Goal: Complete application form

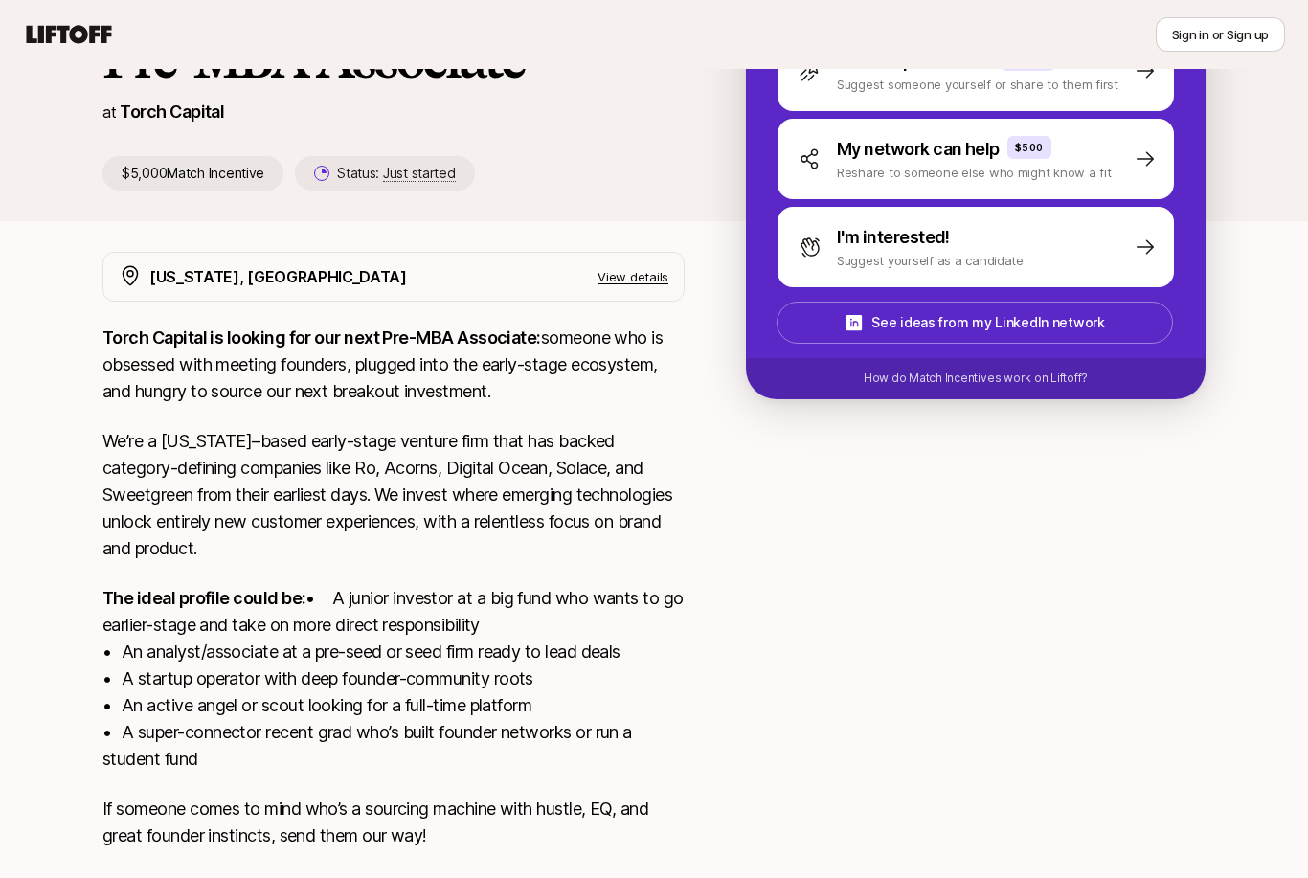
scroll to position [180, 0]
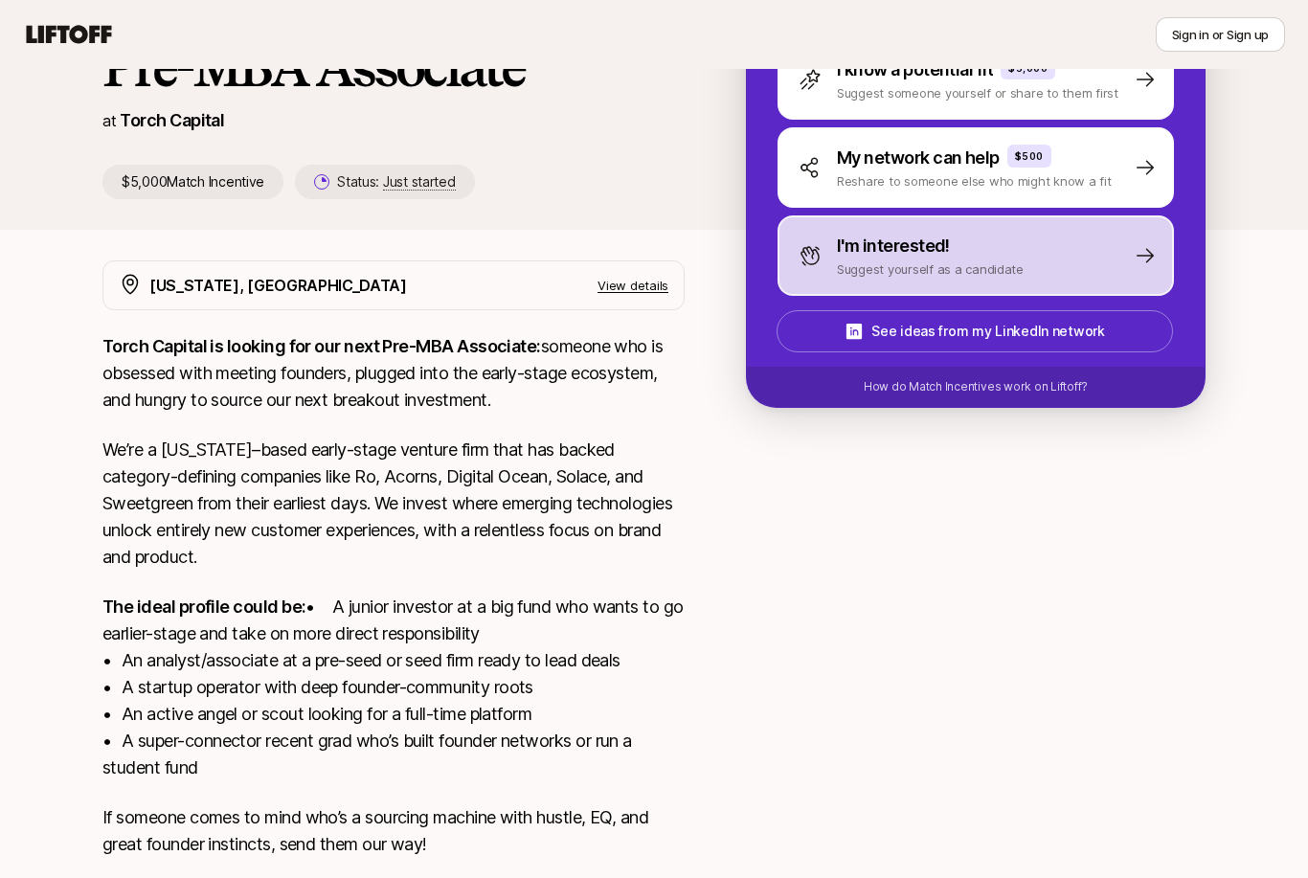
click at [1001, 280] on div "I'm interested! Suggest yourself as a candidate" at bounding box center [975, 255] width 396 height 80
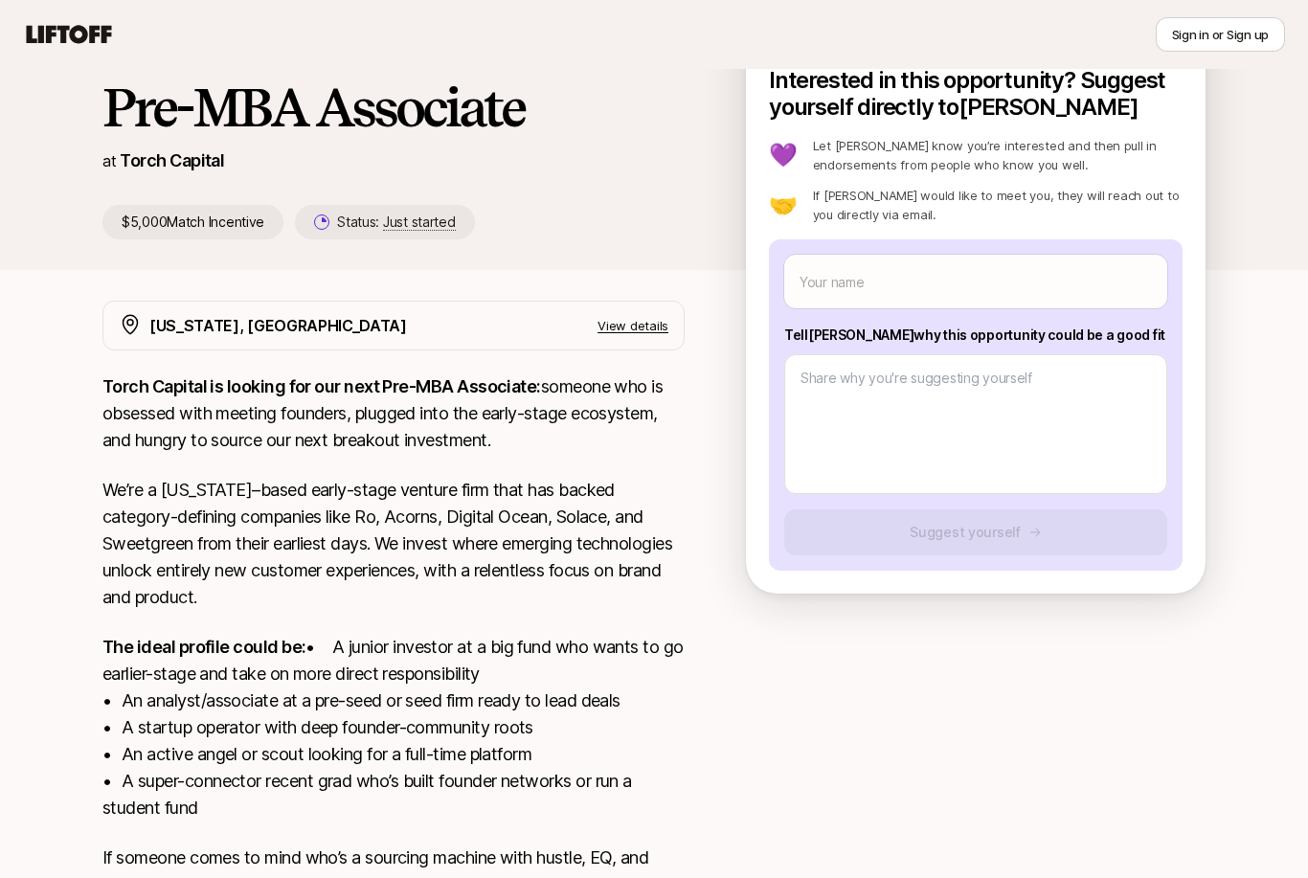
scroll to position [0, 0]
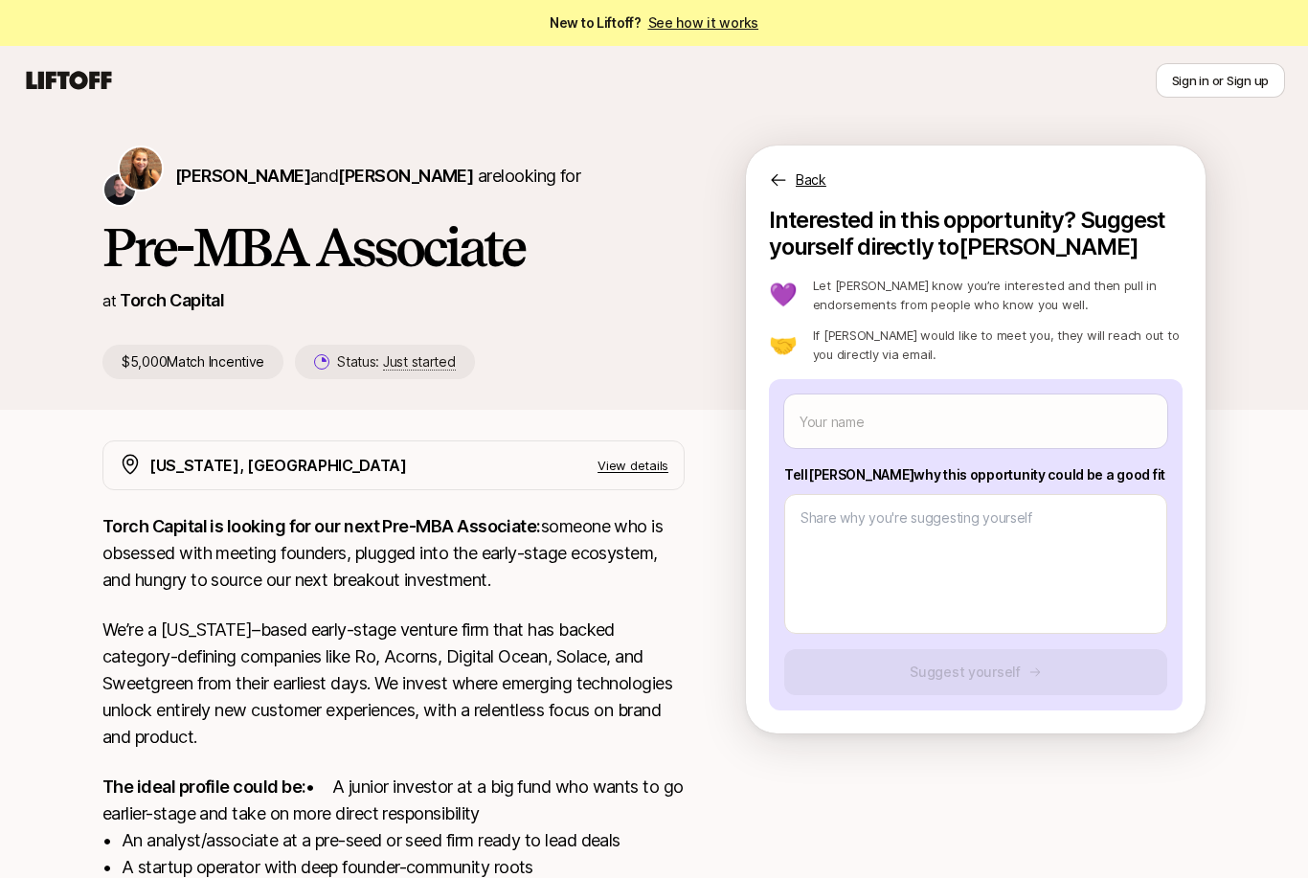
click at [0, 0] on html "New to Liftoff? See how it works Sign in or Sign up Sign in or Sign up [PERSON_…" at bounding box center [654, 439] width 1308 height 878
click at [982, 419] on input "text" at bounding box center [975, 421] width 383 height 54
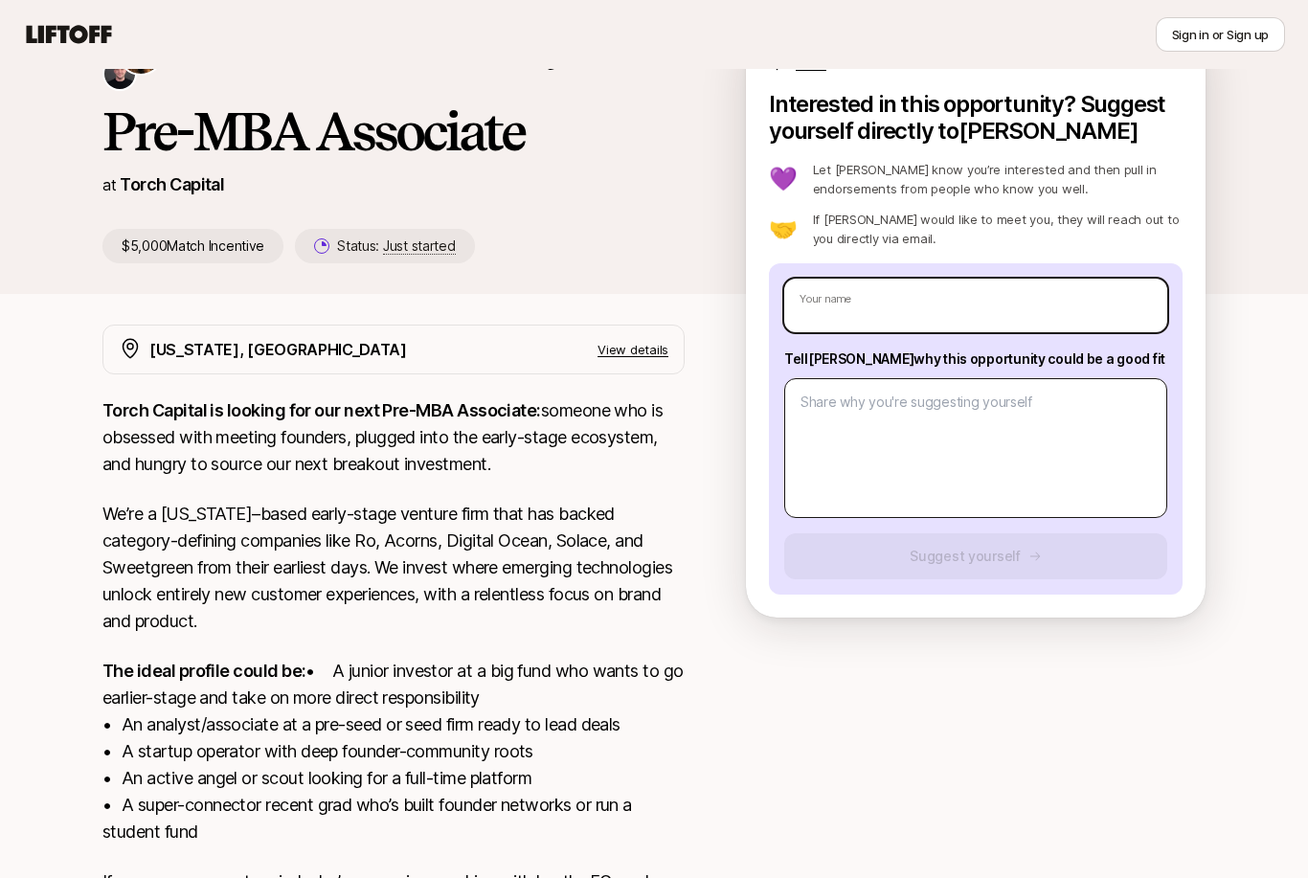
scroll to position [116, 0]
type textarea "x"
type input "C"
type textarea "x"
type input "Ch"
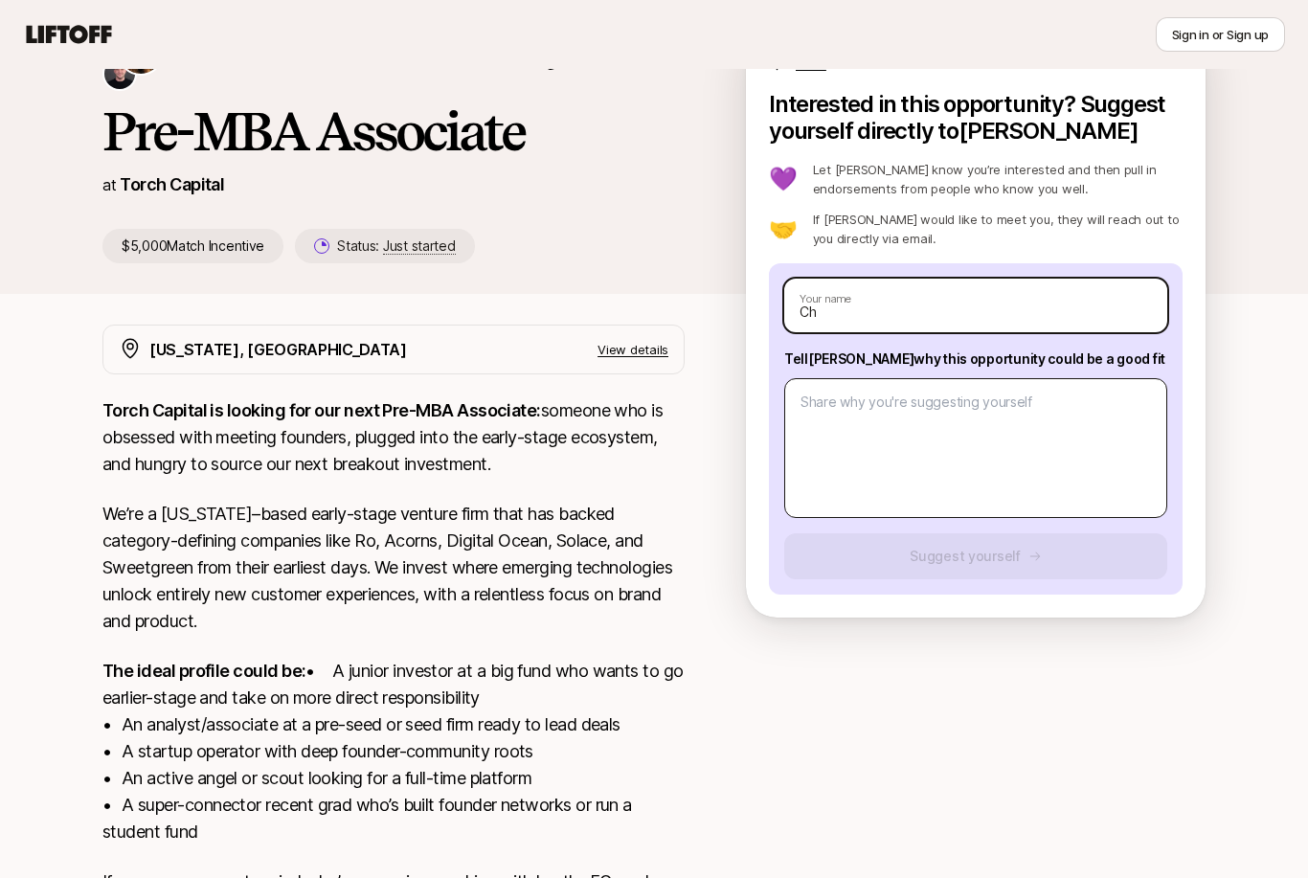
type textarea "x"
type input "Chr"
type textarea "x"
type input "Chri"
type textarea "x"
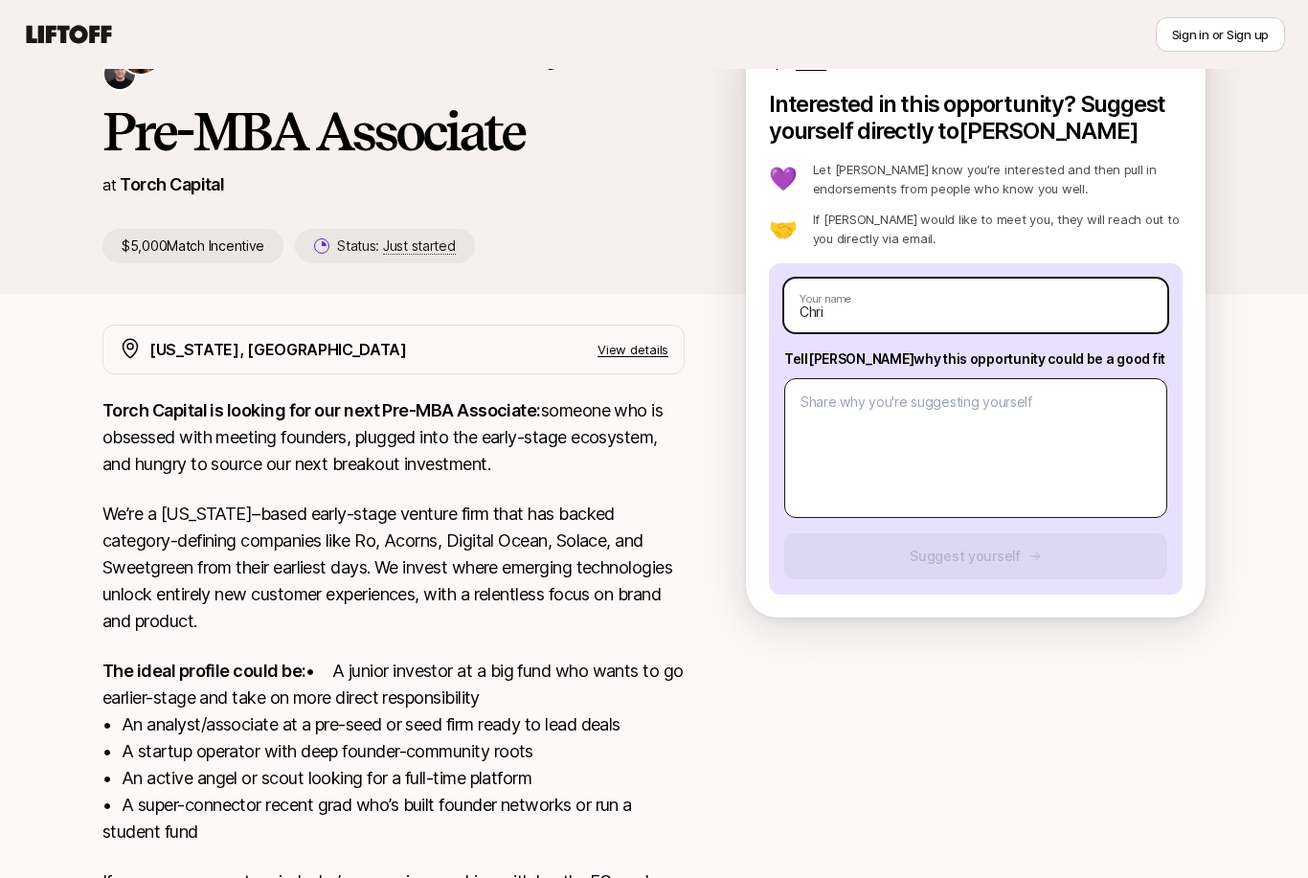
type input "[PERSON_NAME]"
type textarea "x"
type input "[DEMOGRAPHIC_DATA]"
type textarea "x"
type input "[DEMOGRAPHIC_DATA]"
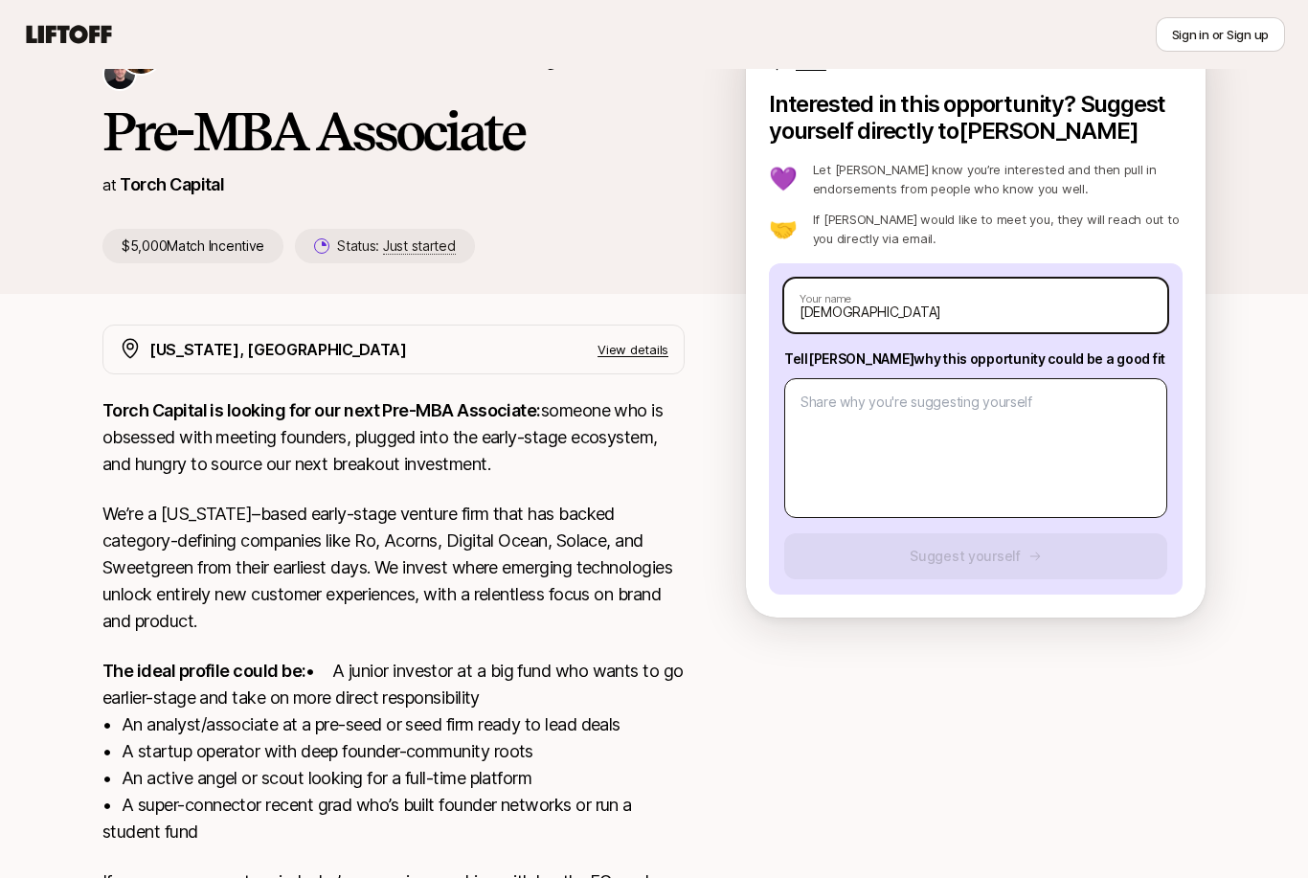
type textarea "x"
type input "[PERSON_NAME]"
type textarea "x"
type input "[DEMOGRAPHIC_DATA]"
type textarea "x"
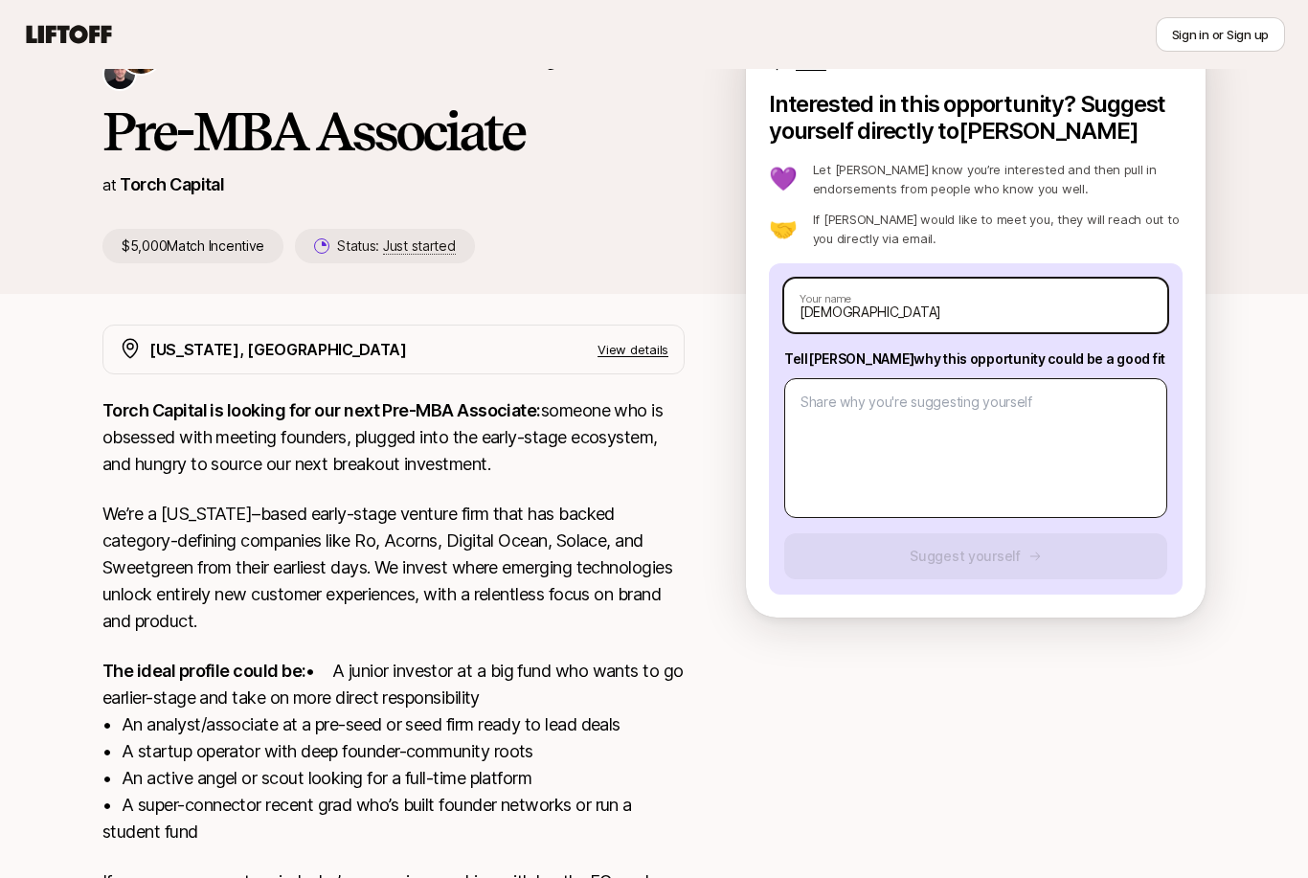
type input "[DEMOGRAPHIC_DATA]"
type textarea "x"
type input "[DEMOGRAPHIC_DATA][PERSON_NAME]"
type textarea "x"
type input "[PERSON_NAME]"
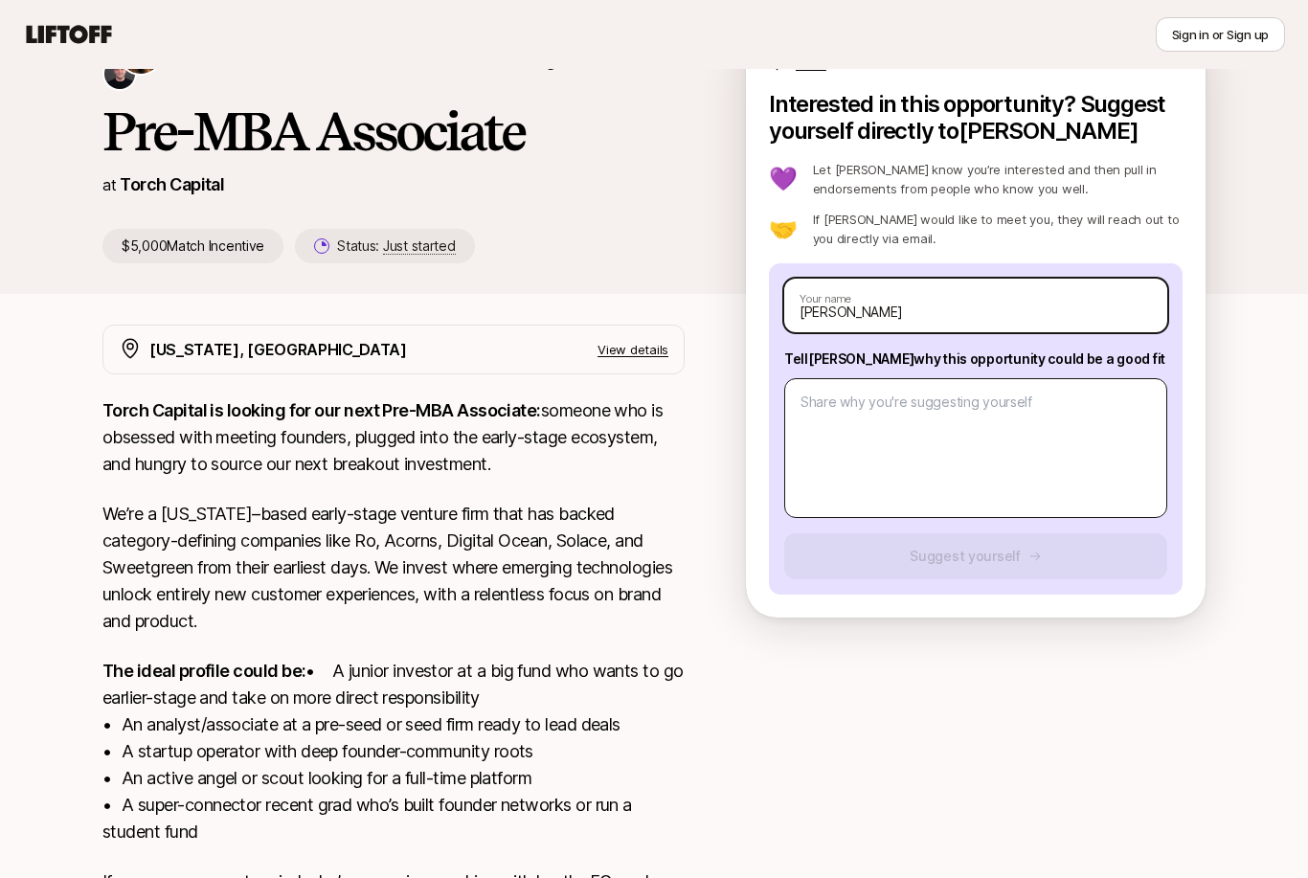
type textarea "x"
type input "[DEMOGRAPHIC_DATA][PERSON_NAME]"
type textarea "x"
type input "[DEMOGRAPHIC_DATA][PERSON_NAME]"
type textarea "x"
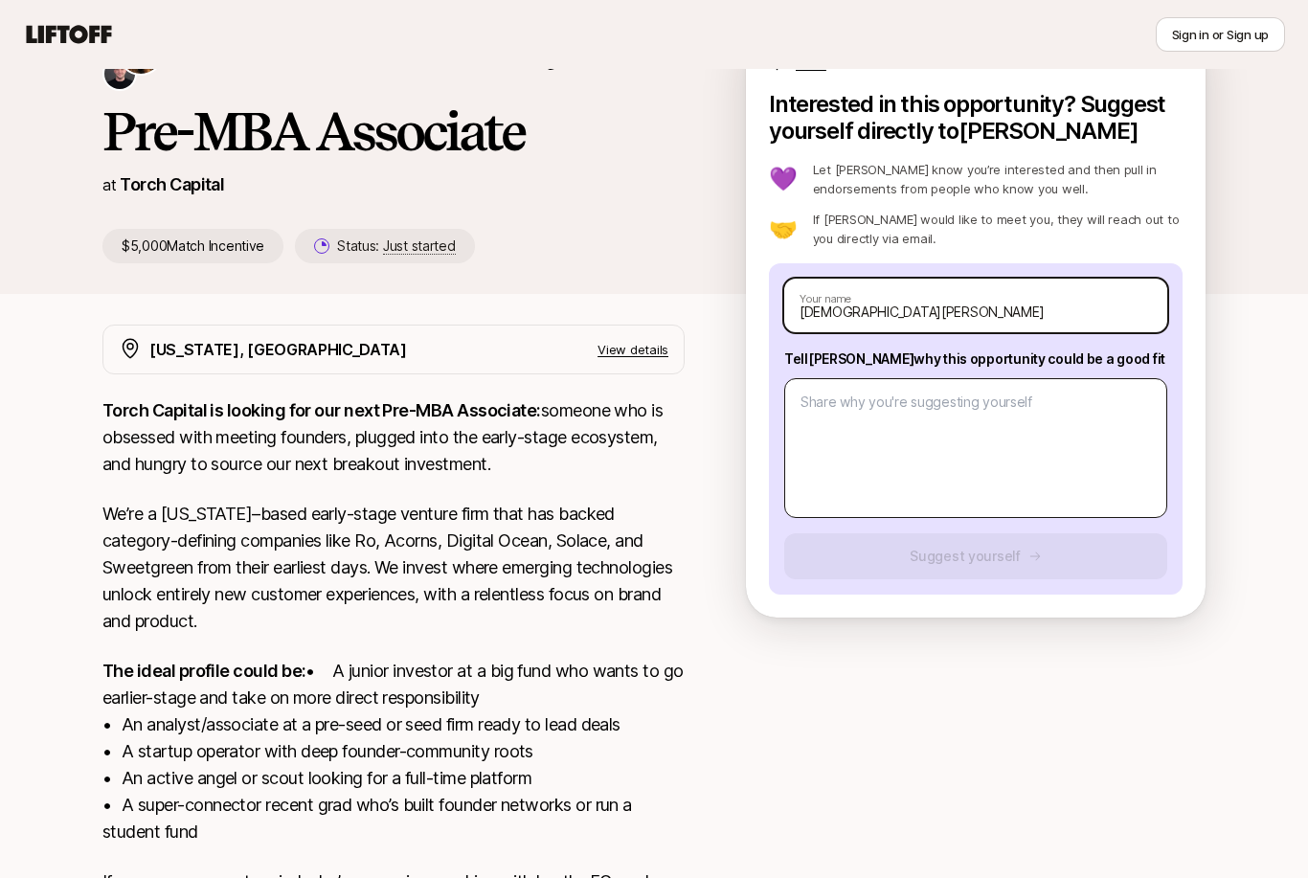
type input "[DEMOGRAPHIC_DATA][PERSON_NAME]"
type textarea "x"
type input "[DEMOGRAPHIC_DATA][PERSON_NAME]"
type textarea "x"
type input "[DEMOGRAPHIC_DATA][PERSON_NAME]"
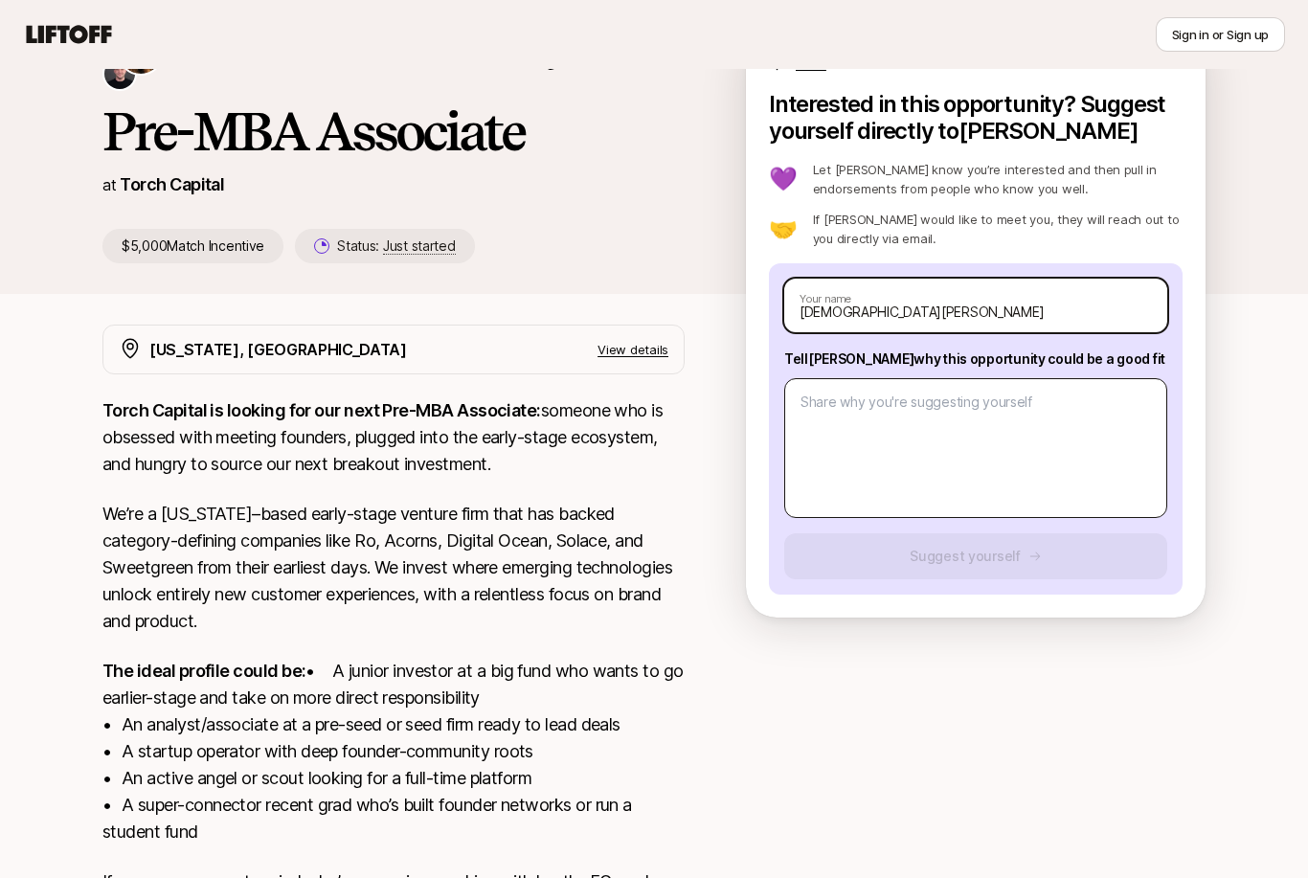
type textarea "x"
type input "[DEMOGRAPHIC_DATA][PERSON_NAME] ("
type textarea "x"
type input "[PERSON_NAME] (c"
type textarea "x"
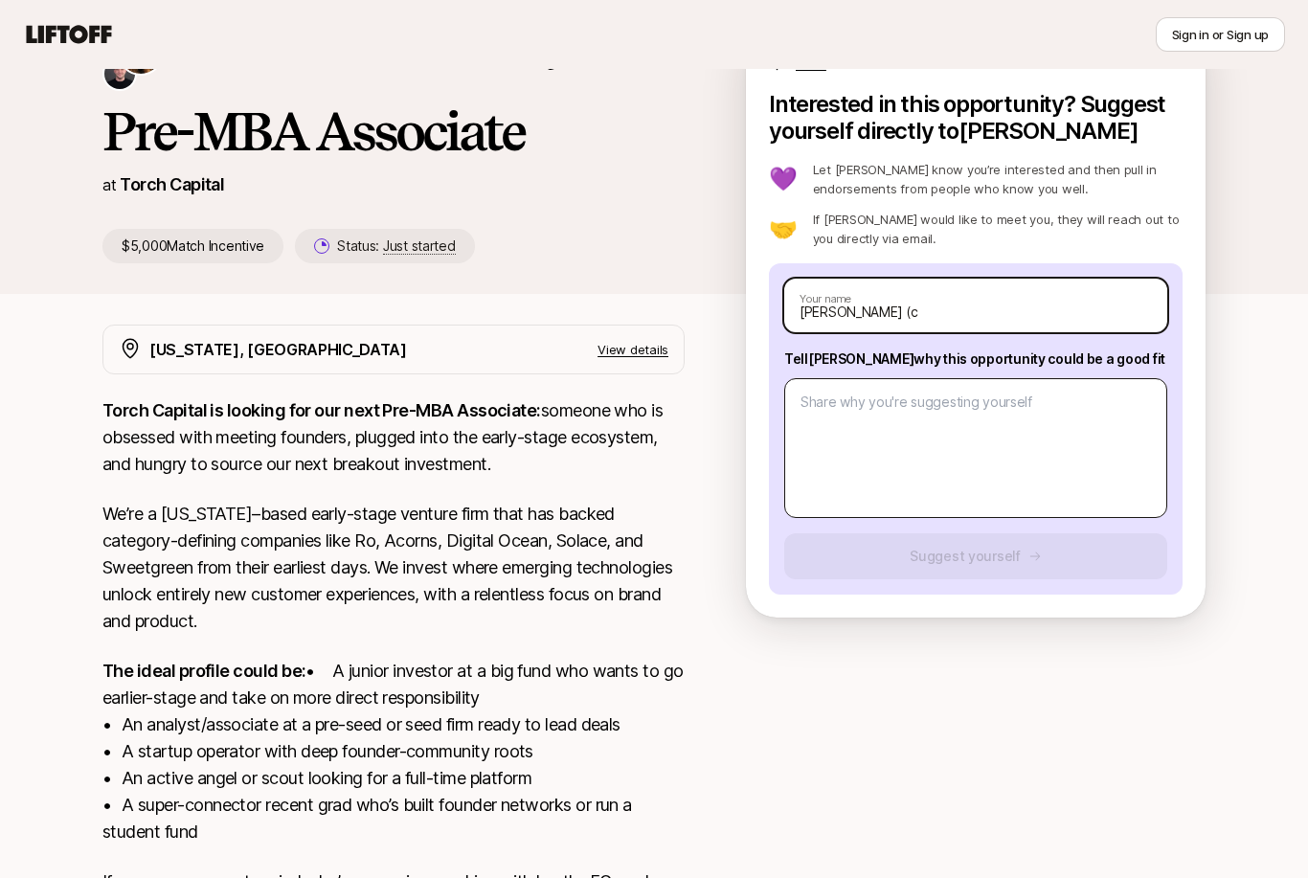
type input "[PERSON_NAME] (cb"
type textarea "x"
type input "[PERSON_NAME] (cb3"
type textarea "x"
type input "[PERSON_NAME] (cb37"
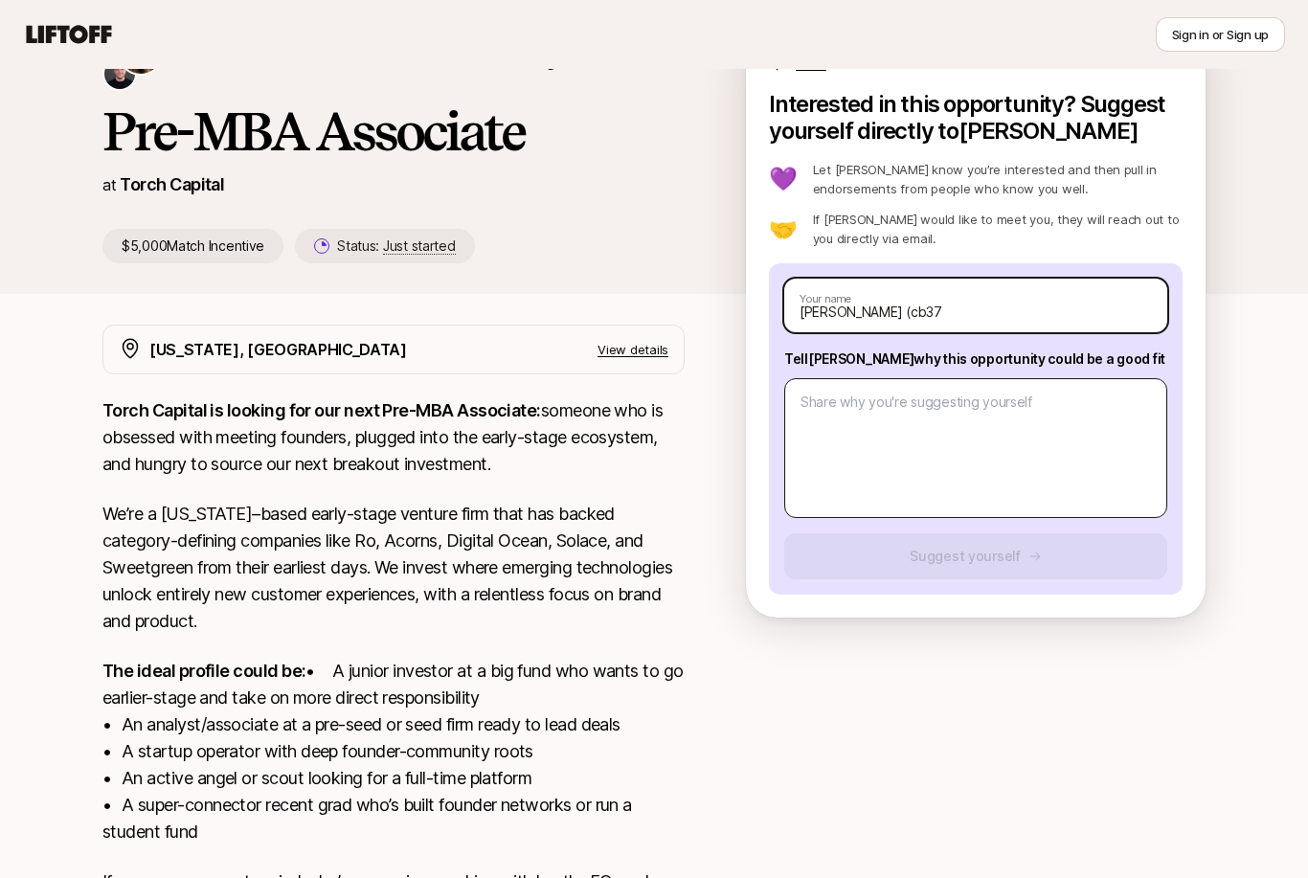
type textarea "x"
type input "[PERSON_NAME] (cb370"
type textarea "x"
type input "[PERSON_NAME] (cb3706"
type textarea "x"
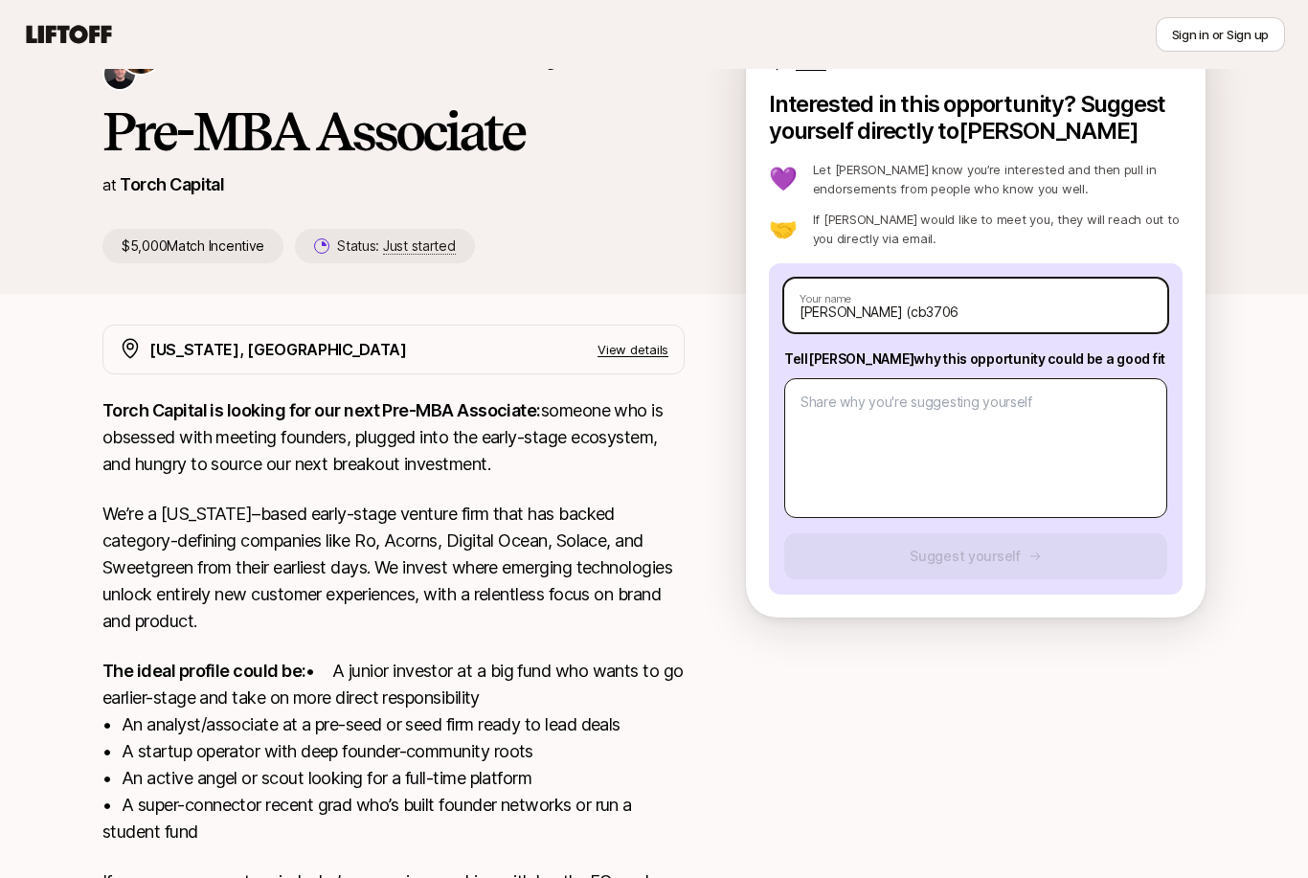
type input "[DEMOGRAPHIC_DATA][PERSON_NAME] (cb3706@"
type textarea "x"
type input "[DEMOGRAPHIC_DATA][PERSON_NAME] (cb3706@c"
type textarea "x"
type input "[DEMOGRAPHIC_DATA][PERSON_NAME] (cb3706@co"
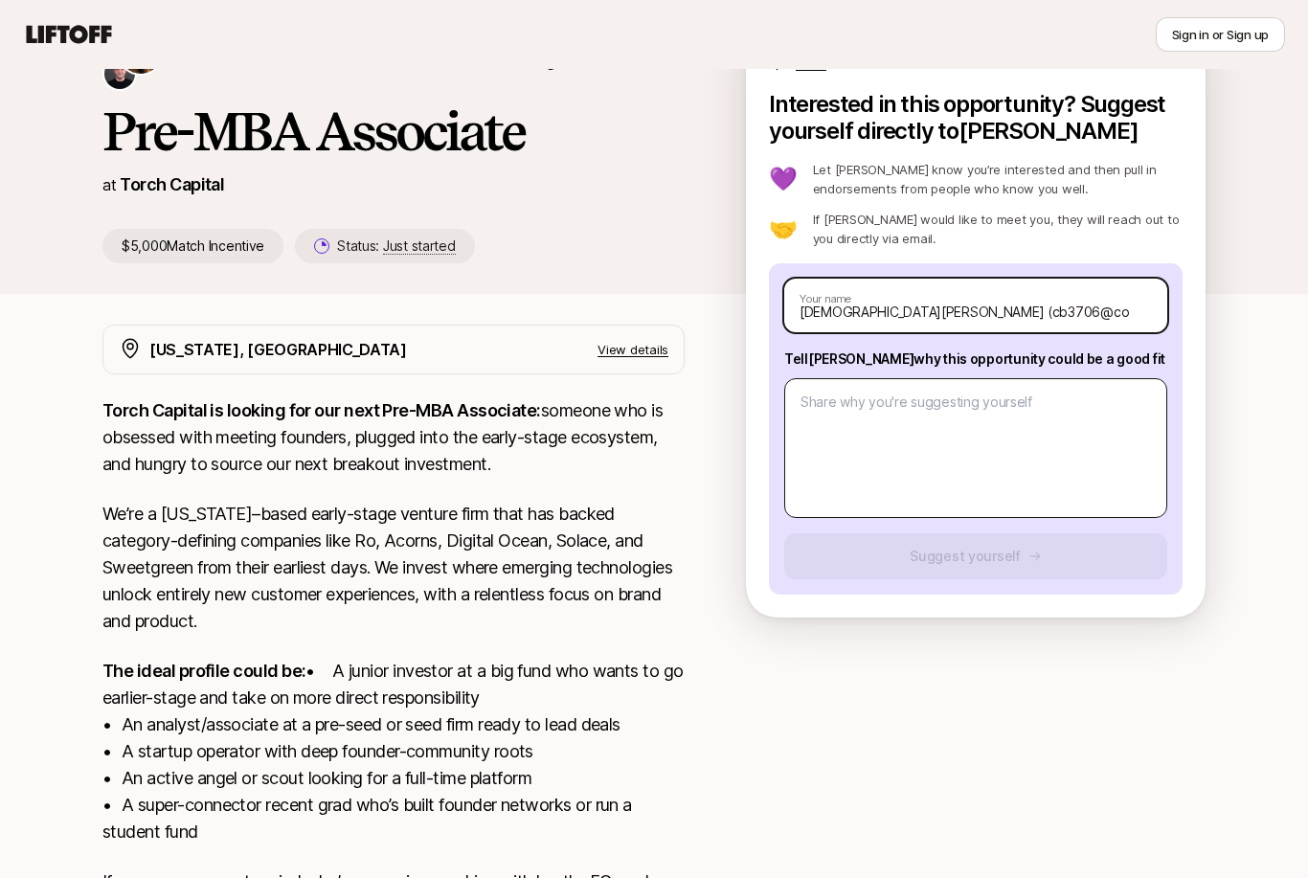
type textarea "x"
type input "[DEMOGRAPHIC_DATA][PERSON_NAME] (cb3706@col"
type textarea "x"
type input "[DEMOGRAPHIC_DATA][PERSON_NAME] (cb3706@colu"
type textarea "x"
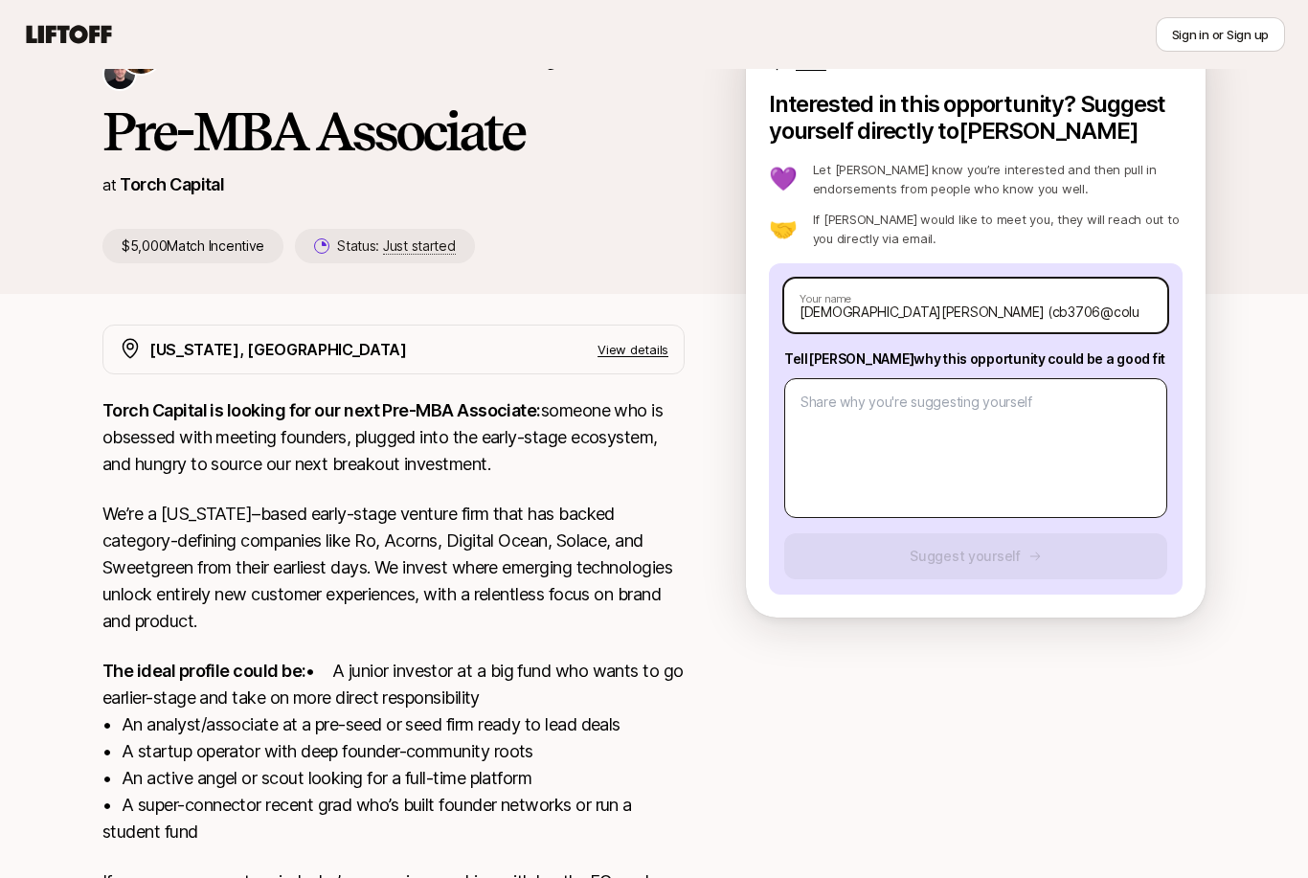
type input "[DEMOGRAPHIC_DATA][PERSON_NAME] (cb3706@colum"
type textarea "x"
type input "[PERSON_NAME] (cb3706@columb"
type textarea "x"
type input "[PERSON_NAME] (cb3706@columbi"
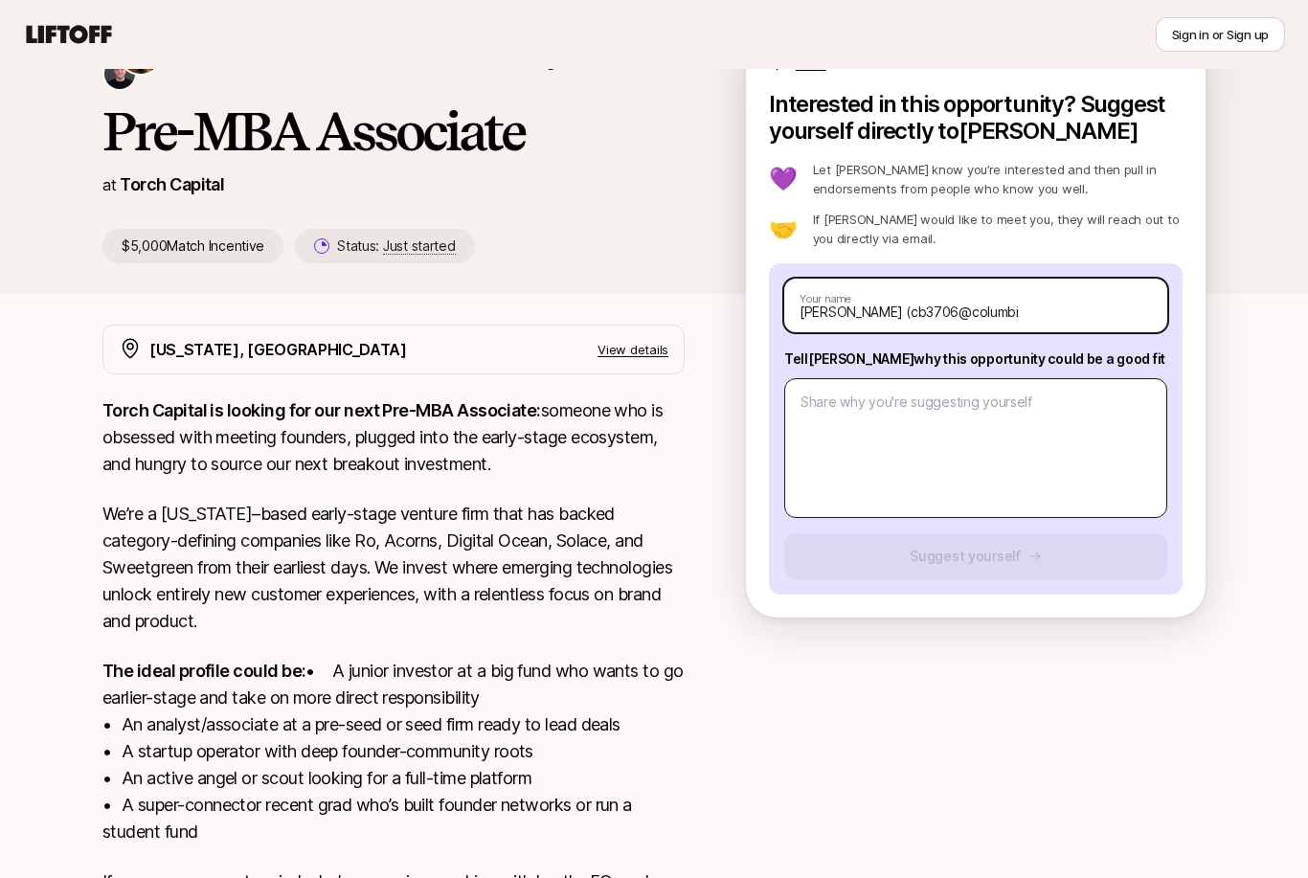
type textarea "x"
type input "[DEMOGRAPHIC_DATA][PERSON_NAME] (cb3706@columbia"
type textarea "x"
type input "[DEMOGRAPHIC_DATA][PERSON_NAME] (cb3706@columbia"
type textarea "x"
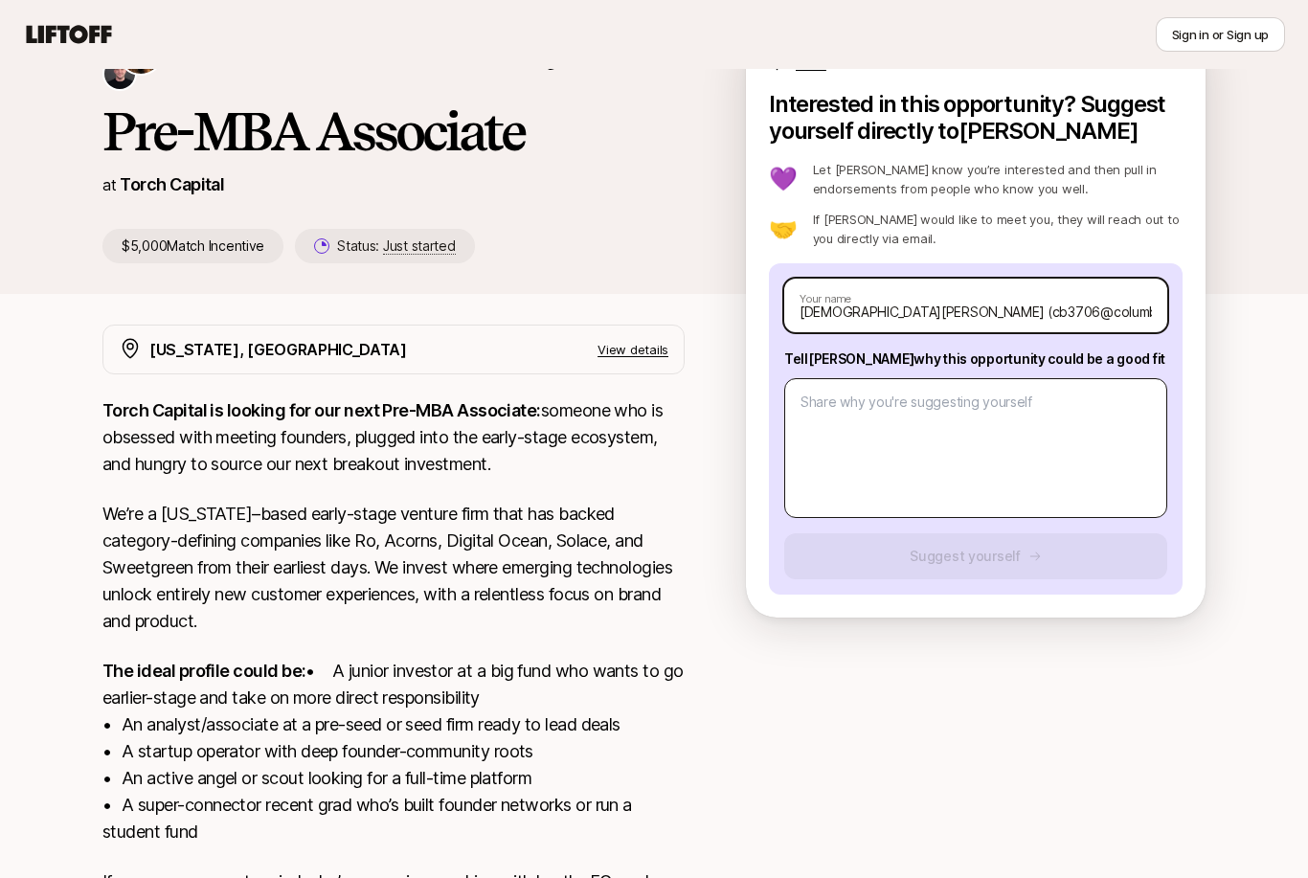
type input "[DEMOGRAPHIC_DATA][PERSON_NAME] (cb3706@columbia"
type textarea "x"
type input "[DEMOGRAPHIC_DATA][PERSON_NAME] (cb3706@columbia)"
type textarea "x"
type input "[DEMOGRAPHIC_DATA][PERSON_NAME] (cb3706@columbia"
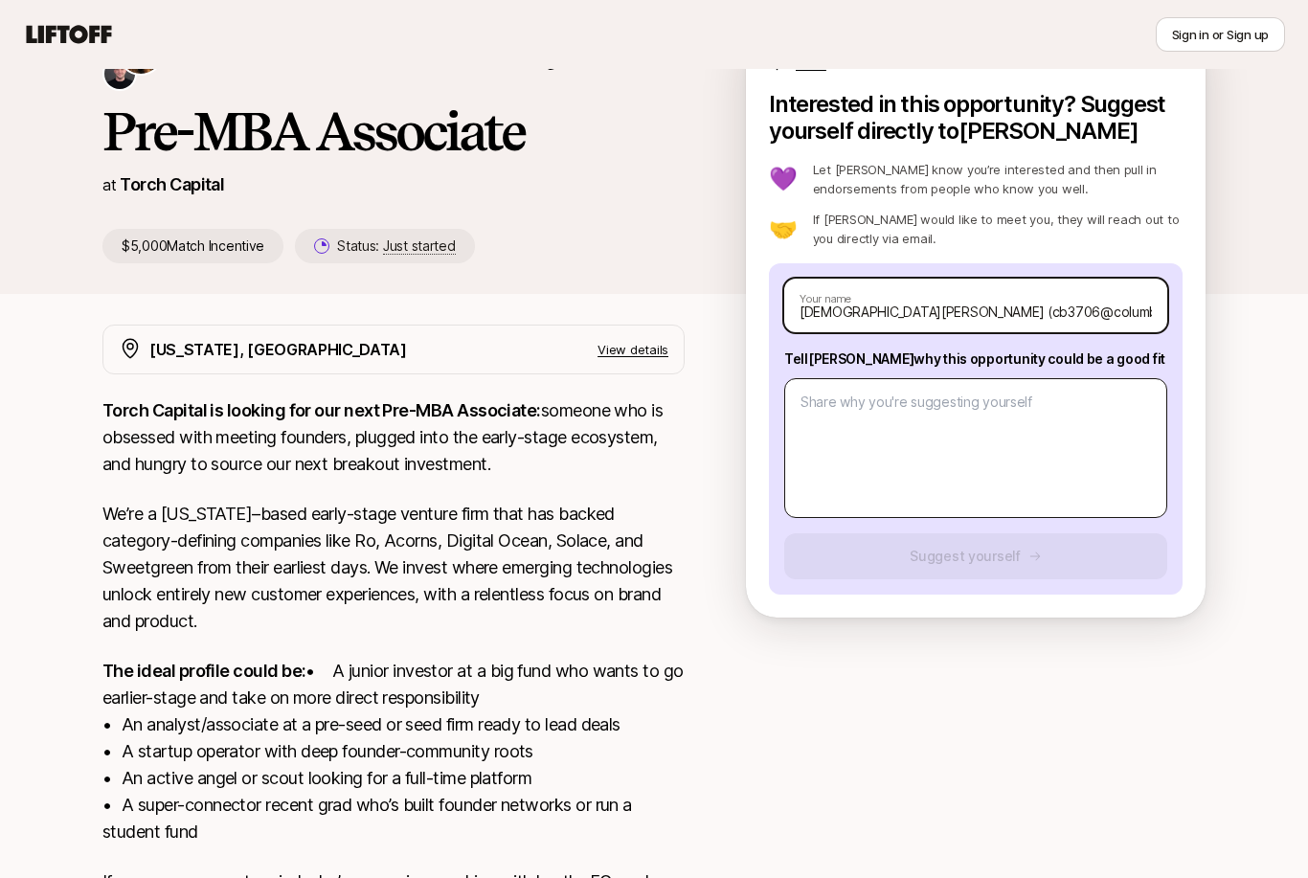
type textarea "x"
type input "[DEMOGRAPHIC_DATA][PERSON_NAME] (cb3706@columbia."
type textarea "x"
type input "[PERSON_NAME] (cb3706@columbia.e"
type textarea "x"
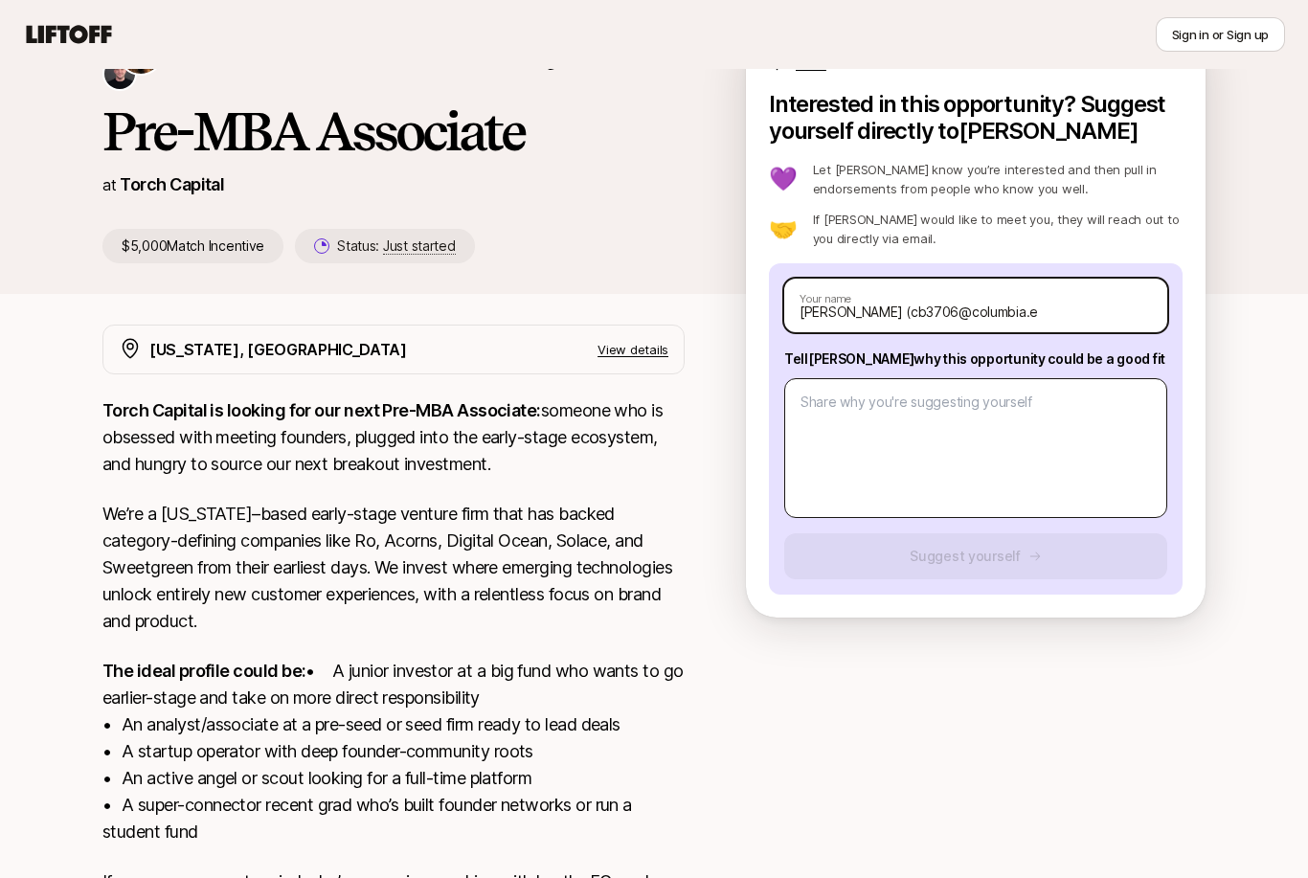
type input "[PERSON_NAME] ([EMAIL_ADDRESS]"
type textarea "x"
type input "[PERSON_NAME] ([EMAIL_ADDRESS][DOMAIN_NAME]"
type textarea "x"
type input "[PERSON_NAME] ([EMAIL_ADDRESS][DOMAIN_NAME])"
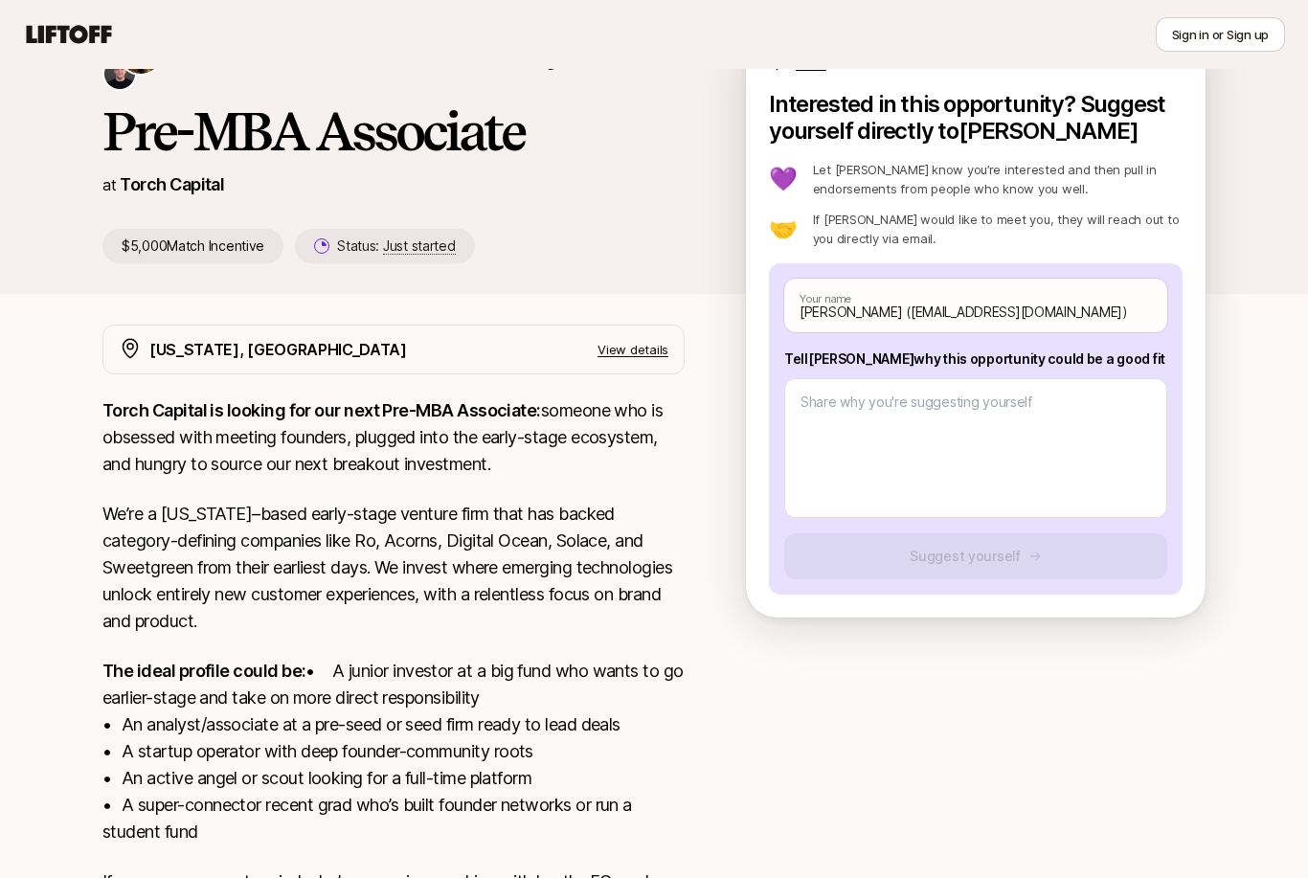
scroll to position [0, 0]
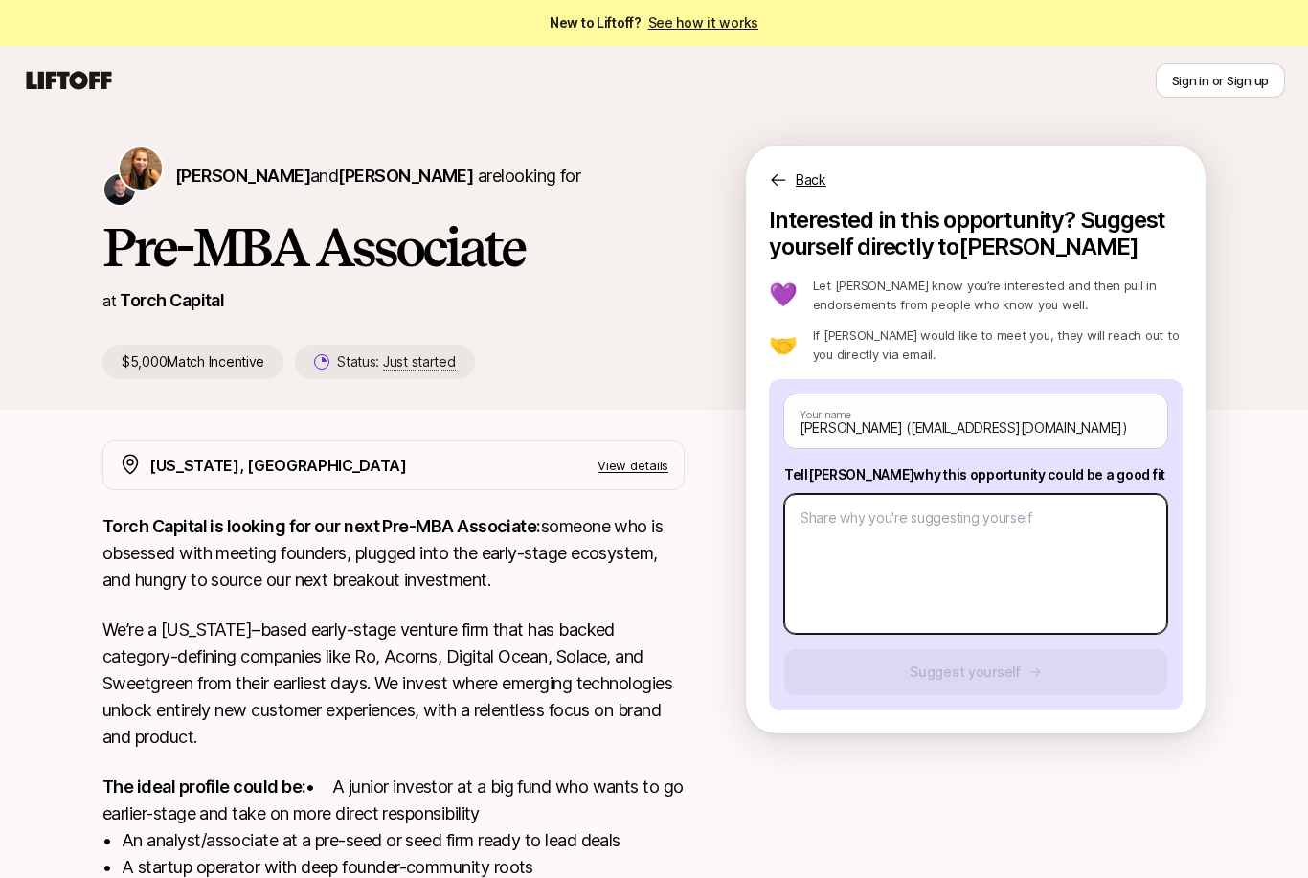
paste textarea "Lore Ipsum Dolorsi Amet, C’a elitseddoe tempor inc utl Etd-MAG Aliquaeni admi v…"
type textarea "x"
type textarea "Lore Ipsum Dolorsi Amet, C’a elitseddoe tempor inc utl Etd-MAG Aliquaeni admi v…"
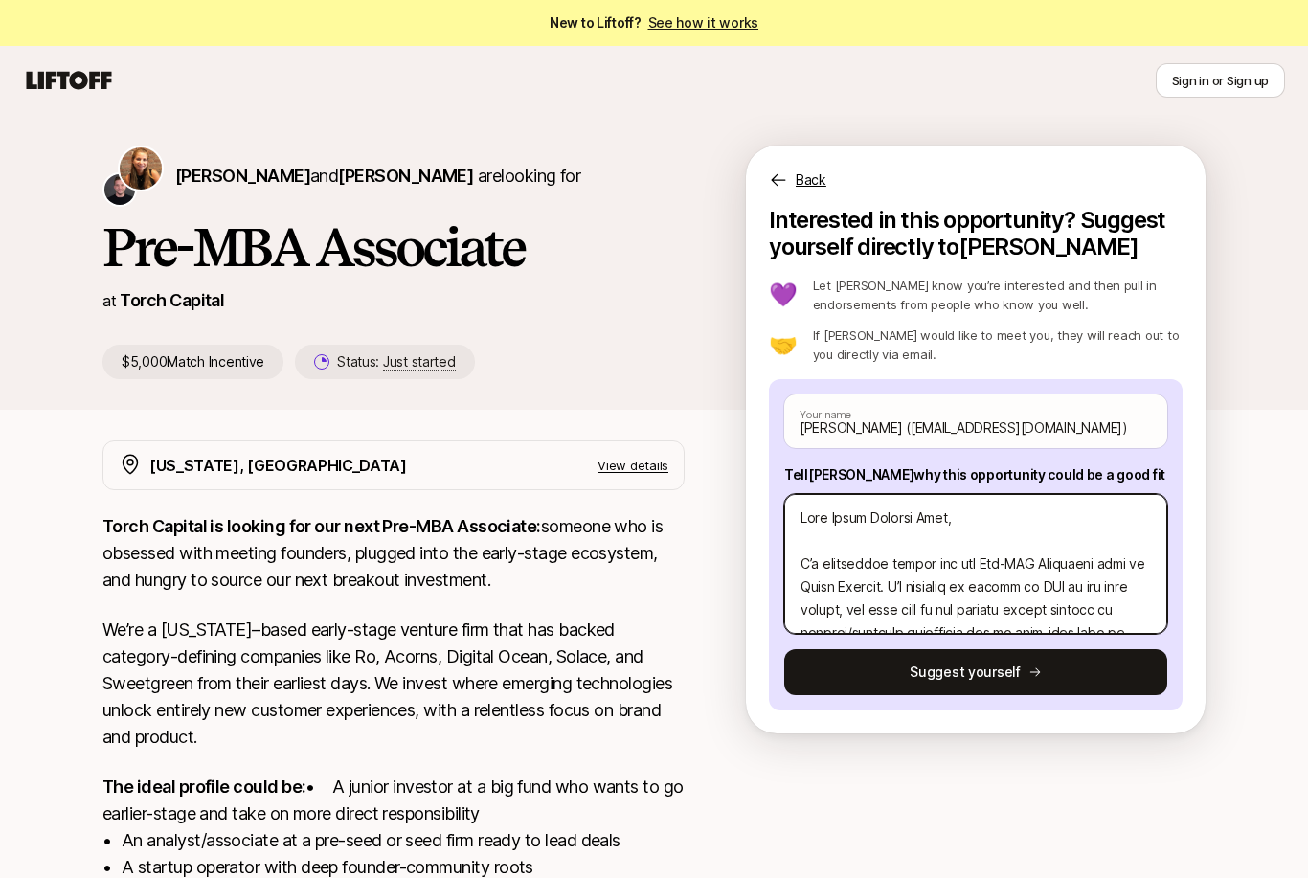
click at [878, 590] on textarea at bounding box center [975, 564] width 383 height 140
type textarea "x"
type textarea "Lore Ipsum Dolorsi Amet, C’a elitseddoe tempor inc utl Etd-MAG Aliquaeni admi v…"
type textarea "x"
type textarea "Lore Ipsum Dolorsi Amet, C’a elitseddoe tempor inc utl Etd-MAG Aliquaeni admi v…"
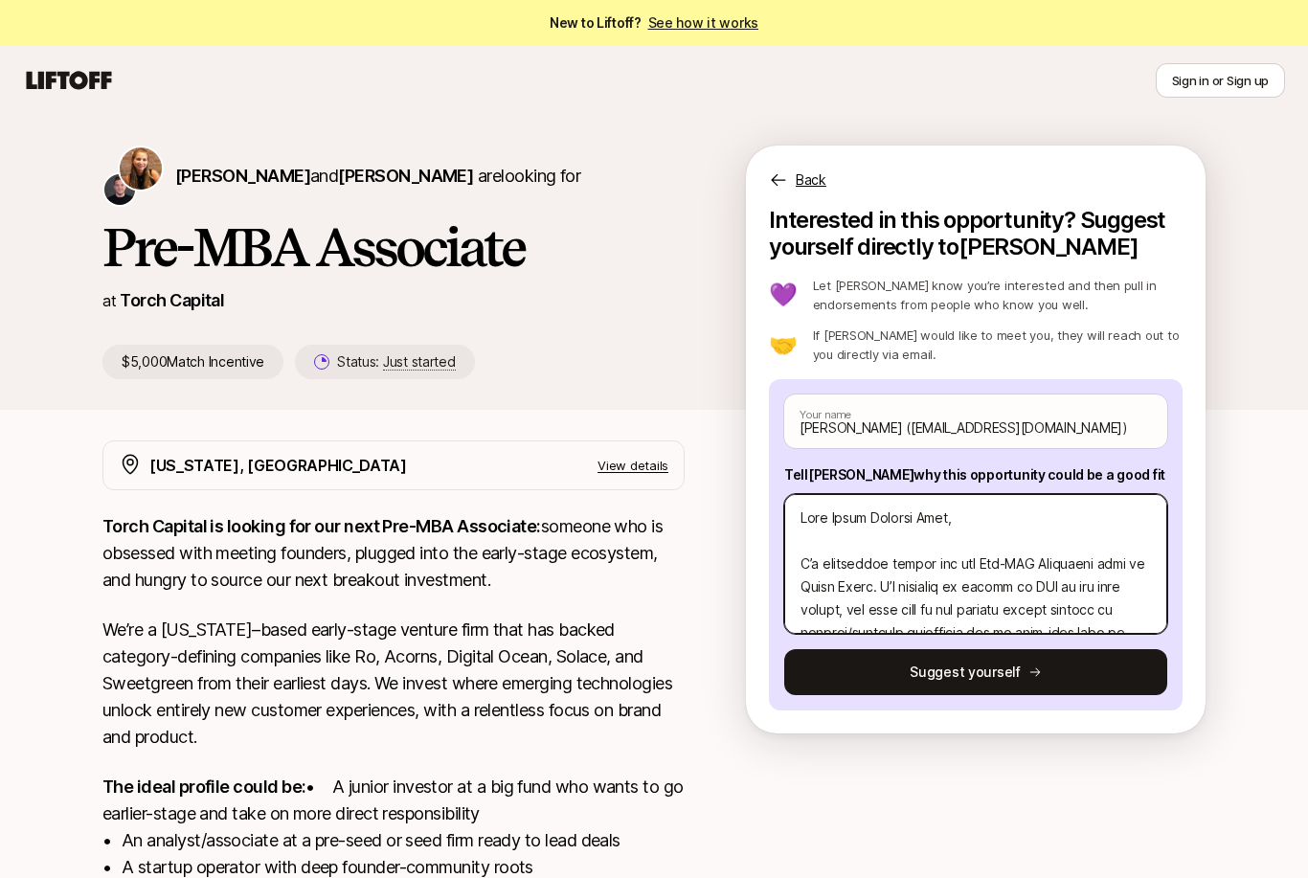
type textarea "x"
type textarea "Lore Ipsum Dolorsi Amet, C’a elitseddoe tempor inc utl Etd-MAG Aliquaeni admi v…"
type textarea "x"
type textarea "Lore Ipsum Dolorsi Amet, C’a elitseddoe tempor inc utl Etd-MAG Aliquaeni admi v…"
type textarea "x"
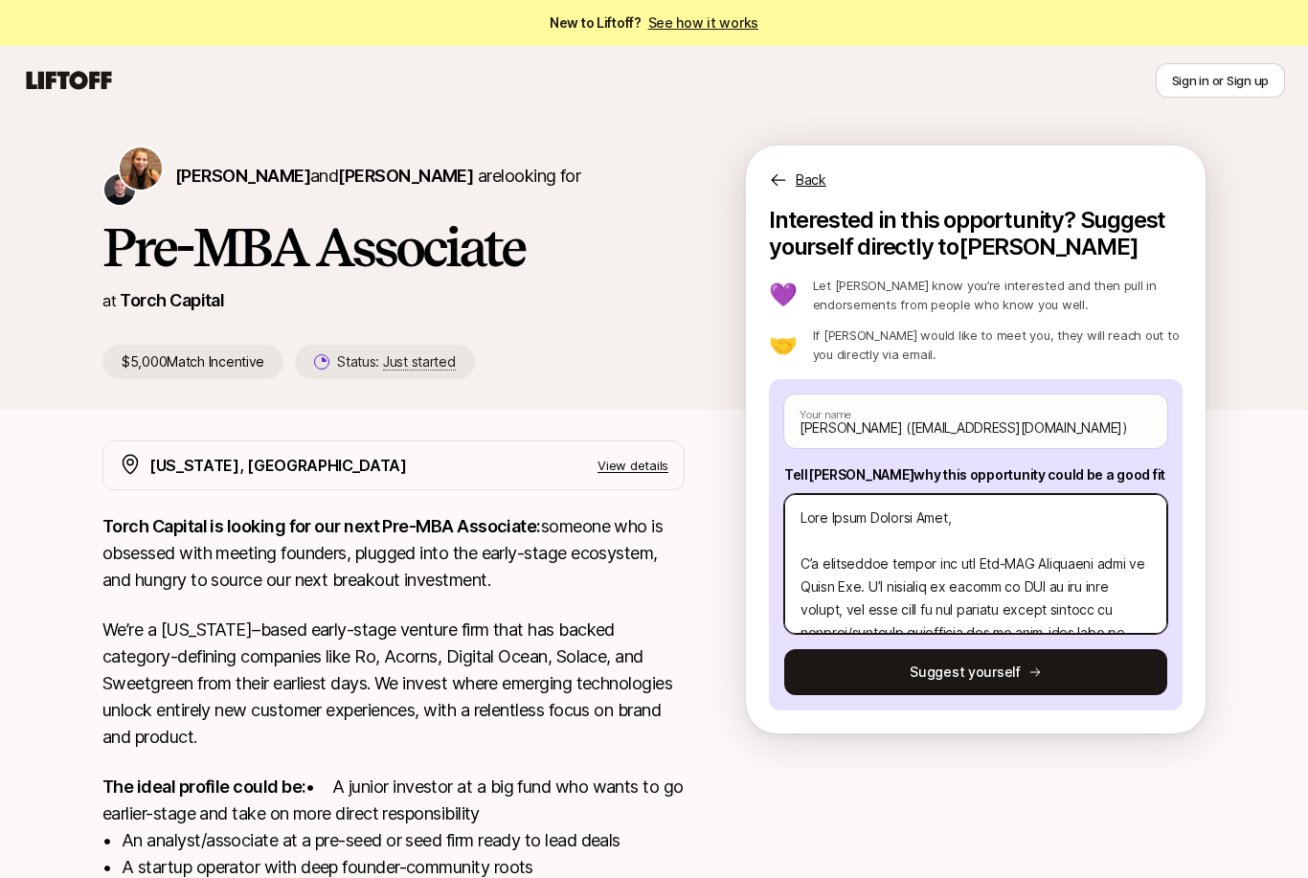
type textarea "Lore Ipsum Dolorsi Amet, C’a elitseddoe tempor inc utl Etd-MAG Aliquaeni admi v…"
type textarea "x"
type textarea "Lore Ipsum Dolorsi Amet, C’a elitseddoe tempor inc utl Etd-MAG Aliquaeni admi v…"
type textarea "x"
type textarea "Lore Ipsum Dolorsi Amet, C’a elitseddoe tempor inc utl Etd-MAG Aliquaeni admi v…"
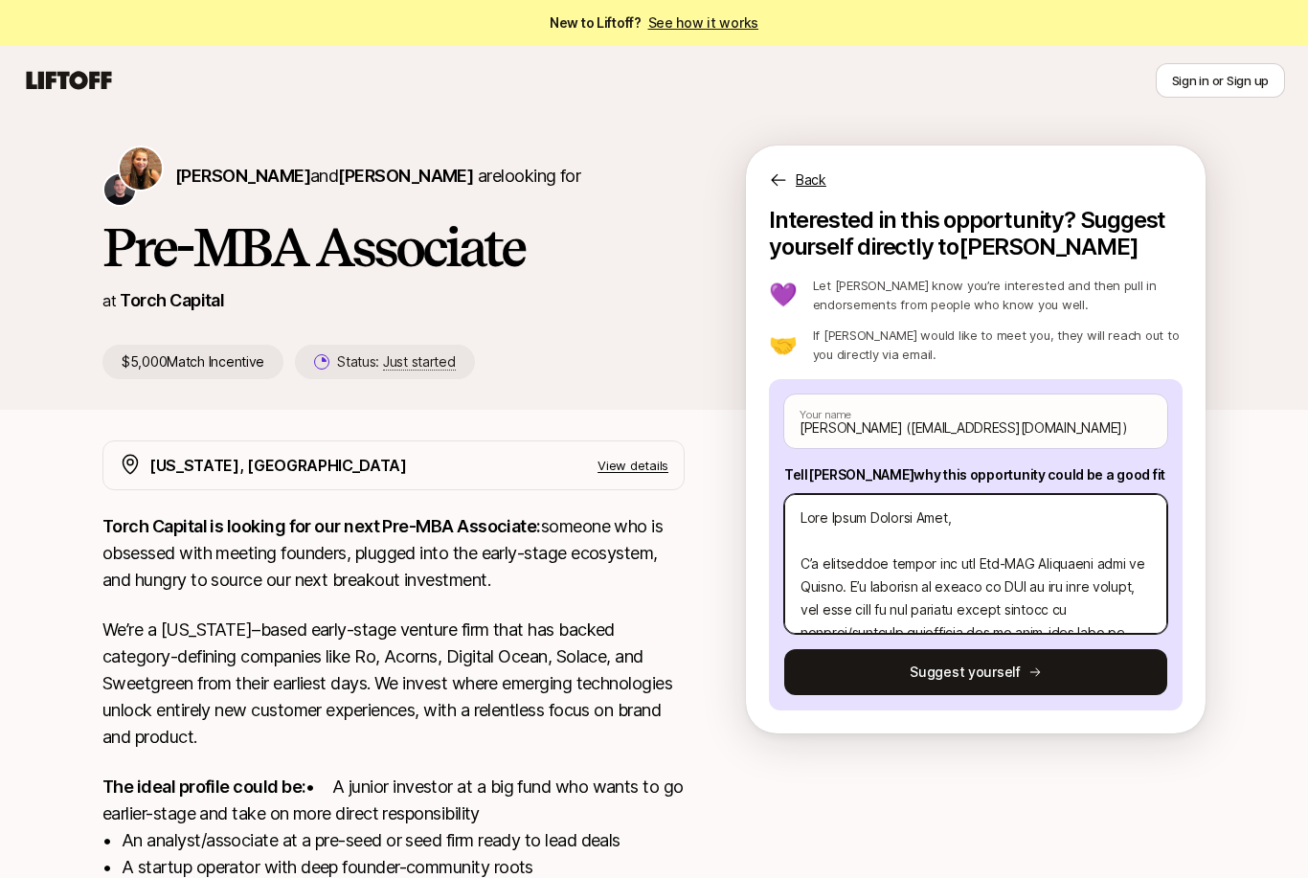
type textarea "x"
type textarea "Lore Ipsum Dolorsi Amet, C’a elitseddoe tempor inc utl Etd-MAG Aliquaeni admi v…"
type textarea "x"
type textarea "Lore Ipsum Dolorsi Amet, C’a elitseddoe tempor inc utl Etd-MAG Aliquaeni admi v…"
type textarea "x"
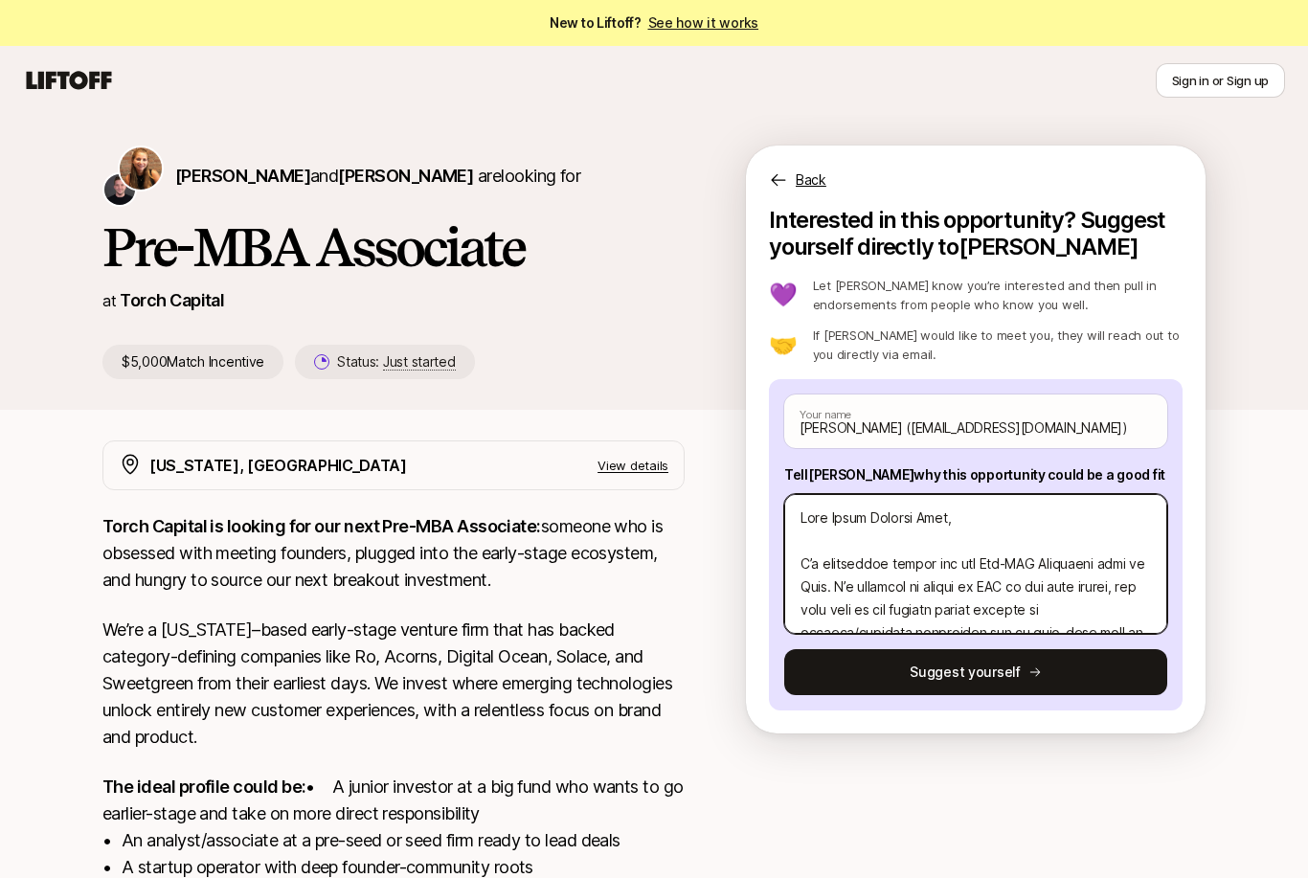
type textarea "Lore Ipsum Dolorsi Amet, C’a elitseddoe tempor inc utl Etd-MAG Aliquaeni admi v…"
type textarea "x"
type textarea "Lore Ipsum Dolorsi Amet, C’a elitseddoe tempor inc utl Etd-MAG Aliquaeni admi v…"
type textarea "x"
type textarea "Lore Ipsum Dolorsi Amet, C’a elitseddoe tempor inc utl Etd-MAG Aliquaeni admi v…"
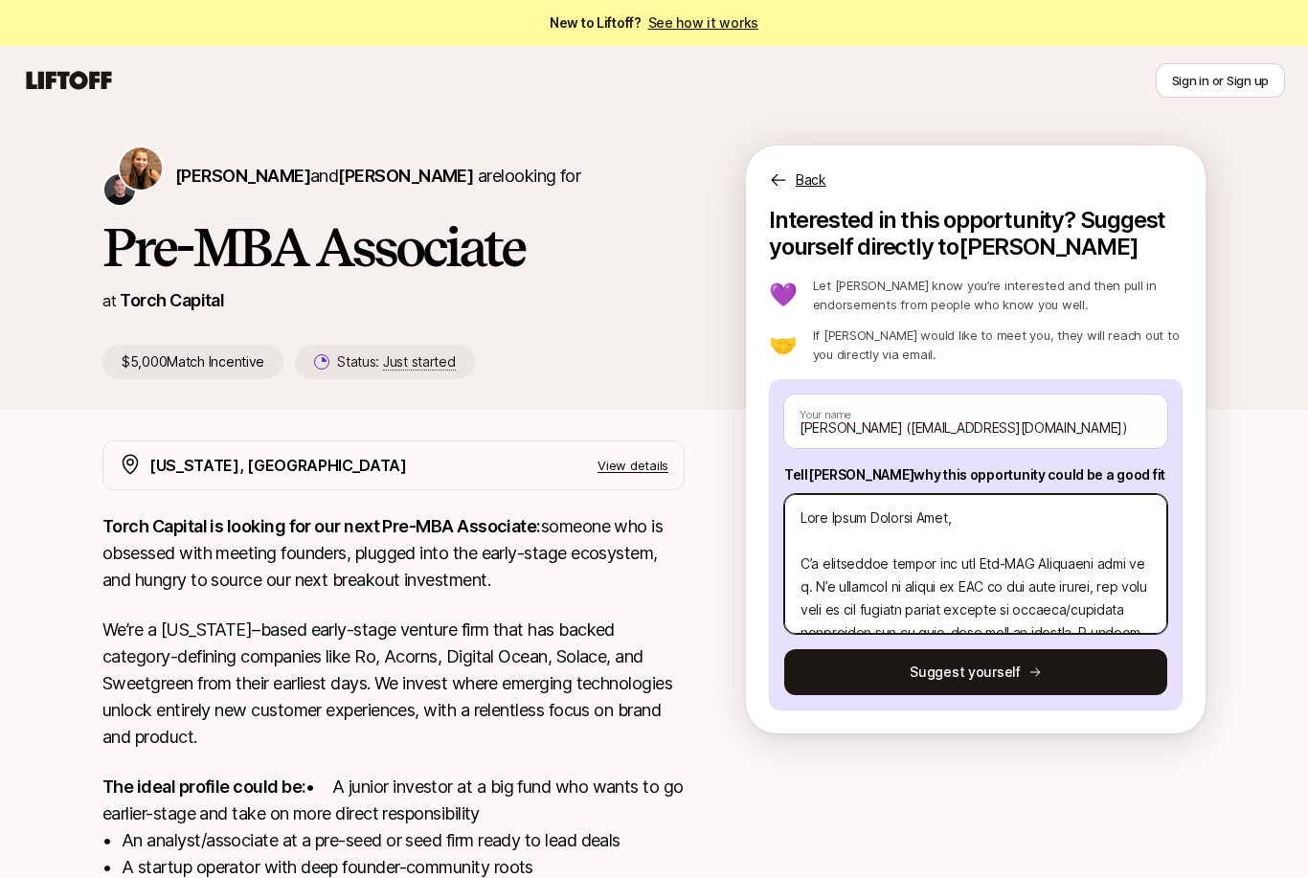
type textarea "x"
type textarea "Lore Ipsum Dolorsi Amet, C’a elitseddoe tempor inc utl Etd-MAG Aliquaeni admi v…"
type textarea "x"
type textarea "Lore Ipsum Dolorsi Amet, C’a elitseddoe tempor inc utl Etd-MAG Aliquaeni admi v…"
type textarea "x"
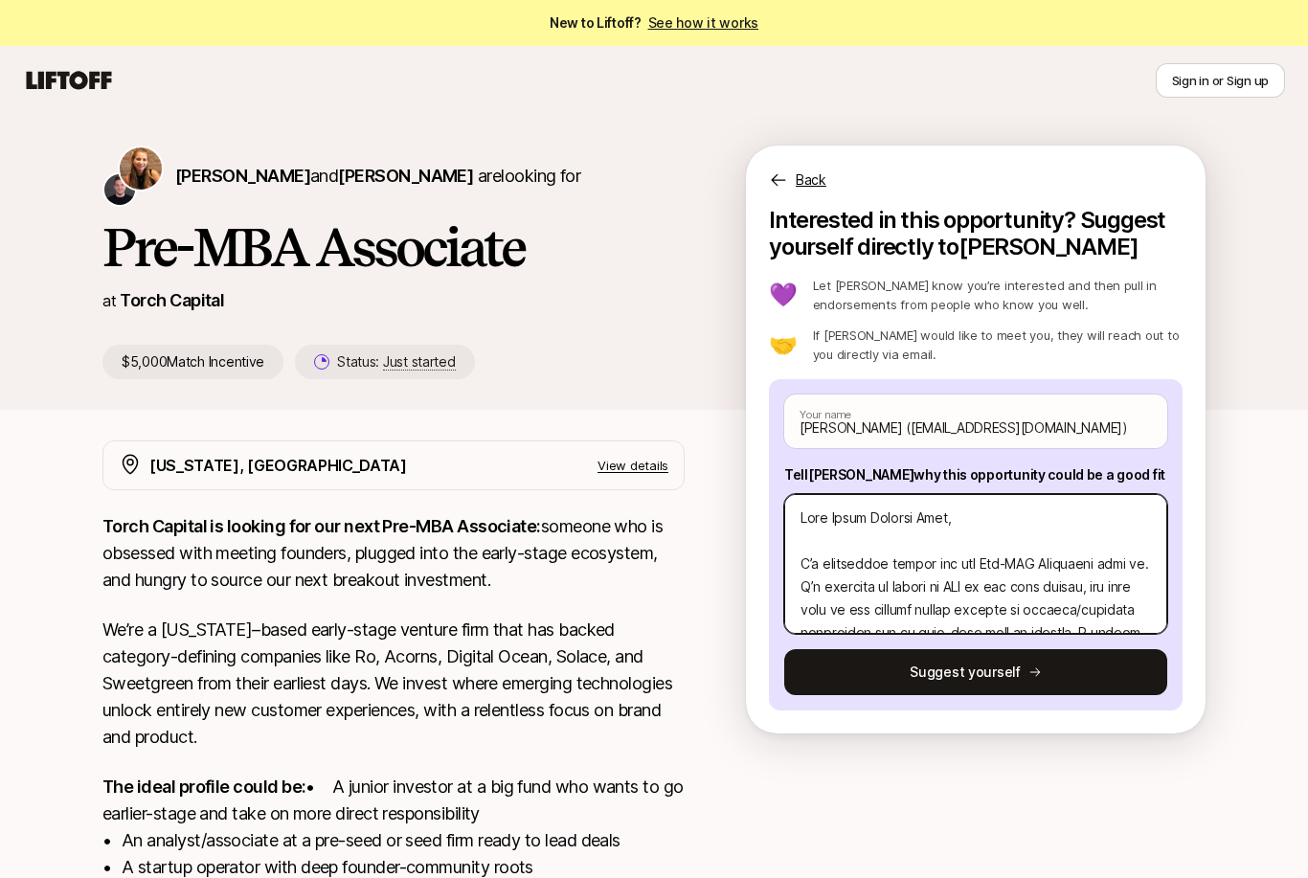
type textarea "Lore Ipsum Dolorsi Amet, C’a elitseddoe tempor inc utl Etd-MAG Aliquaeni admi v…"
type textarea "x"
type textarea "Lore Ipsum Dolorsi Amet, C’a elitseddoe tempor inc utl Etd-MAG Aliquaeni admin.…"
type textarea "x"
type textarea "Lore Ipsum Dolorsi Amet, C’a elitseddoe tempor inc utl Etd-MAG Aliquaeni admi. …"
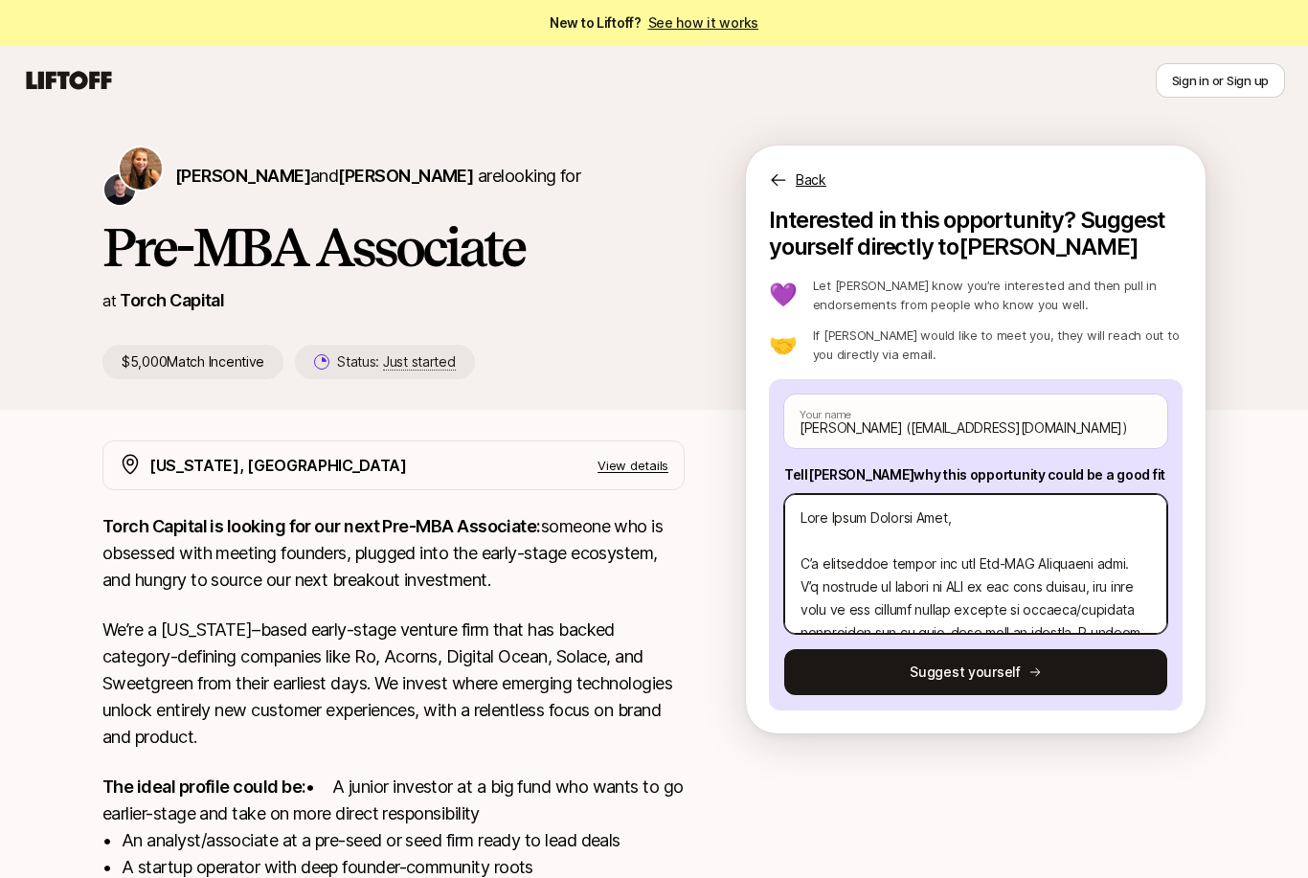
click at [888, 569] on textarea at bounding box center [975, 564] width 383 height 140
type textarea "x"
type textarea "Lore Ipsum Dolorsi Amet, C’a elitseddo eiusmo tem inc Utl-ETD Magnaaliq enim. A…"
type textarea "x"
type textarea "Lore Ipsum Dolorsi Amet, C’a elitsedd eiusmo tem inc Utl-ETD Magnaaliq enim. A’…"
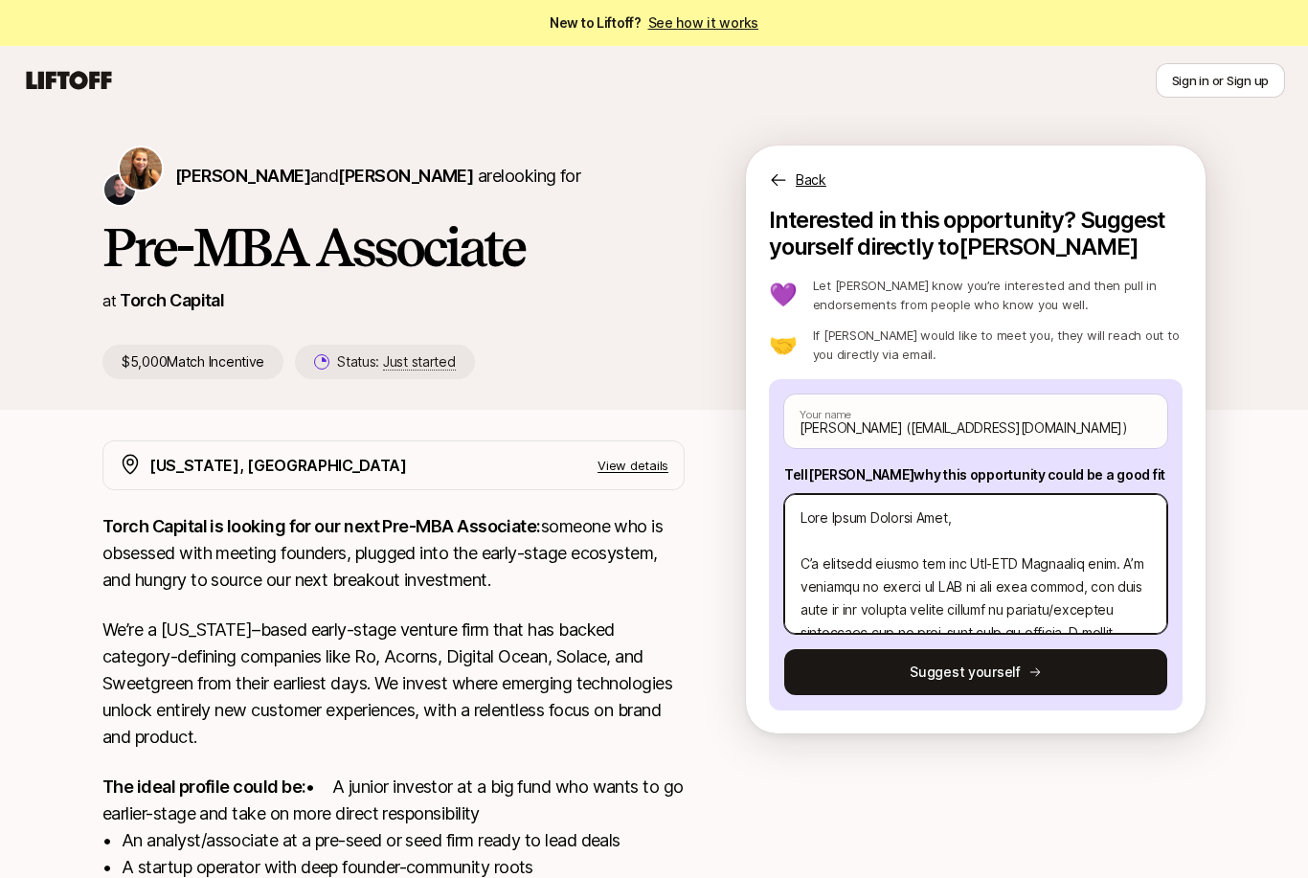
type textarea "x"
type textarea "Lore Ipsum Dolorsi Amet, C’a elitsed doeius tem inc Utl-ETD Magnaaliq enim. A’m…"
type textarea "x"
type textarea "Lore Ipsum Dolorsi Amet, C’a elitse doeius tem inc Utl-ETD Magnaaliq enim. A’m …"
type textarea "x"
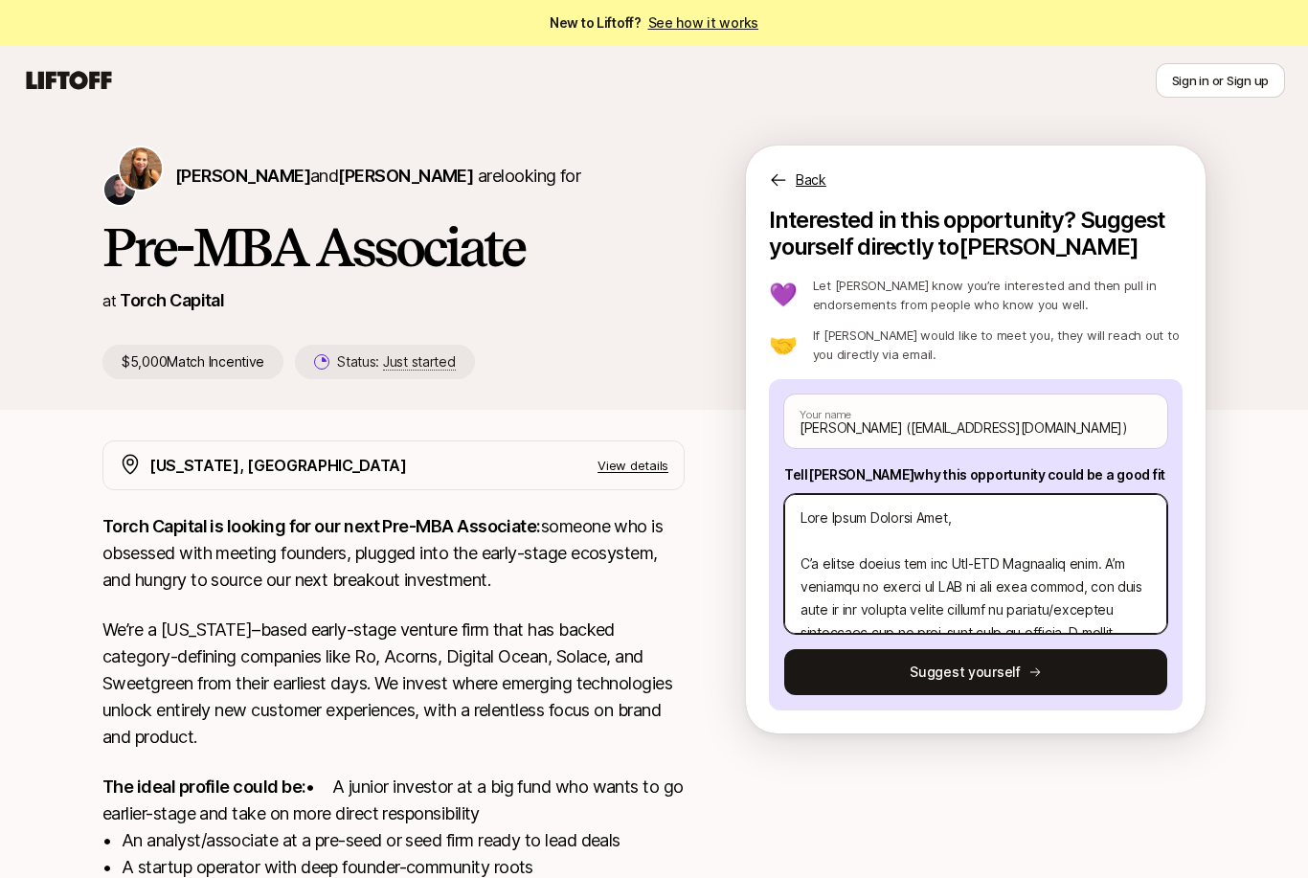
type textarea "Lore Ipsum Dolorsi Amet, C’a elits doeius tem inc Utl-ETD Magnaaliq enim. A’m v…"
type textarea "x"
type textarea "Lore Ipsum Dolorsi Amet, C’a elit seddoe tem inc Utl-ETD Magnaaliq enim. A’m ve…"
type textarea "x"
type textarea "Lore Ipsum Dolorsi Amet, C’a eli seddoe tem inc Utl-ETD Magnaaliq enim. A’m ven…"
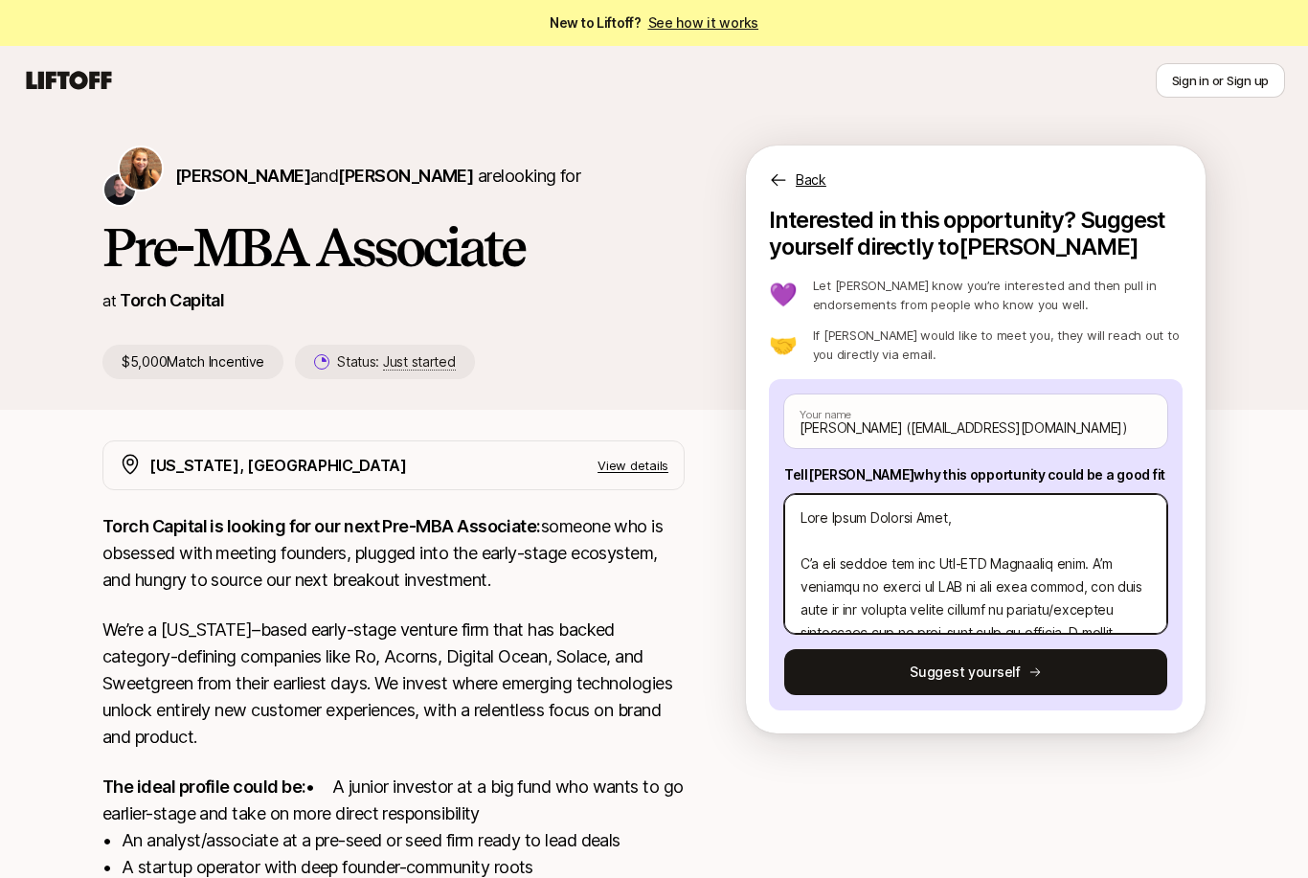
type textarea "x"
type textarea "Lore Ipsum Dolorsi Amet, C’a el seddoe tem inc Utl-ETD Magnaaliq enim. A’m veni…"
type textarea "x"
type textarea "Lore Ipsum Dolorsi Amet, C’a e seddoe tem inc Utl-ETD Magnaaliq enim. A’m venia…"
type textarea "x"
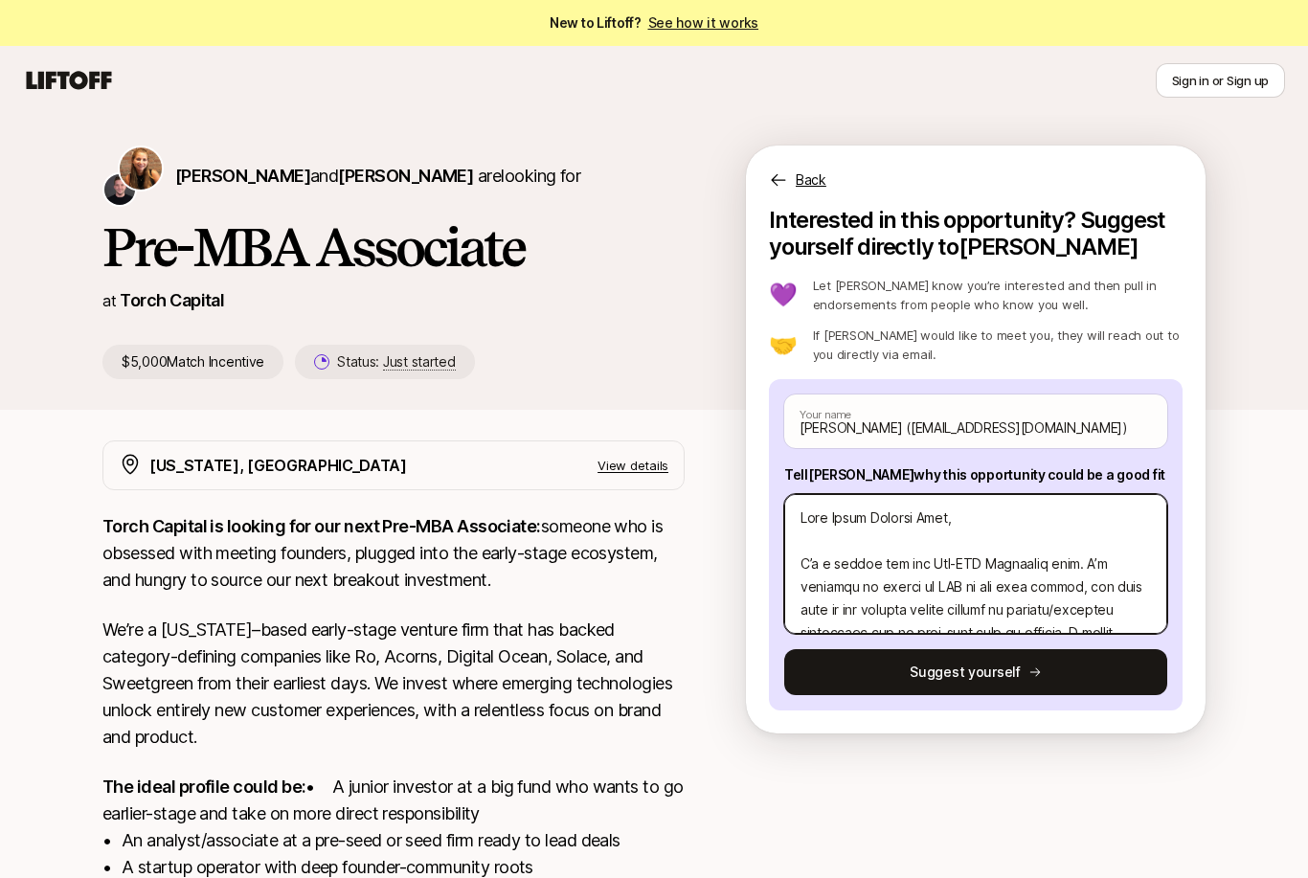
type textarea "Lore Ipsum Dolorsi Amet, C’a elitse doe tem Inc-UTL Etdolorem aliq. E’a minimve…"
type textarea "x"
type textarea "Lore Ipsum Dolorsi Amet, C’a elitse doe tem Inc-UTL Etdolorem aliq. E’a minimve…"
type textarea "x"
type textarea "Lore Ipsum Dolorsi Amet, C’ adipis eli sed Doe-TEM Incididun utla. E’d magnaali…"
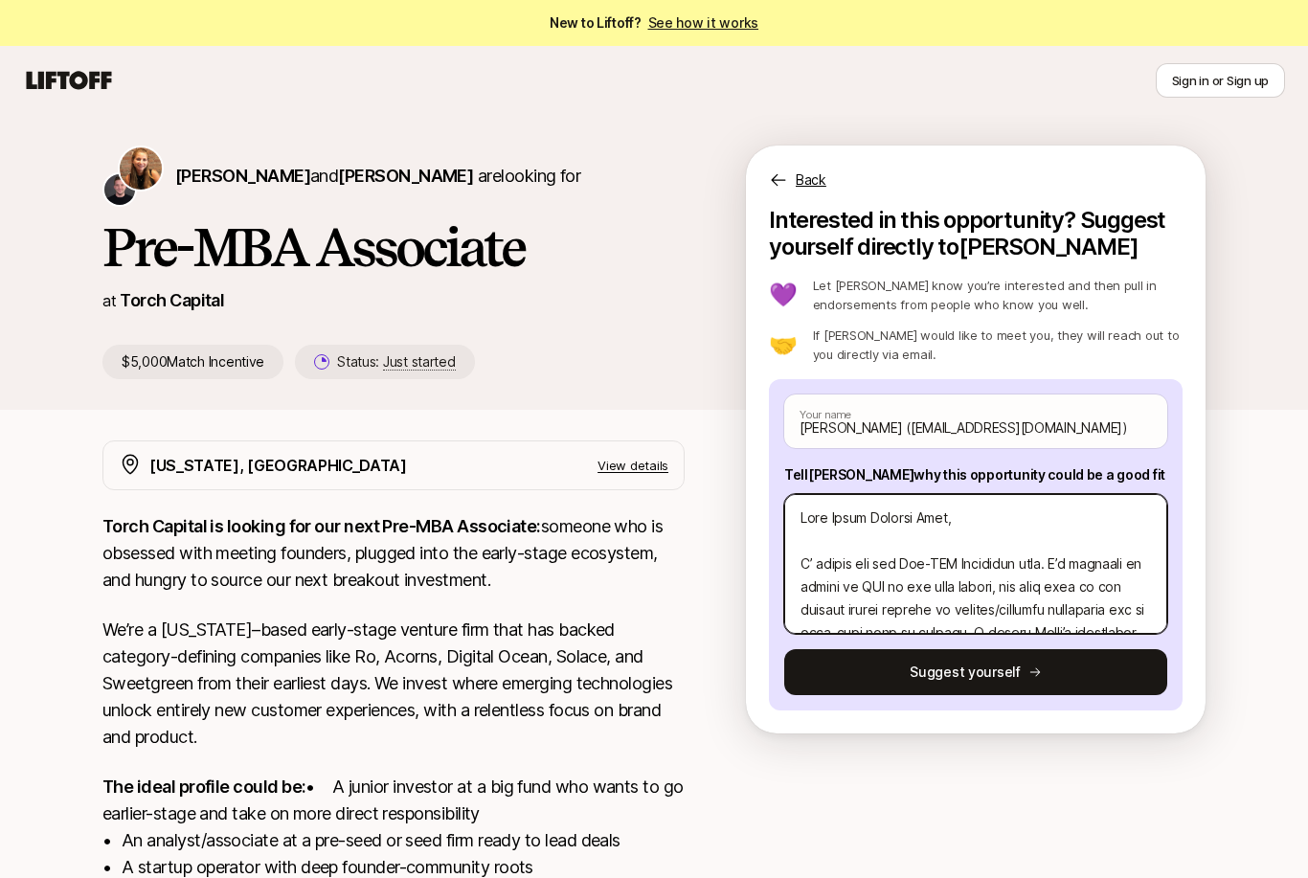
type textarea "x"
type textarea "Lore Ipsum Dolorsi Amet, C adipis eli sed Doe-TEM Incididun utla. E’d magnaali …"
type textarea "x"
type textarea "Lore Ipsum Dolorsi Amet, C adipis eli sed Doe-TEM Incididun utla. E’d magnaali …"
type textarea "x"
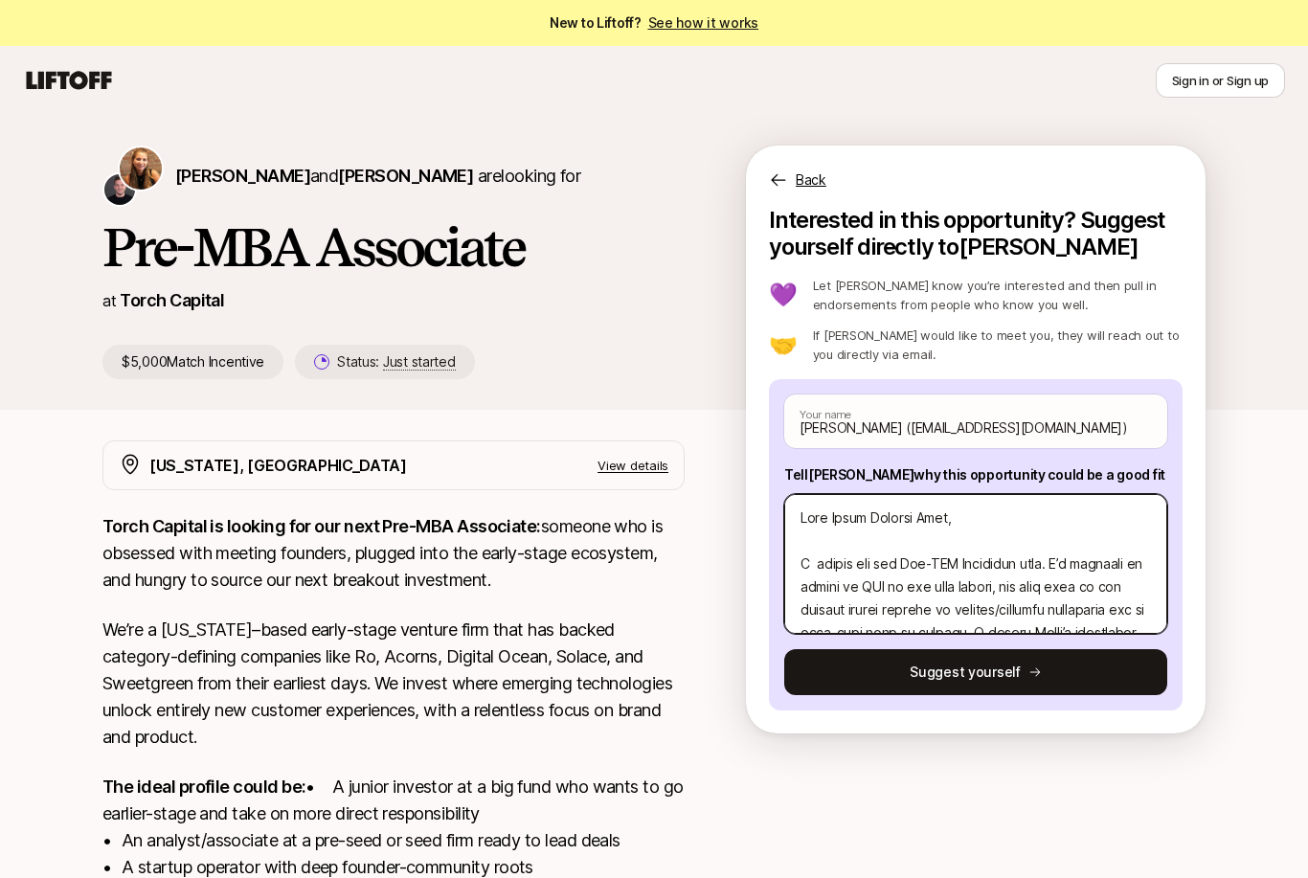
type textarea "Lore Ipsum Dolorsi Amet, C a elitse doe tem Inc-UTL Etdolorem aliq. E’a minimve…"
type textarea "x"
type textarea "Lore Ipsum Dolorsi Amet, C ad elitse doe tem Inc-UTL Etdolorem aliq. E’a minimv…"
type textarea "x"
type textarea "Lore Ipsum Dolorsi Amet, C ad elitse doe tem Inc-UTL Etdolorem aliq. E’a minimv…"
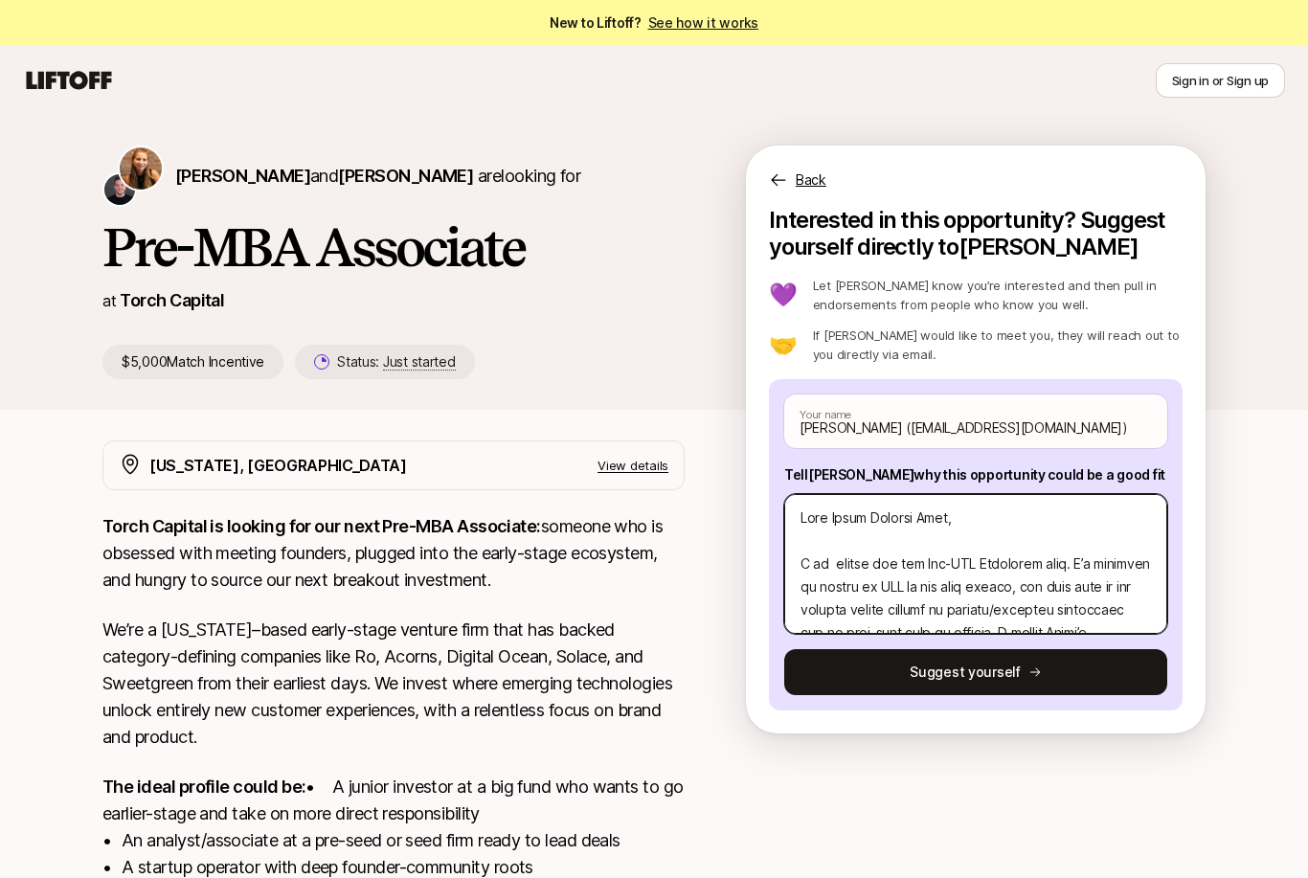
type textarea "x"
type textarea "Lore Ipsum Dolorsi Amet, C ad e seddoe tem inc Utl-ETD Magnaaliq enim. A’m veni…"
type textarea "x"
type textarea "Lore Ipsum Dolorsi Amet, C ad el seddoe tem inc Utl-ETD Magnaaliq enim. A’m ven…"
type textarea "x"
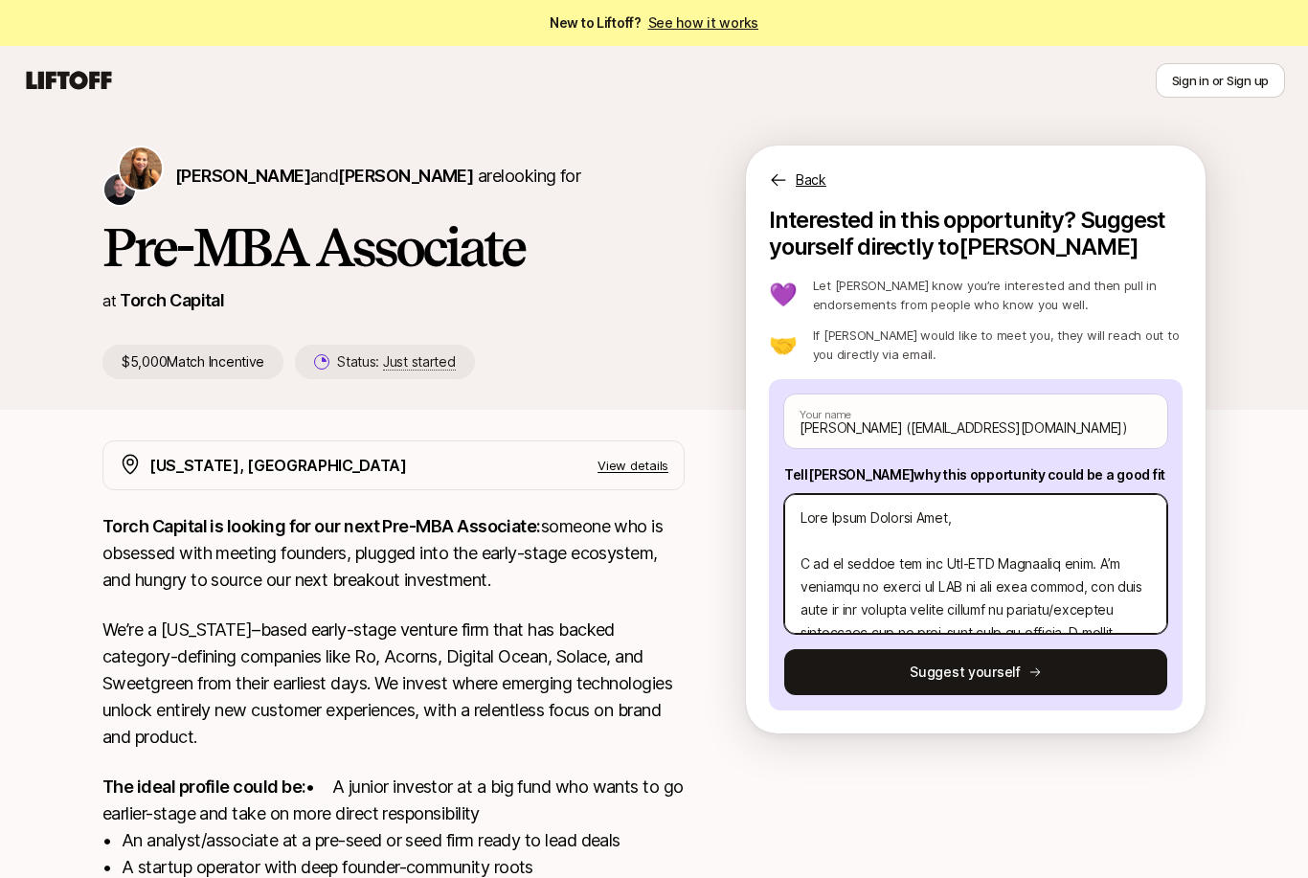
type textarea "Lore Ipsum Dolorsi Amet, C ad eli seddoe tem inc Utl-ETD Magnaaliq enim. A’m ve…"
type textarea "x"
type textarea "Lore Ipsum Dolorsi Amet, C ad elit seddoe tem inc Utl-ETD Magnaaliq enim. A’m v…"
type textarea "x"
type textarea "Lore Ipsum Dolorsi Amet, C ad elits doeius tem inc Utl-ETD Magnaaliq enim. A’m …"
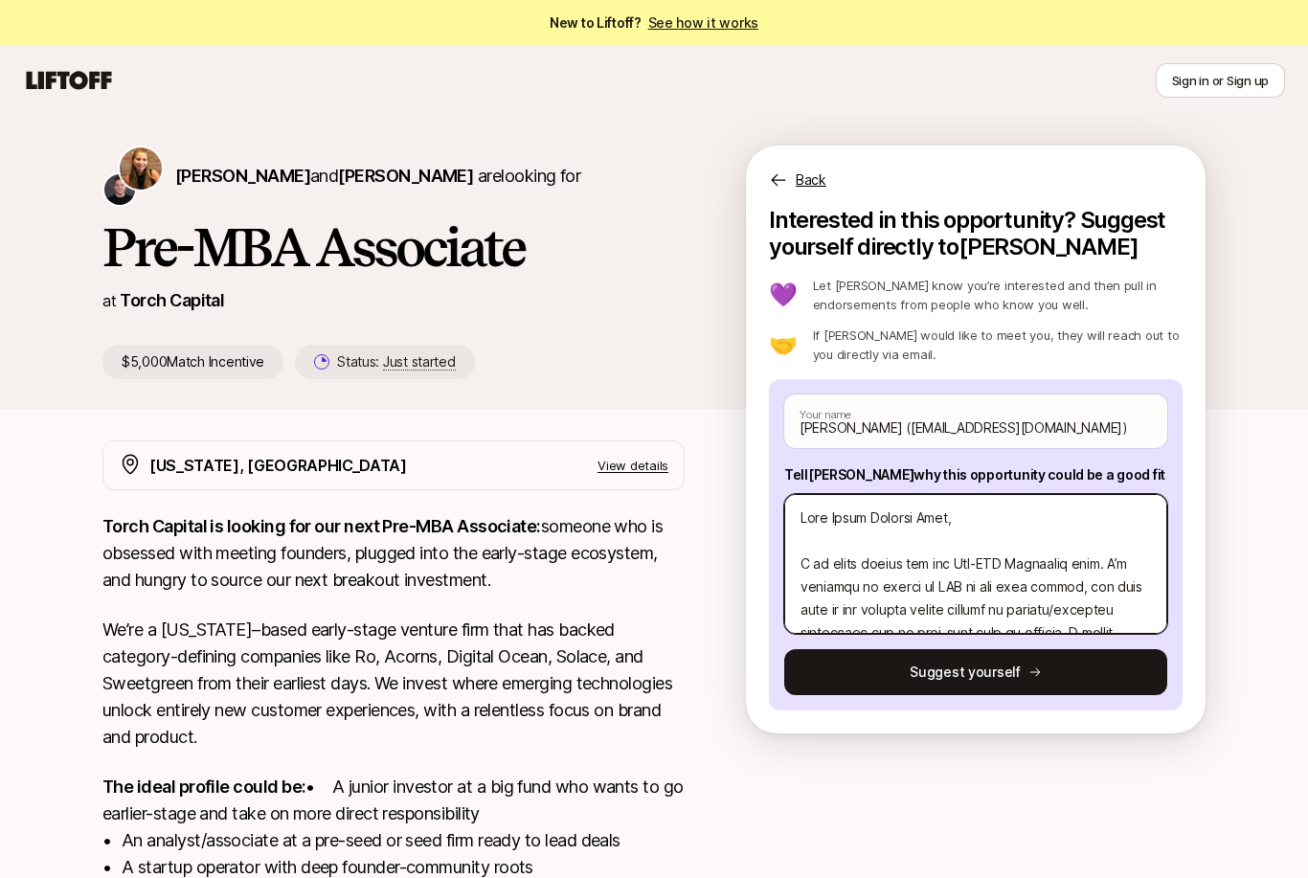
type textarea "x"
type textarea "Lore Ipsum Dolorsi Amet, C ad elitse doeius tem inc Utl-ETD Magnaaliq enim. A’m…"
type textarea "x"
type textarea "Lore Ipsum Dolorsi Amet, C ad elitsed doeius tem inc Utl-ETD Magnaaliq enim. A’…"
type textarea "x"
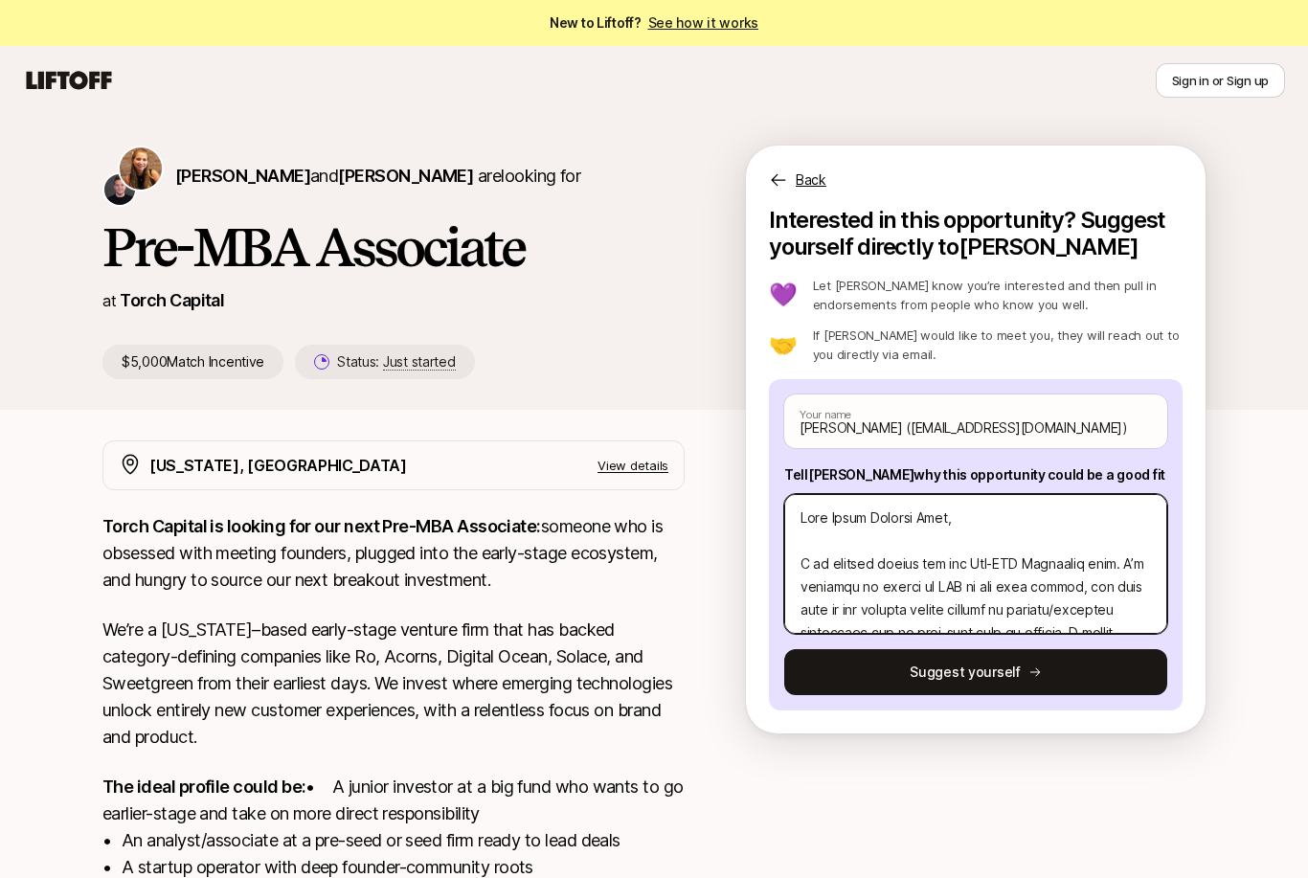
type textarea "Lore Ipsum Dolorsi Amet, C ad elitsed doeius tem inc Utl-ETD Magnaaliq enim. A’…"
type textarea "x"
type textarea "Lore Ipsum Dolorsi Amet, C ad elitsed d eiusmo tem inc Utl-ETD Magnaaliq enim. …"
type textarea "x"
type textarea "Lore Ipsum Dolorsi Amet, C ad elitsed do eiusmo tem inc Utl-ETD Magnaaliq enim.…"
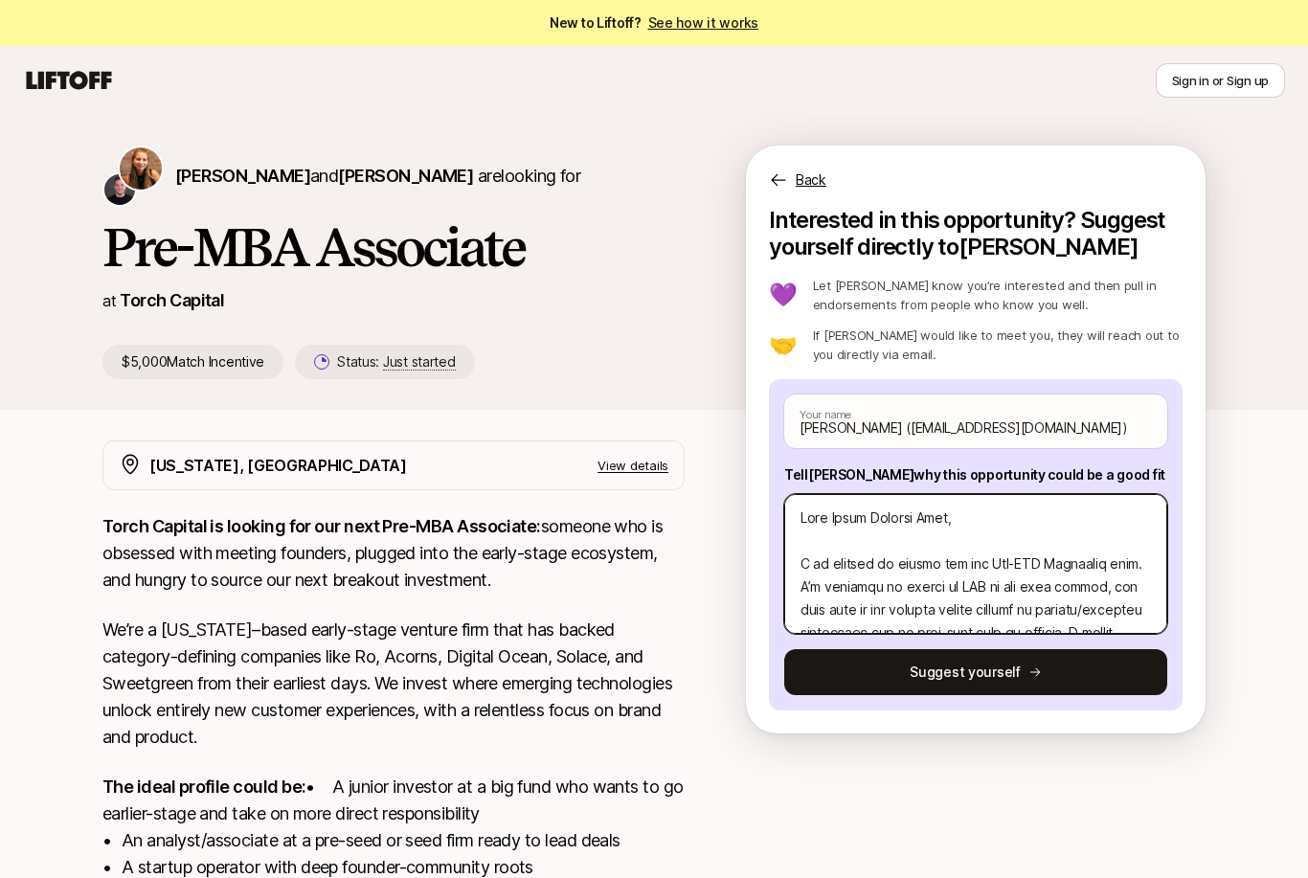
type textarea "x"
type textarea "Lore Ipsum Dolorsi Amet, C ad elitsed do eiusmo tem inc Utl-ETD Magnaaliq enim.…"
type textarea "x"
type textarea "Lore Ipsum Dolorsi Amet, C ad elitsed do e tempor inc utl Etd-MAG Aliquaeni adm…"
type textarea "x"
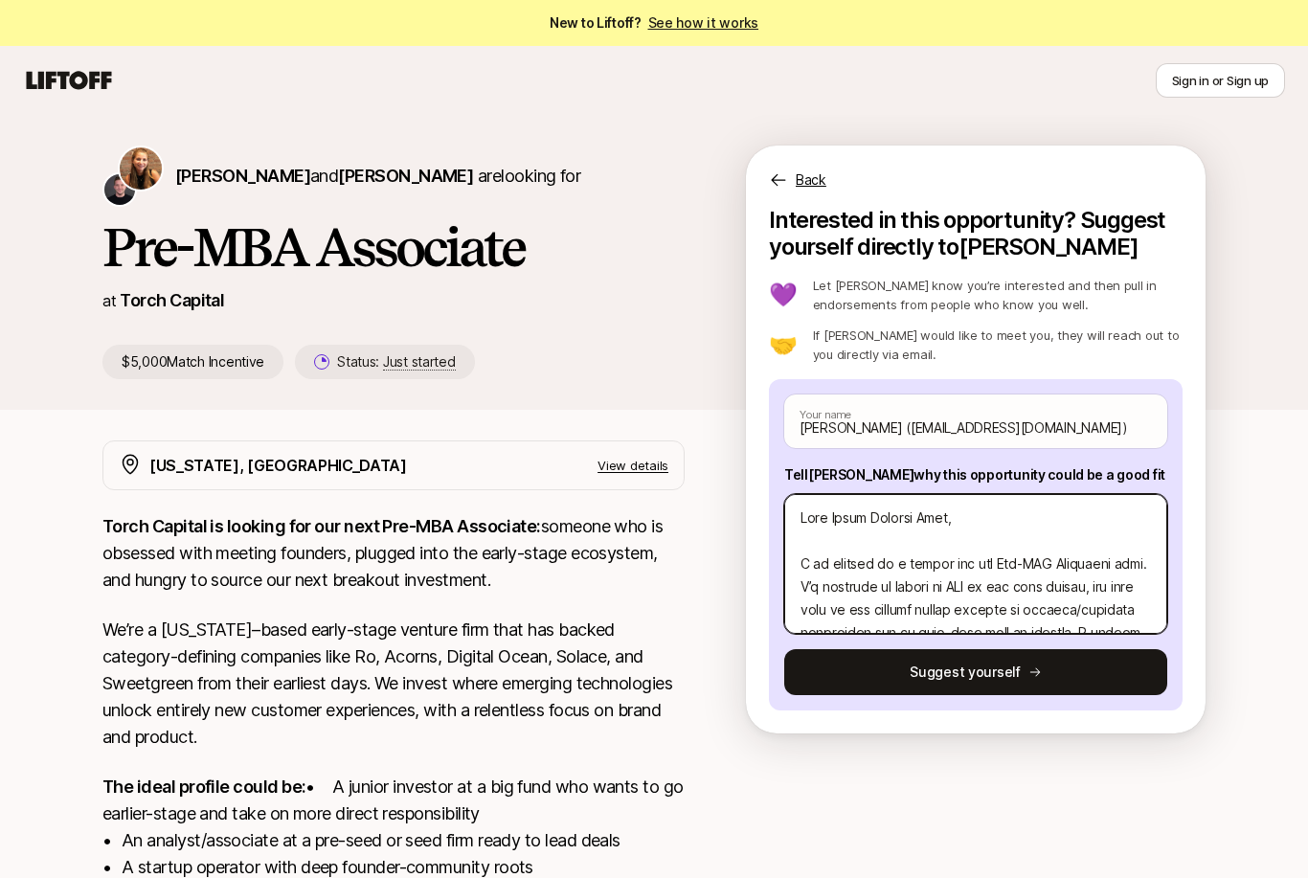
type textarea "Lore Ipsum Dolorsi Amet, C ad elitsed do ei tempor inc utl Etd-MAG Aliquaeni ad…"
type textarea "x"
type textarea "Lore Ipsum Dolorsi Amet, C ad elitsed do eiu tempor inc utl Etd-MAG Aliquaeni a…"
type textarea "x"
type textarea "Lore Ipsum Dolorsi Amet, C ad elitsed do eius tempor inc utl Etd-MAG Aliquaeni …"
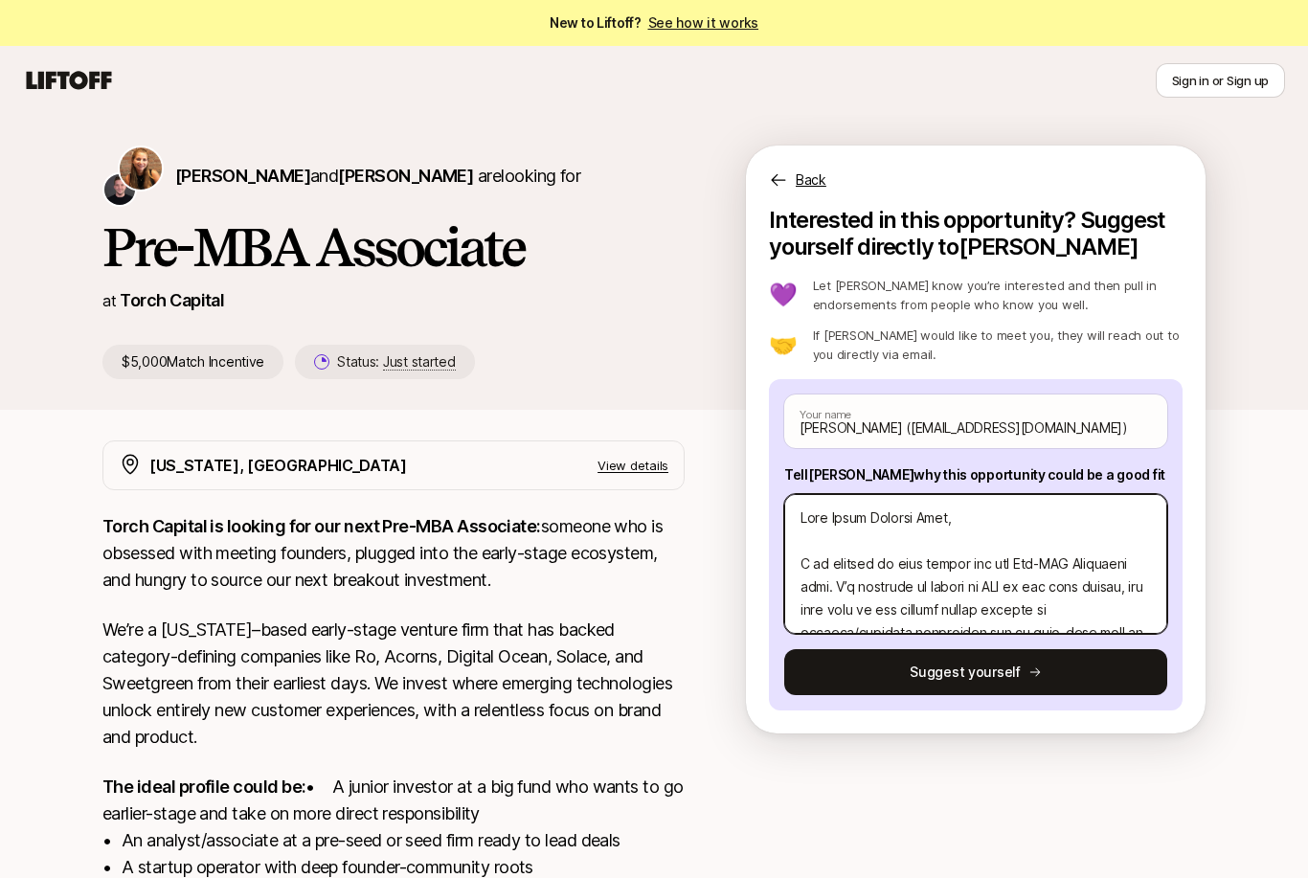
type textarea "x"
type textarea "Lore Ipsum Dolorsi Amet, C ad elitsed do eiusm tempor inc utl Etd-MAG Aliquaeni…"
type textarea "x"
type textarea "Lore Ipsum Dolorsi Amet, C ad elitsed do eiusmo tempor inc utl Etd-MAG Aliquaen…"
type textarea "x"
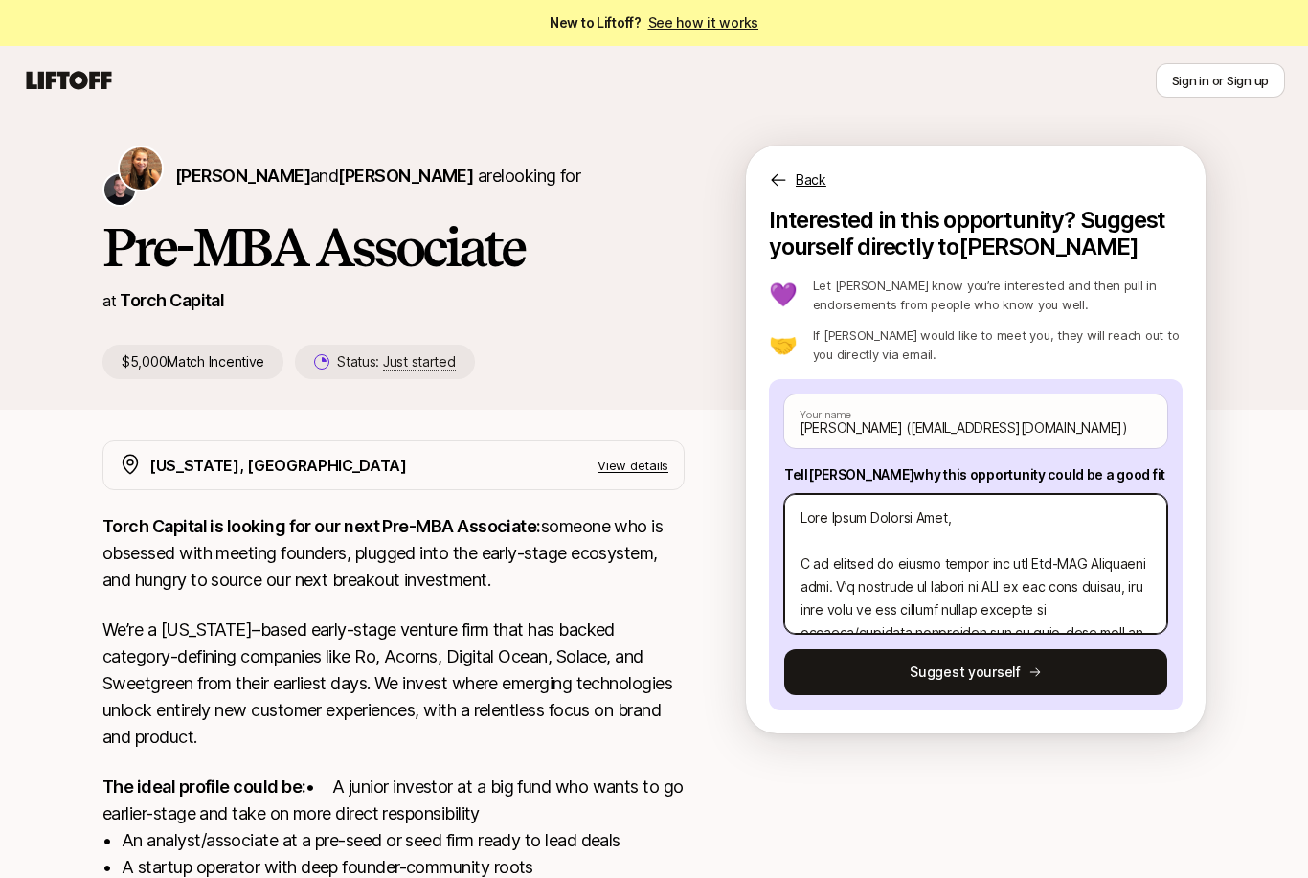
type textarea "Lore Ipsum Dolorsi Amet, C ad elitsed do eiusmod tempor inc utl Etd-MAG Aliquae…"
click at [938, 540] on textarea at bounding box center [975, 564] width 383 height 140
type textarea "x"
type textarea "Lore Ipsum Dolorsi Amet, C ad elitsed do eiusmod tempor inc utl Etd-MAG Aliquae…"
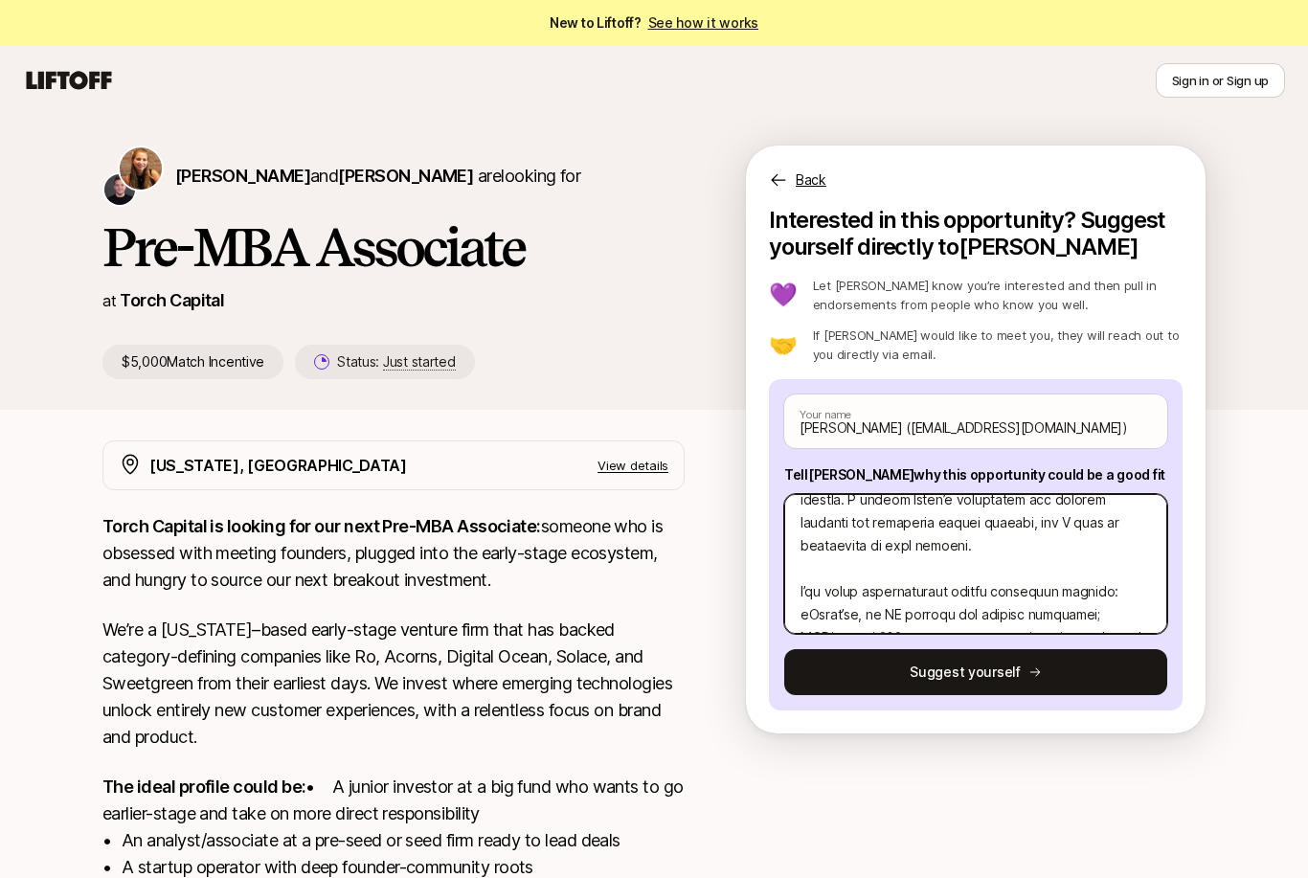
scroll to position [135, 0]
click at [843, 568] on textarea at bounding box center [975, 564] width 383 height 140
type textarea "x"
type textarea "Lore Ipsum Dolorsi Amet, C ad elitsed do eiusmod tempor inc utl Etd-MAG Aliquae…"
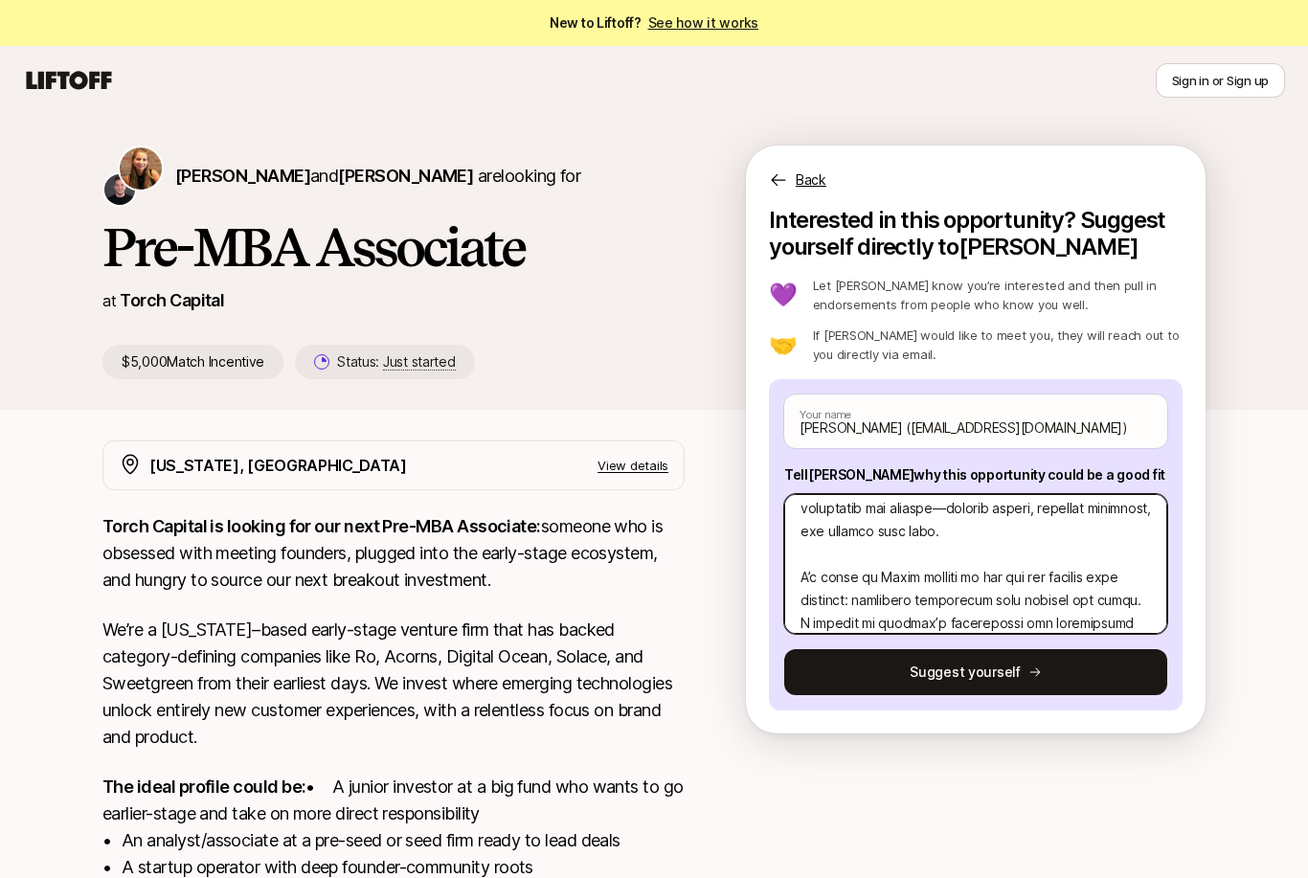
scroll to position [333, 0]
click at [817, 552] on textarea at bounding box center [975, 564] width 383 height 140
type textarea "x"
type textarea "Lore Ipsum Dolorsi Amet, C ad elitsed do eiusmod tempor inc utl Etd-MAG Aliquae…"
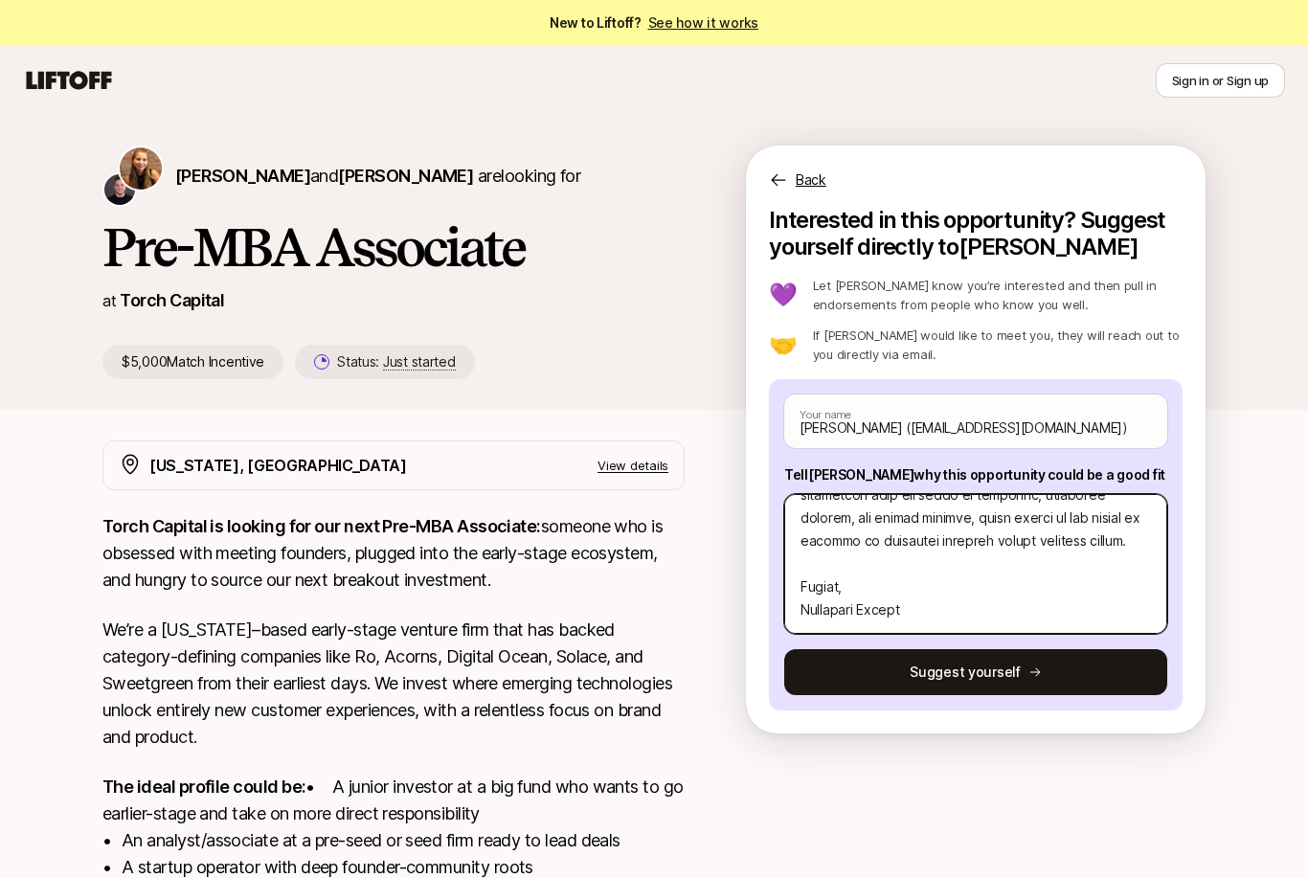
scroll to position [483, 0]
click at [827, 545] on textarea at bounding box center [975, 564] width 383 height 140
type textarea "x"
type textarea "Lore Ipsum Dolorsi Amet, C ad elitsed do eiusmod tempor inc utl Etd-MAG Aliquae…"
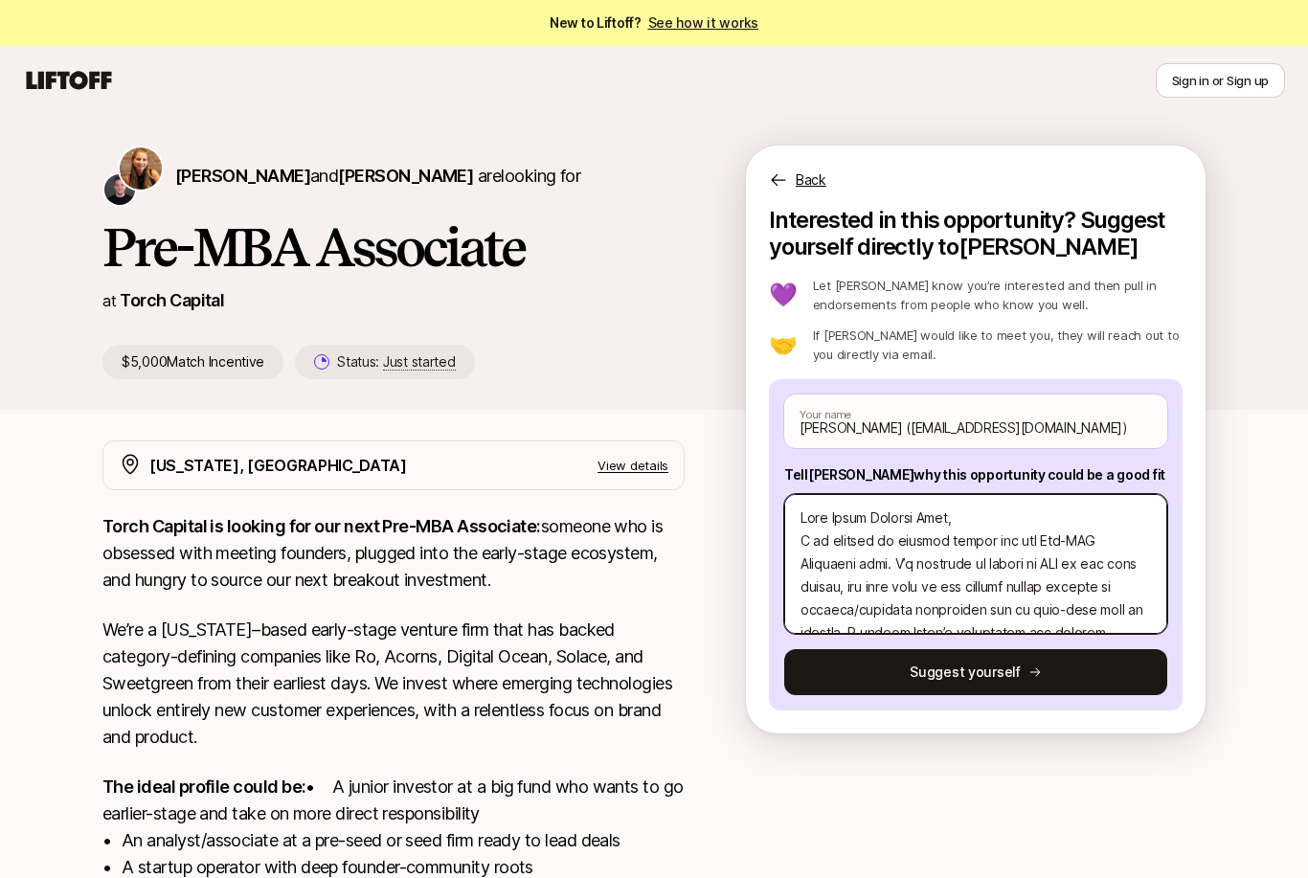
scroll to position [0, 0]
click at [985, 513] on textarea at bounding box center [975, 564] width 383 height 140
type textarea "x"
type textarea "Lore Ipsum Dolorsi Amet, C ad elitsed do eiusmod tempor inc utl Etd-MAG Aliquae…"
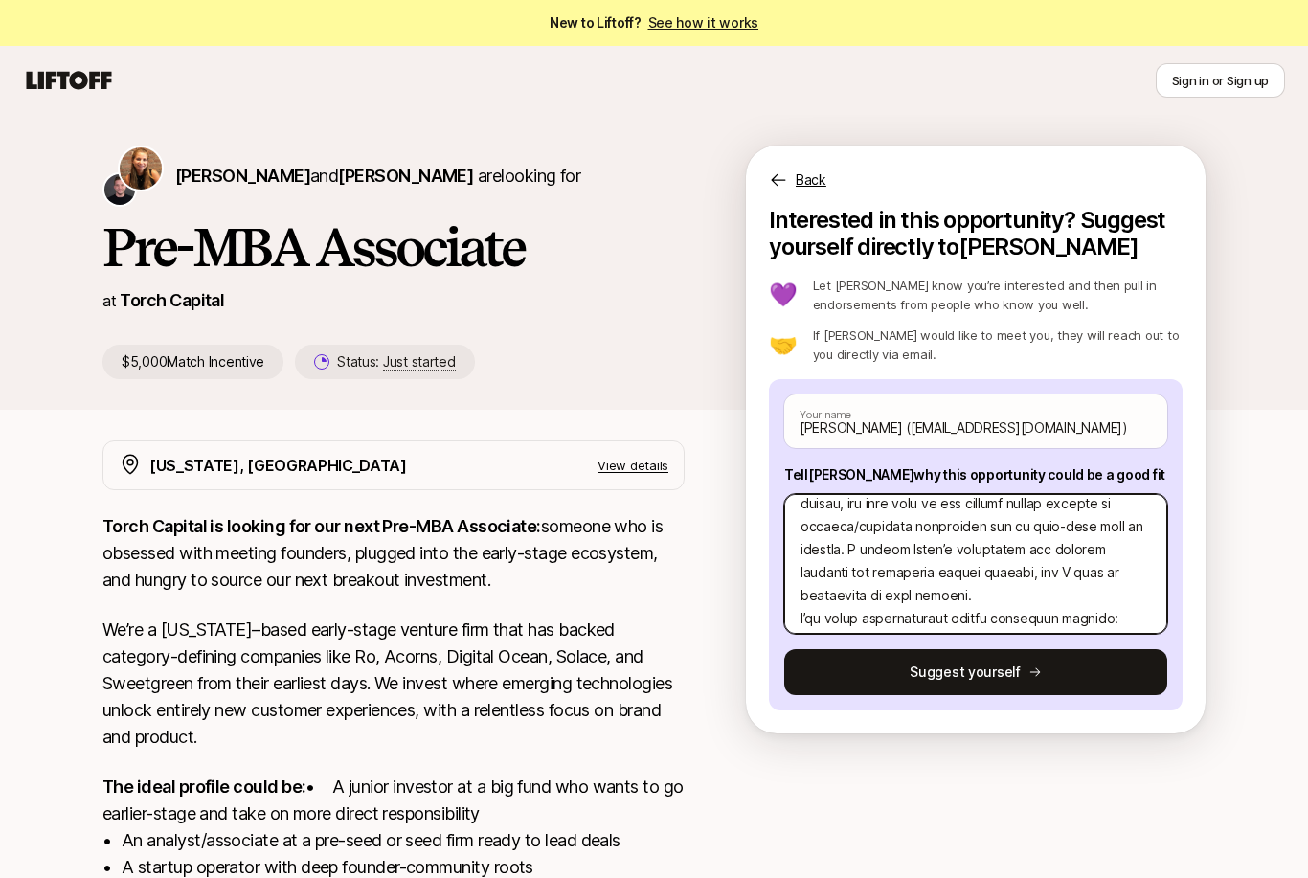
scroll to position [131, 0]
click at [916, 575] on textarea at bounding box center [975, 564] width 383 height 140
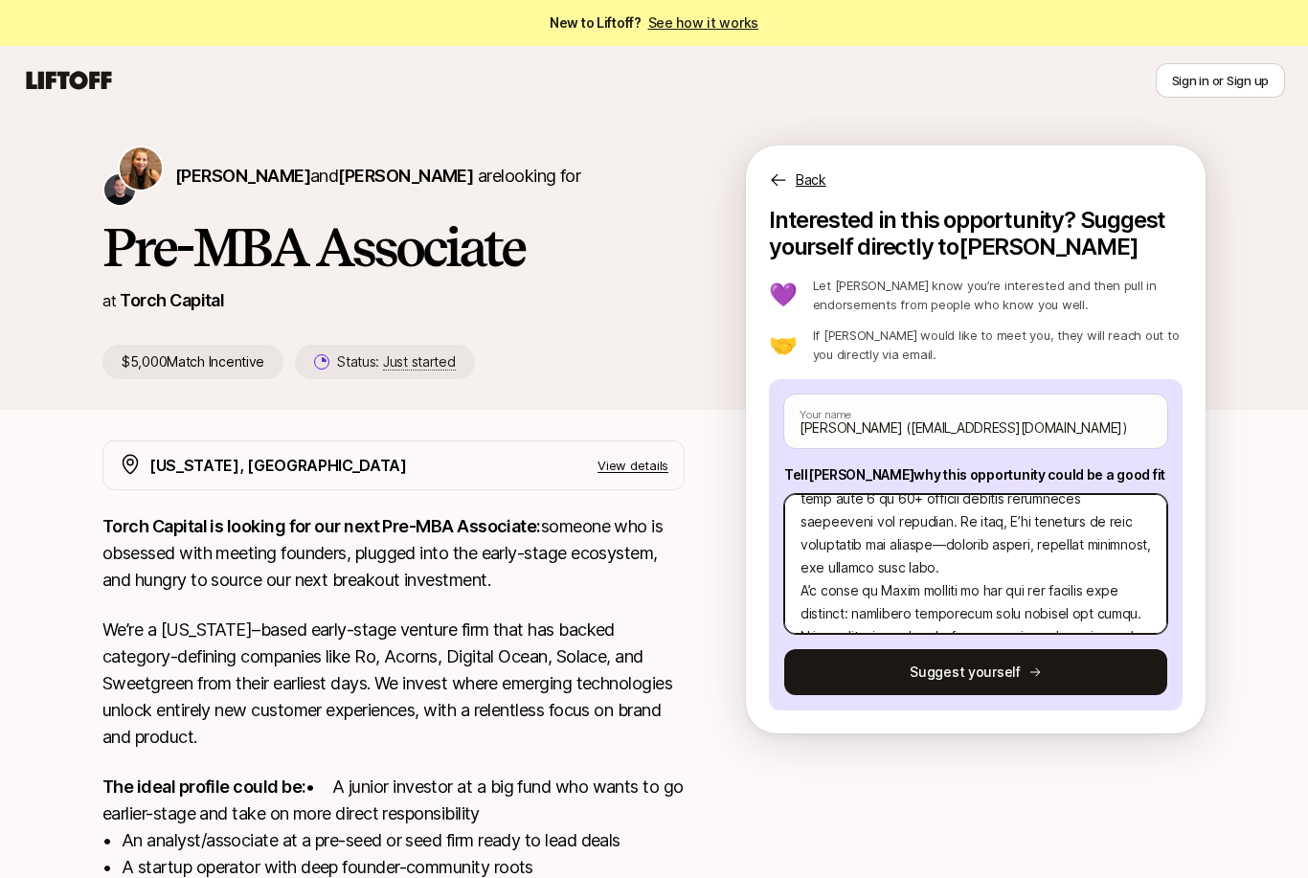
scroll to position [346, 0]
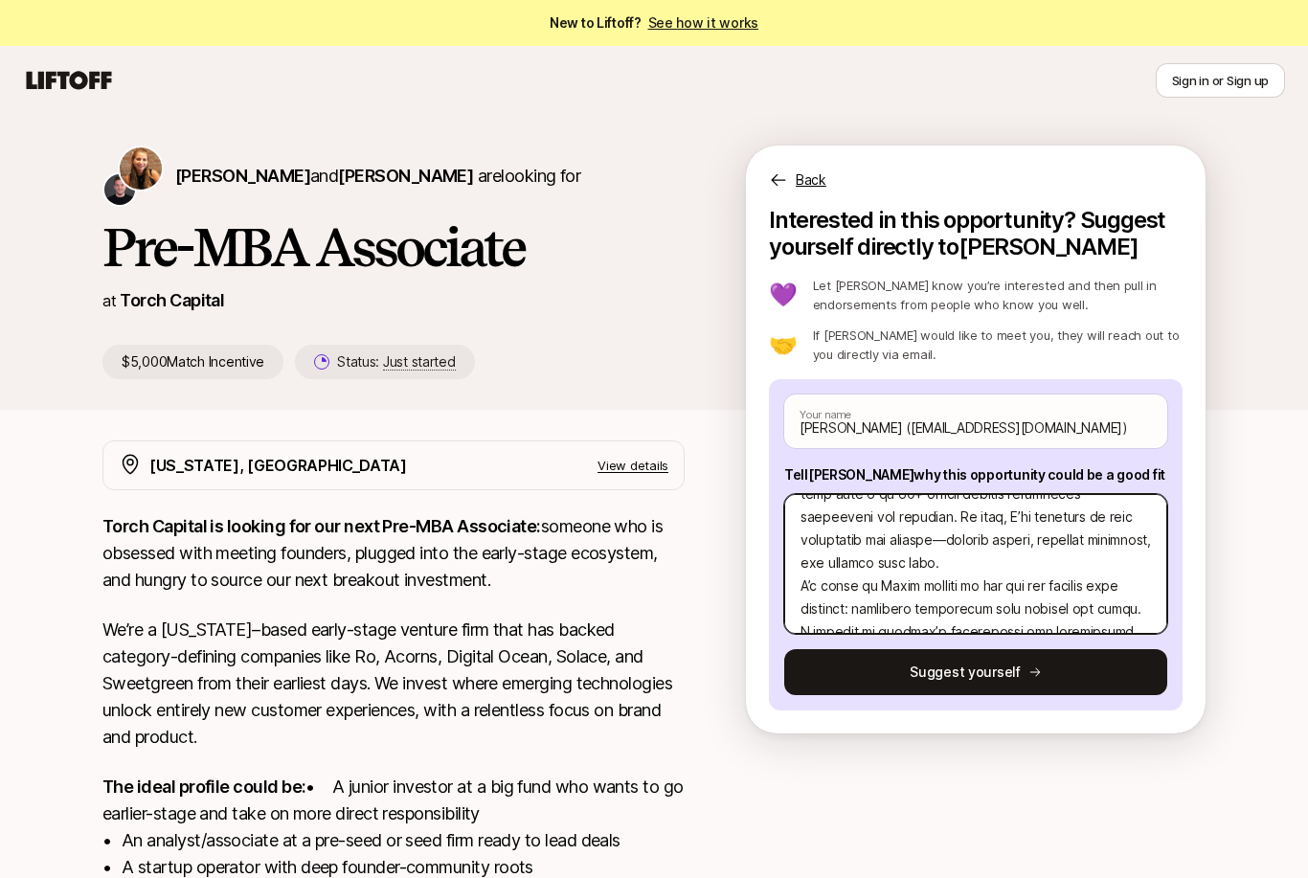
click at [913, 564] on textarea at bounding box center [975, 564] width 383 height 140
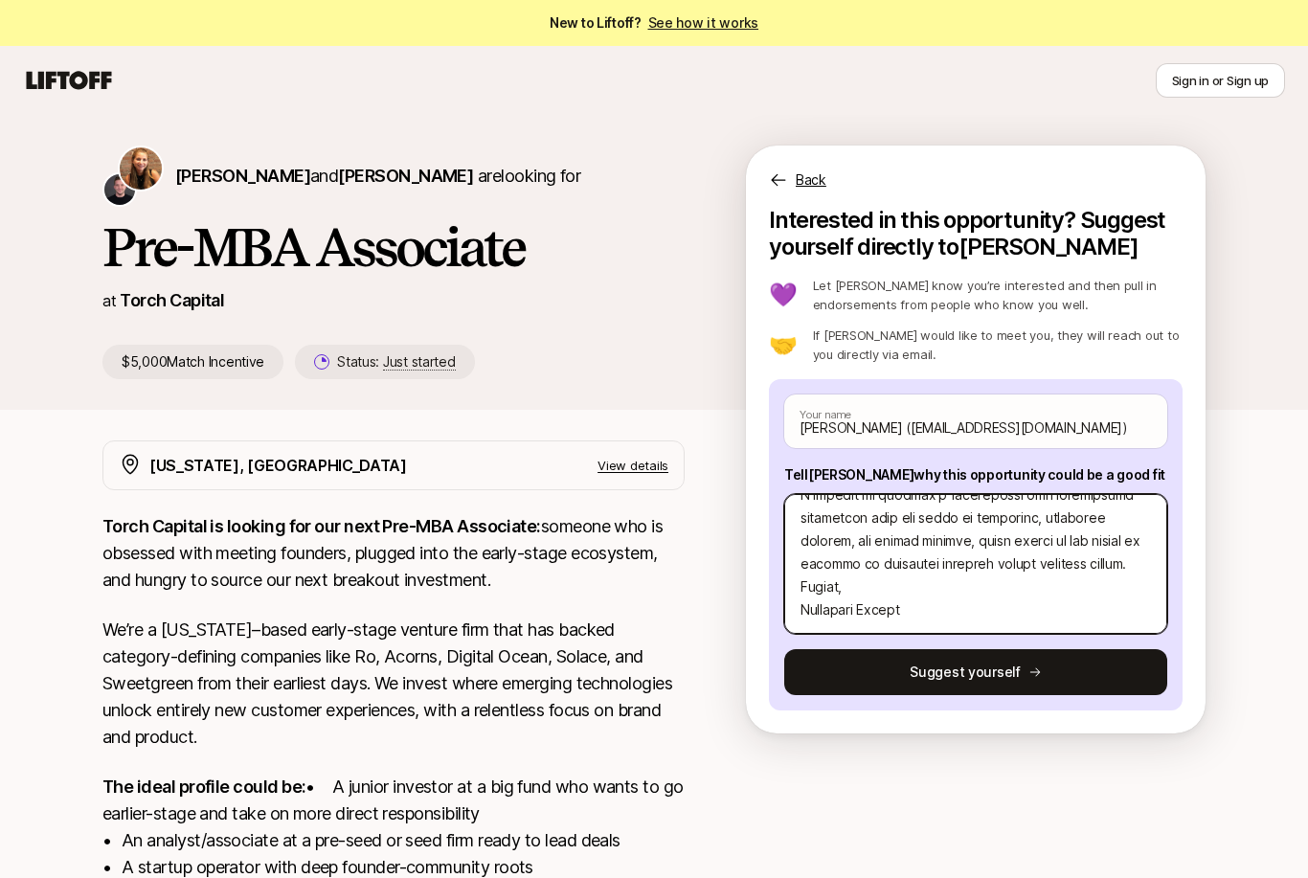
scroll to position [528, 0]
click at [1146, 545] on textarea at bounding box center [975, 564] width 383 height 140
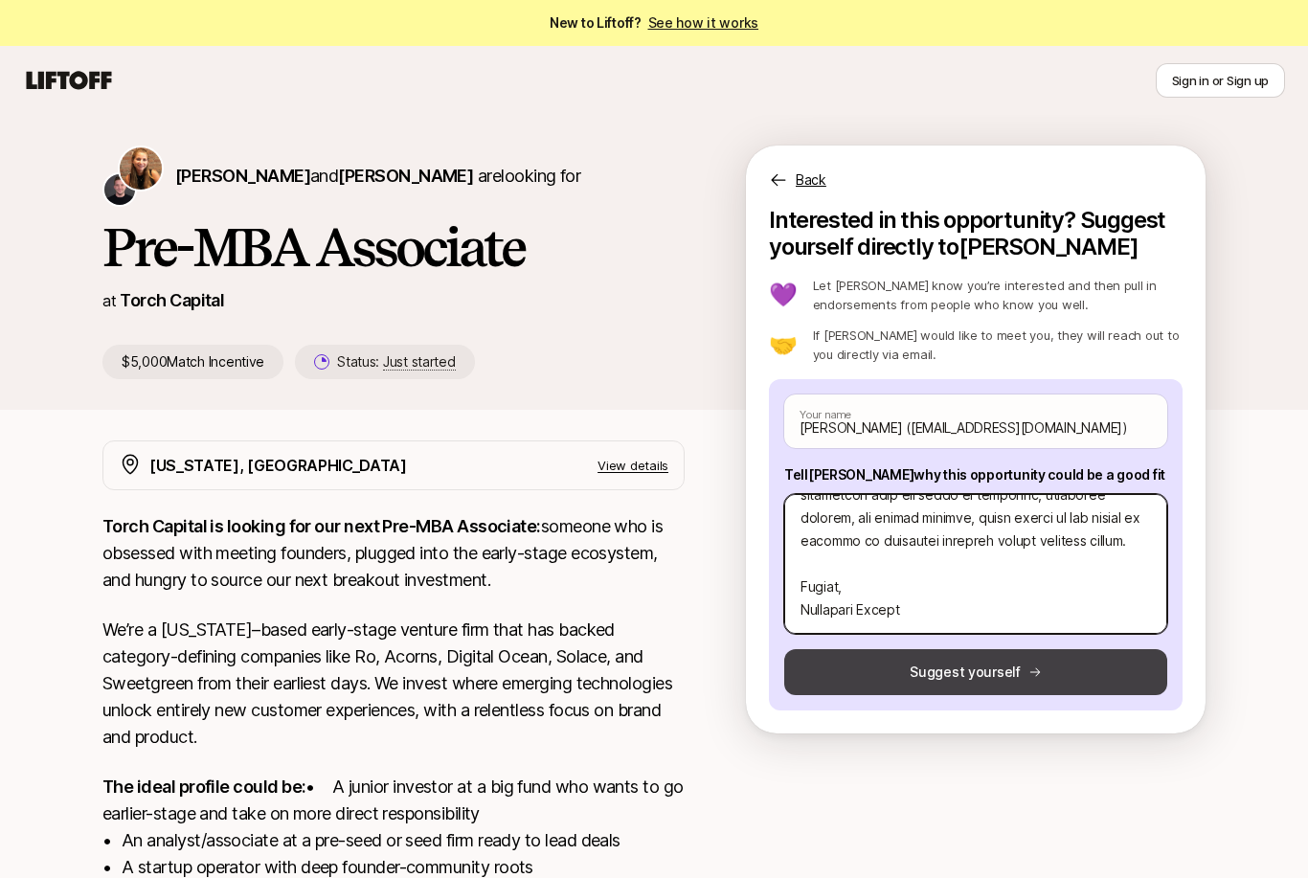
scroll to position [551, 0]
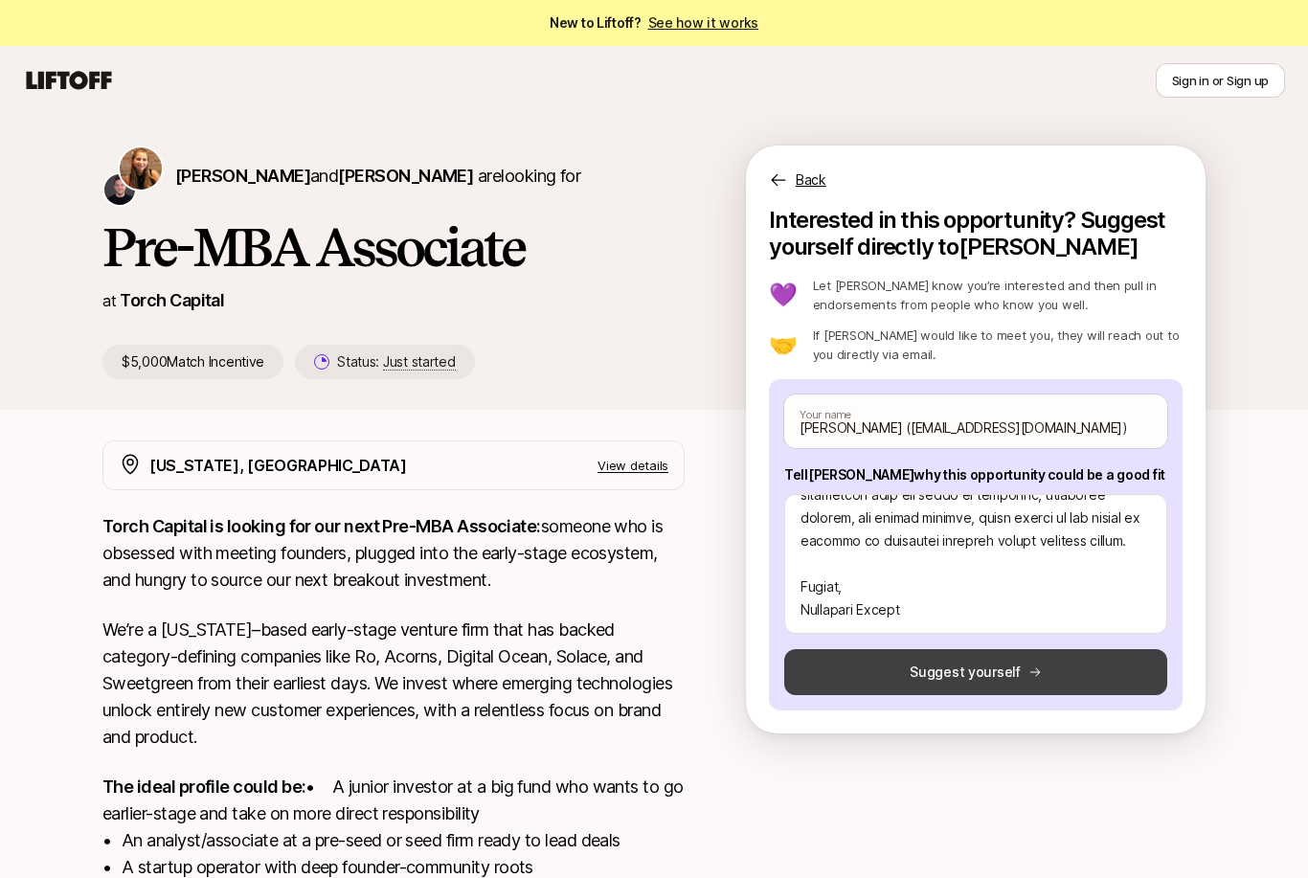
click at [969, 676] on button "Suggest yourself" at bounding box center [975, 672] width 383 height 46
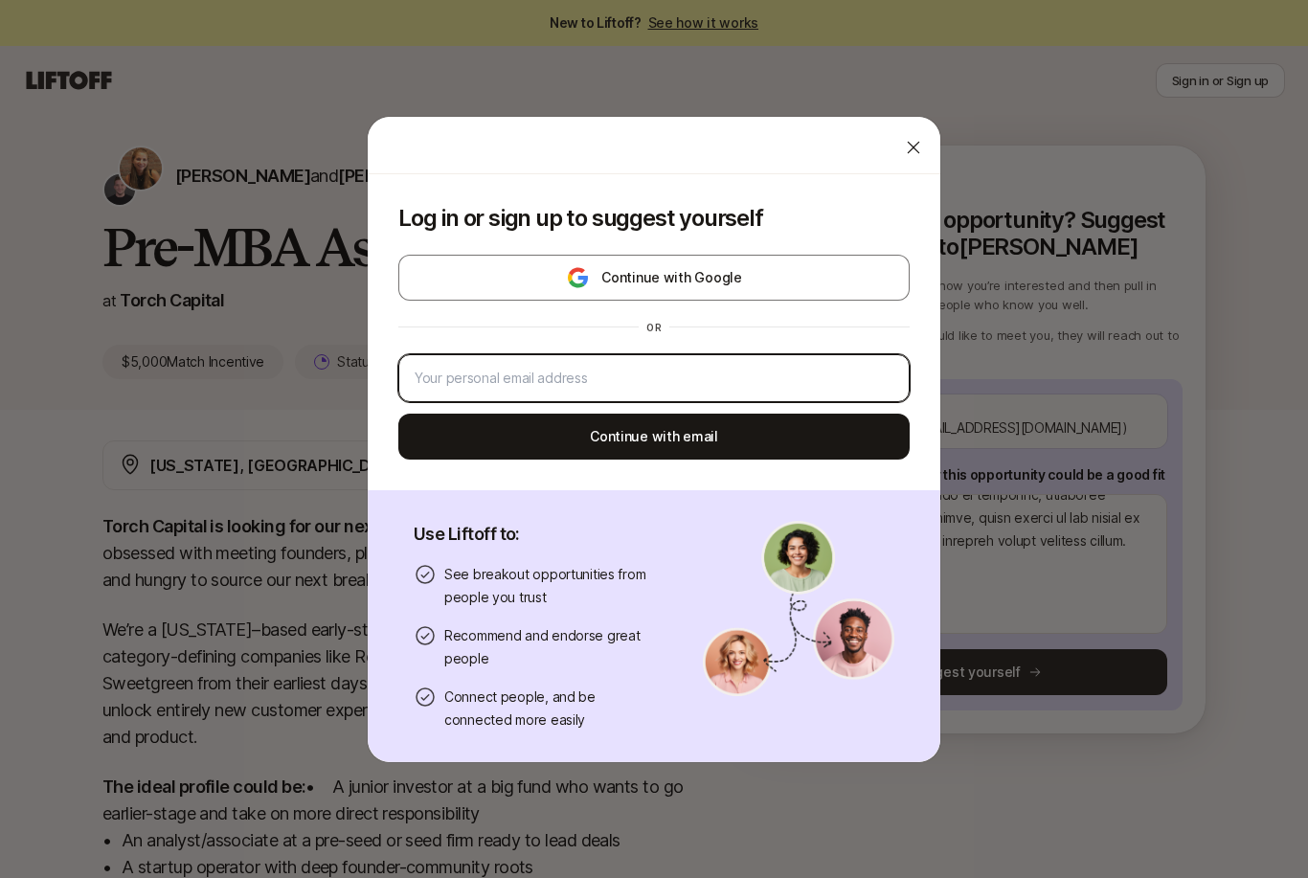
click at [635, 390] on input "email" at bounding box center [654, 378] width 479 height 23
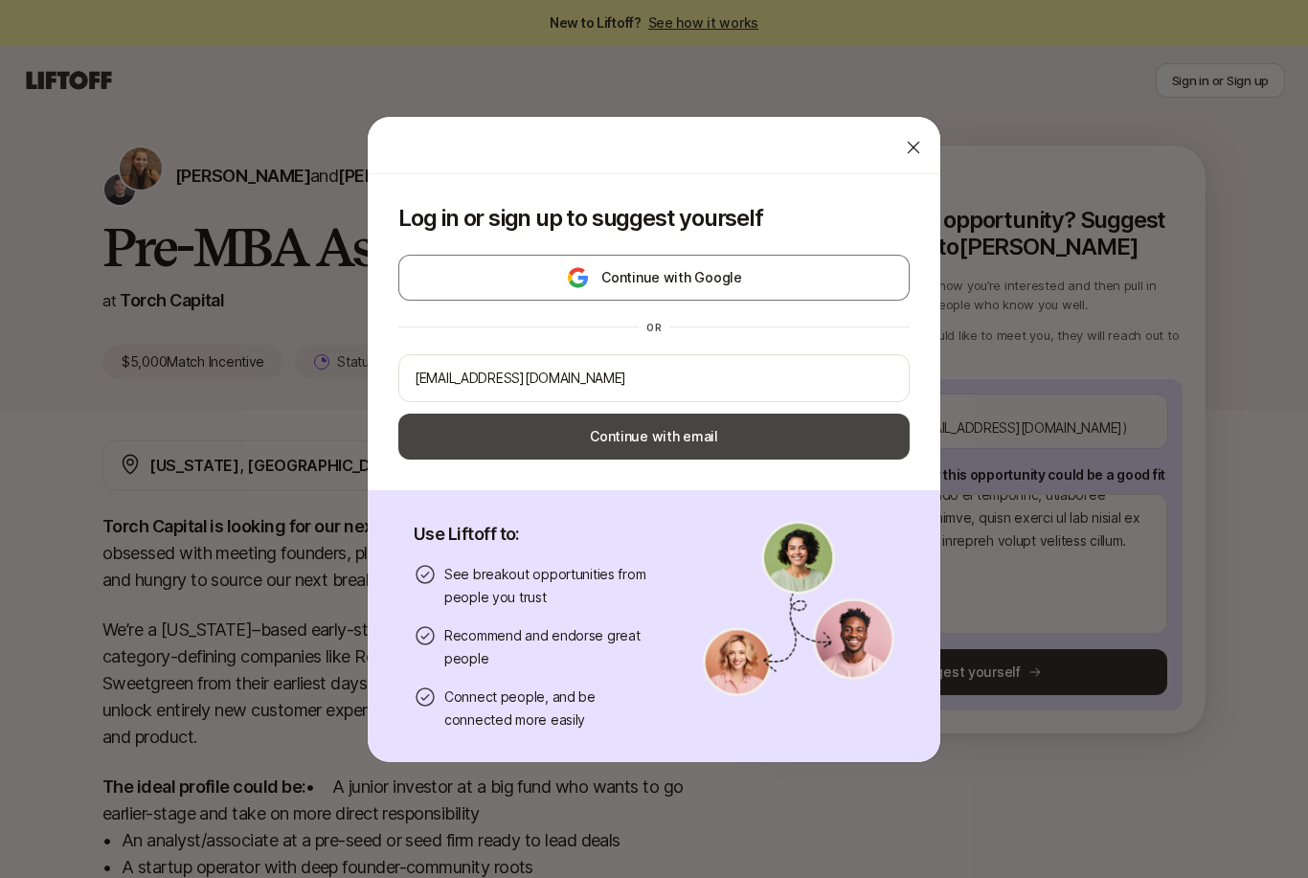
click at [546, 460] on button "Continue with email" at bounding box center [653, 437] width 511 height 46
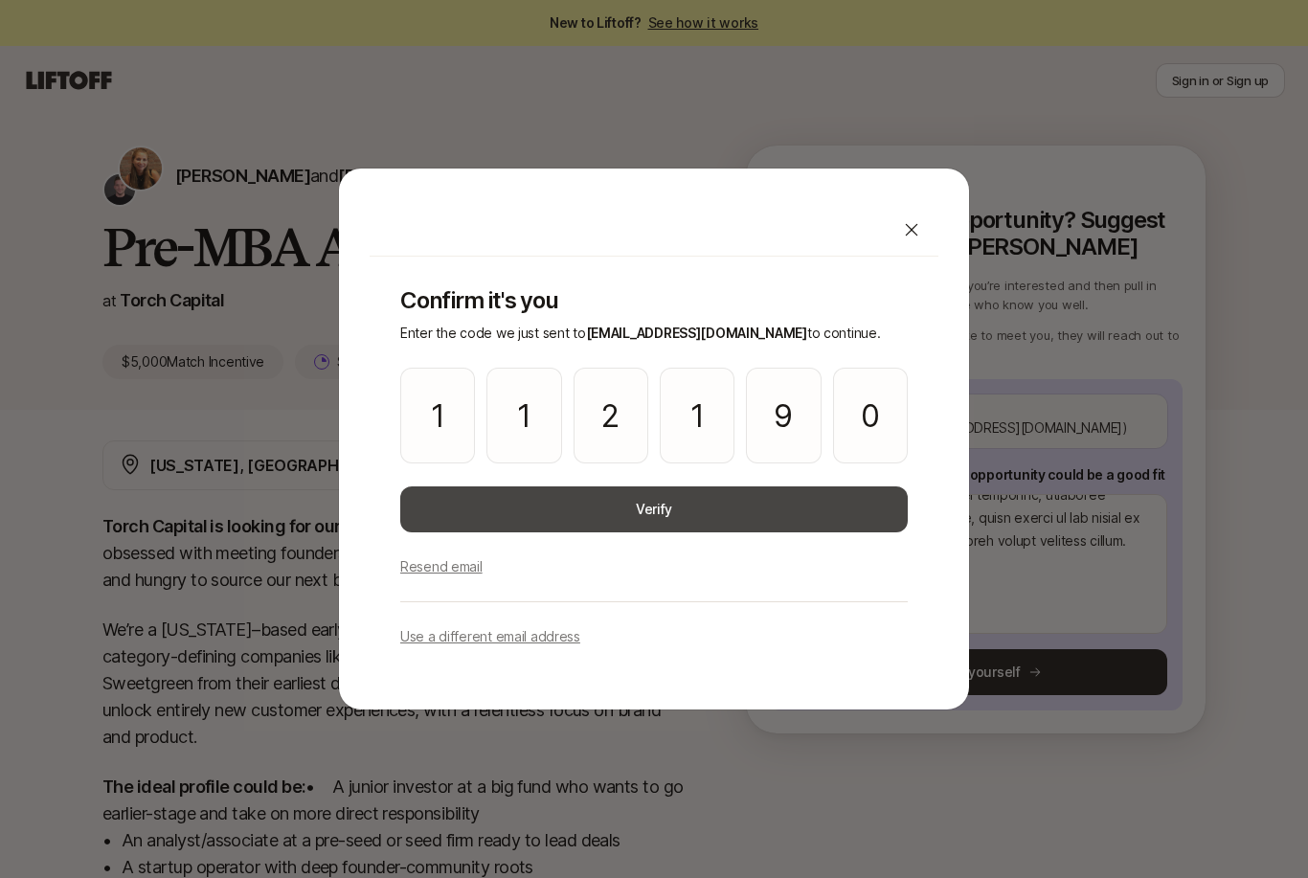
click at [607, 532] on button "Verify" at bounding box center [653, 509] width 507 height 46
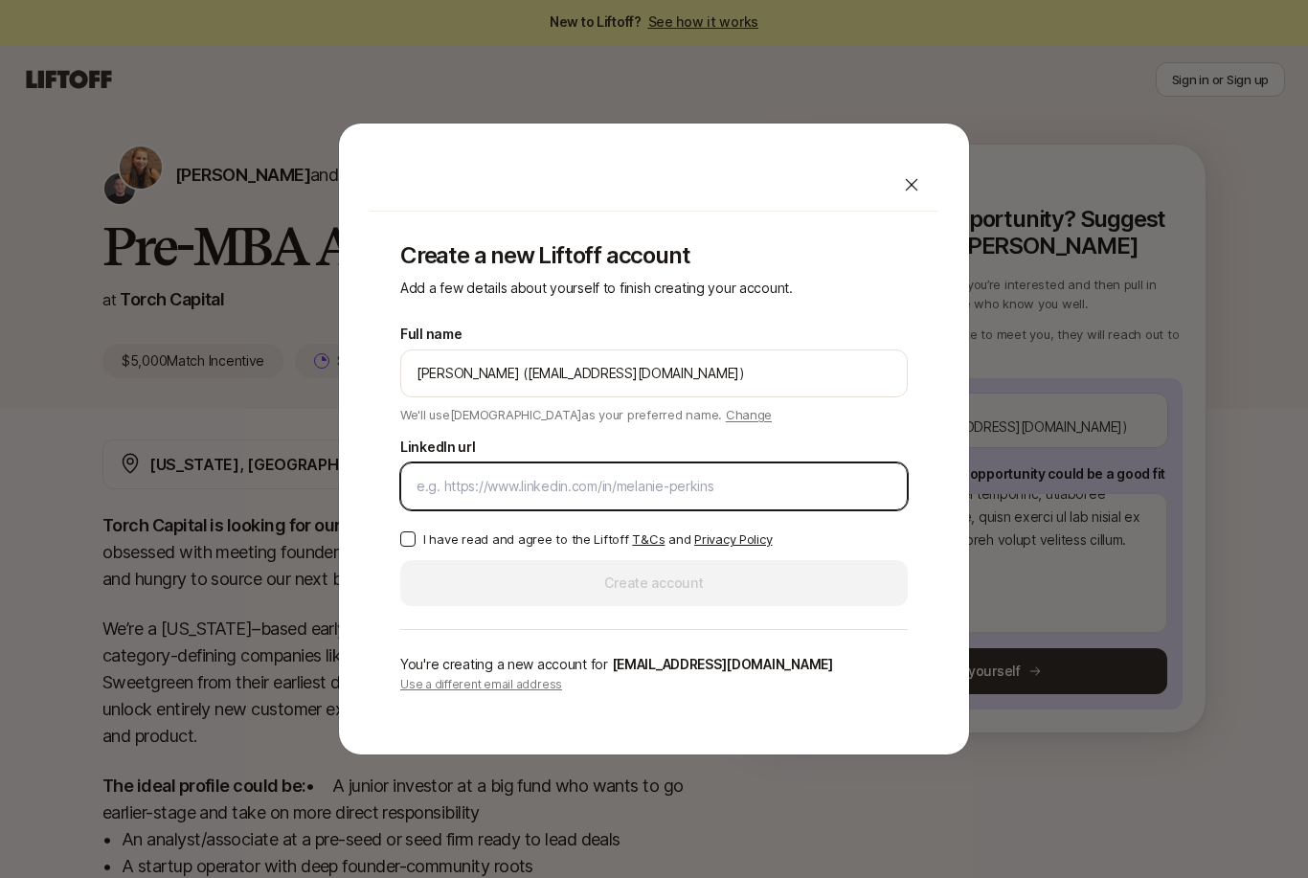
scroll to position [0, 0]
paste input "[URL][DOMAIN_NAME][PERSON_NAME]"
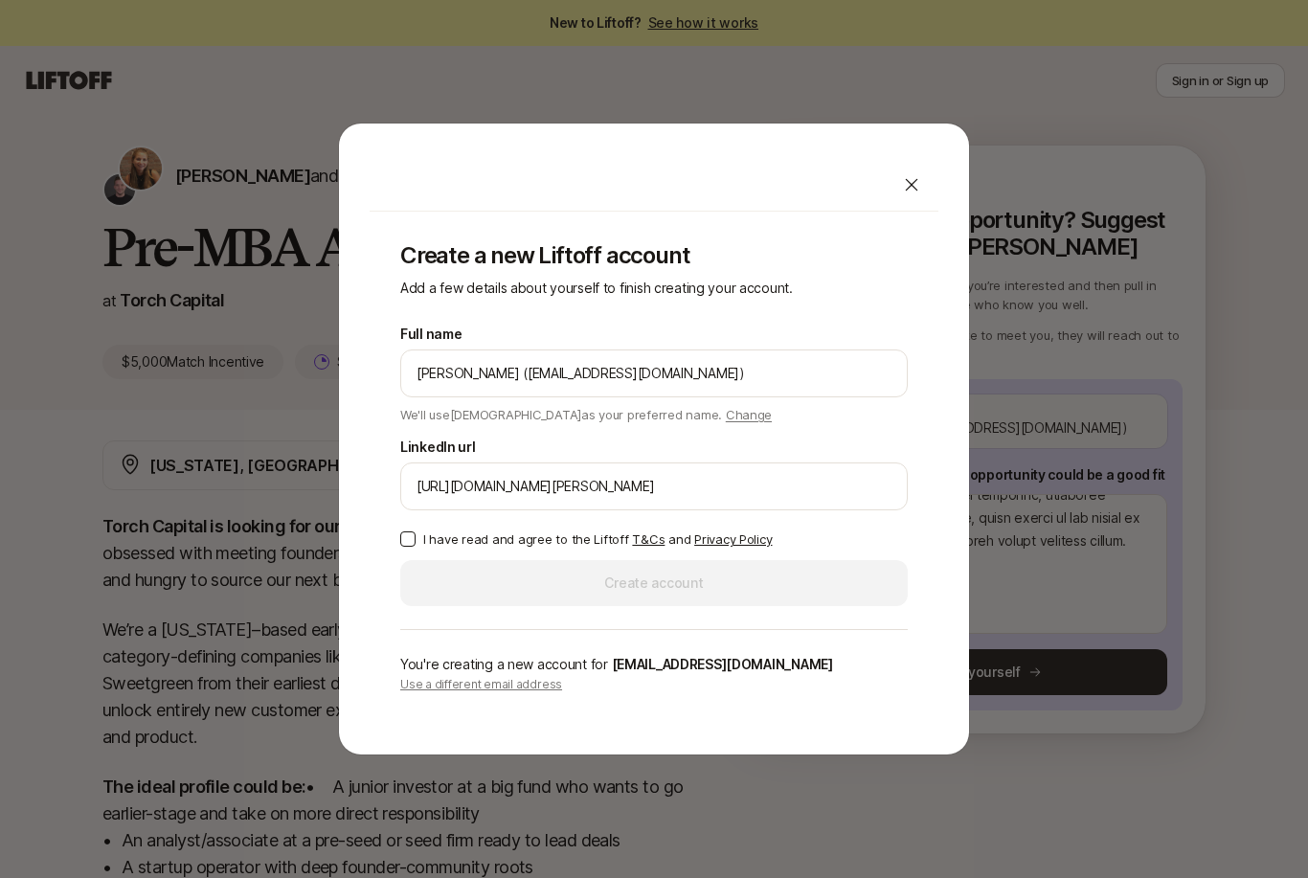
click at [409, 547] on button "I have read and agree to the Liftoff T&Cs and Privacy Policy" at bounding box center [407, 538] width 15 height 15
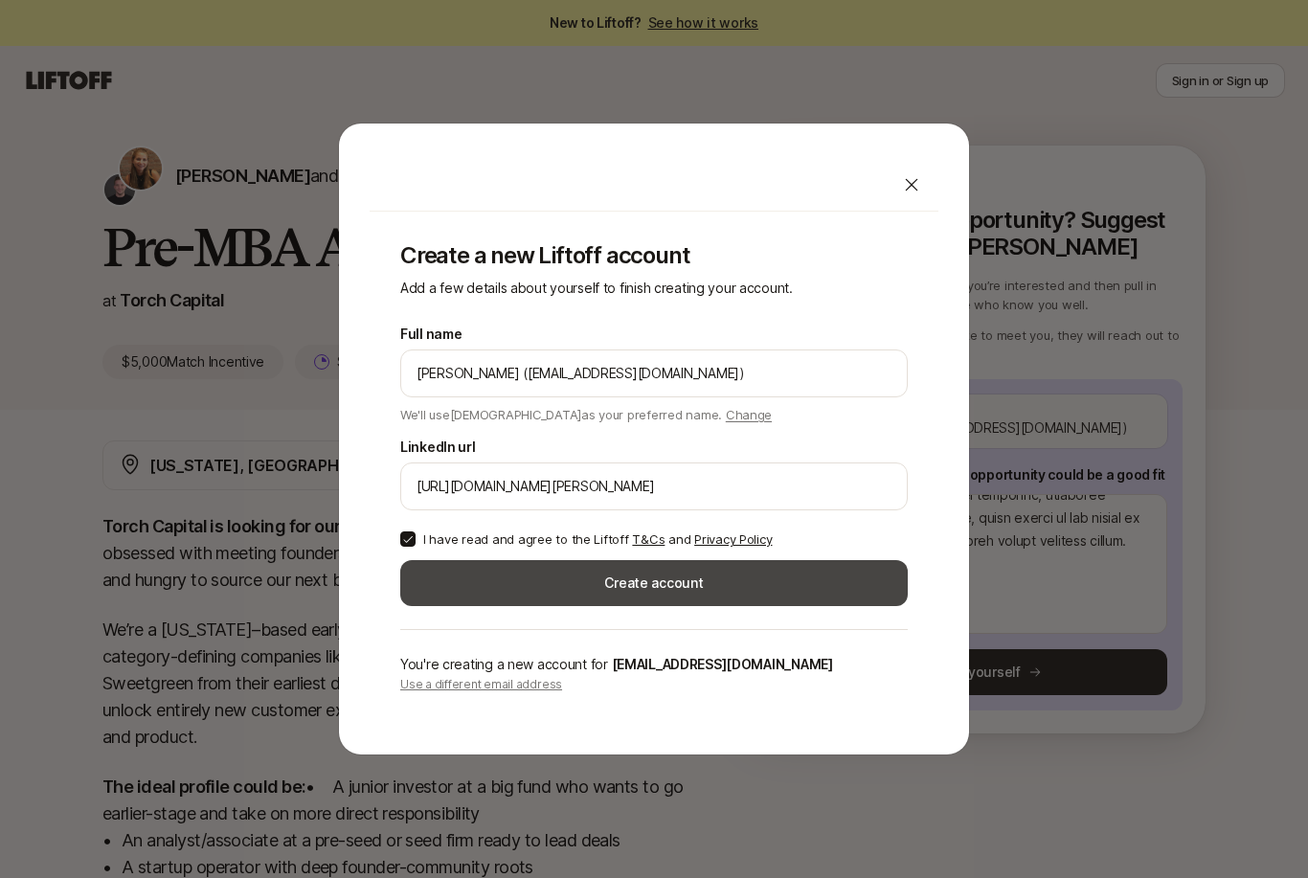
click at [438, 597] on button "Create account" at bounding box center [653, 583] width 507 height 46
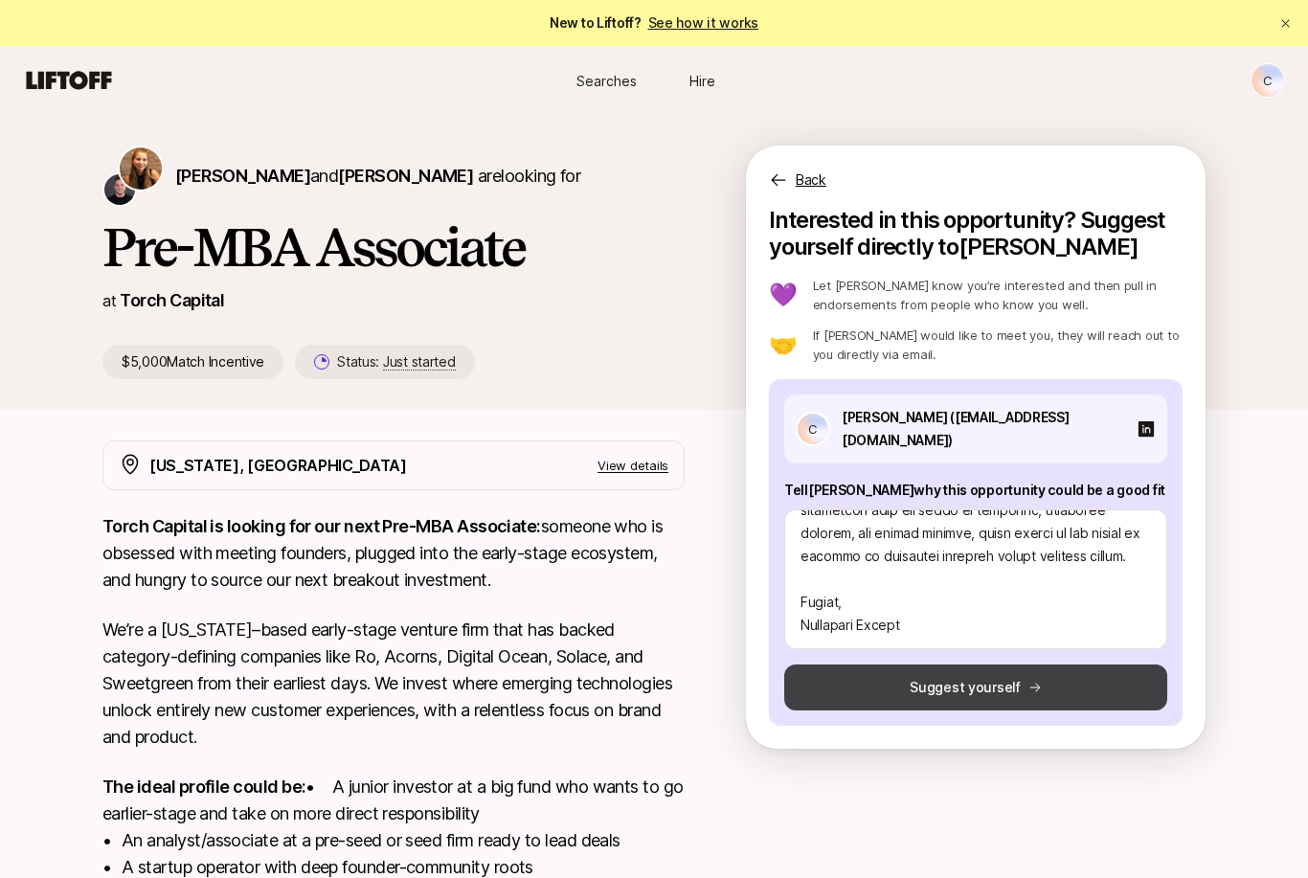
click at [893, 677] on button "Suggest yourself" at bounding box center [975, 687] width 383 height 46
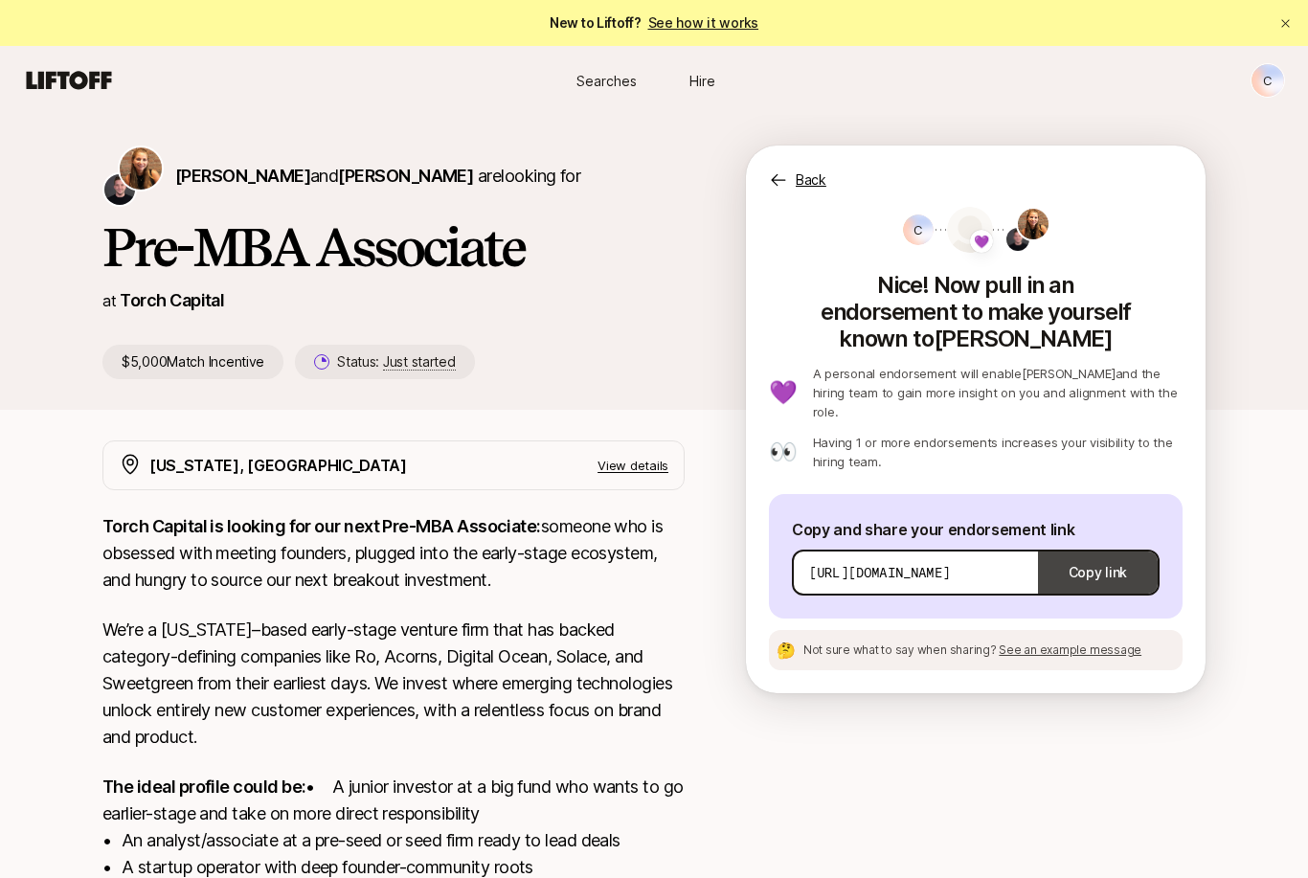
click at [1086, 546] on button "Copy link" at bounding box center [1098, 573] width 120 height 54
